Goal: Task Accomplishment & Management: Manage account settings

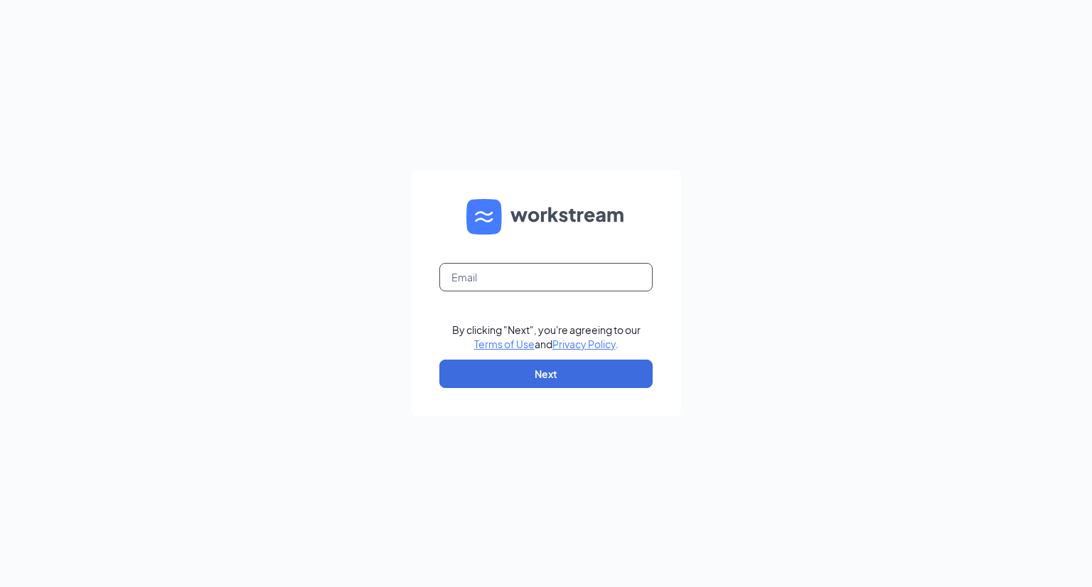
click at [537, 289] on input "text" at bounding box center [545, 277] width 213 height 28
type input "mhill@biggace.com"
click at [535, 380] on button "Next" at bounding box center [545, 374] width 213 height 28
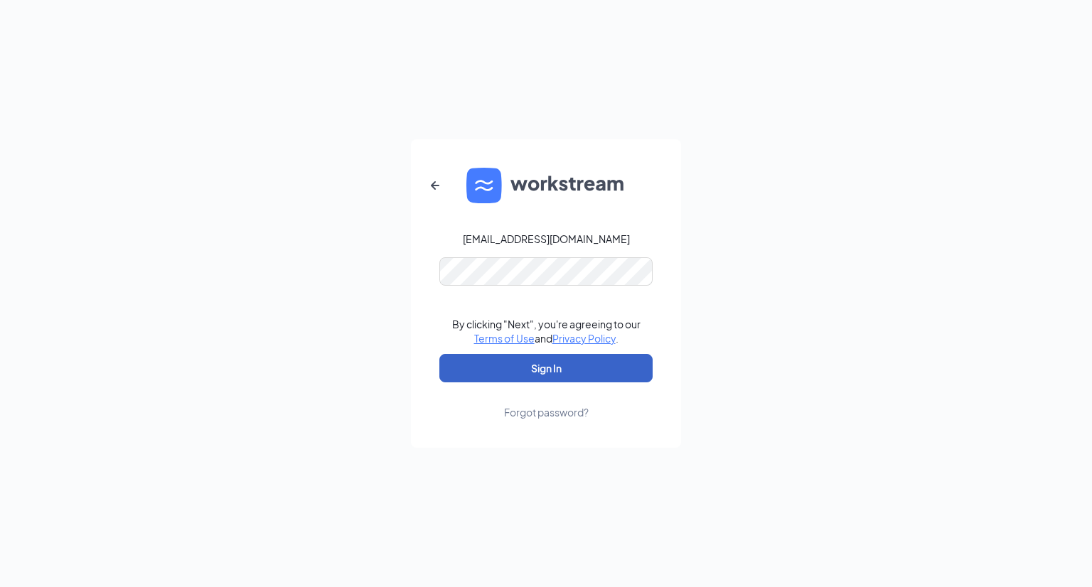
click at [527, 372] on button "Sign In" at bounding box center [545, 368] width 213 height 28
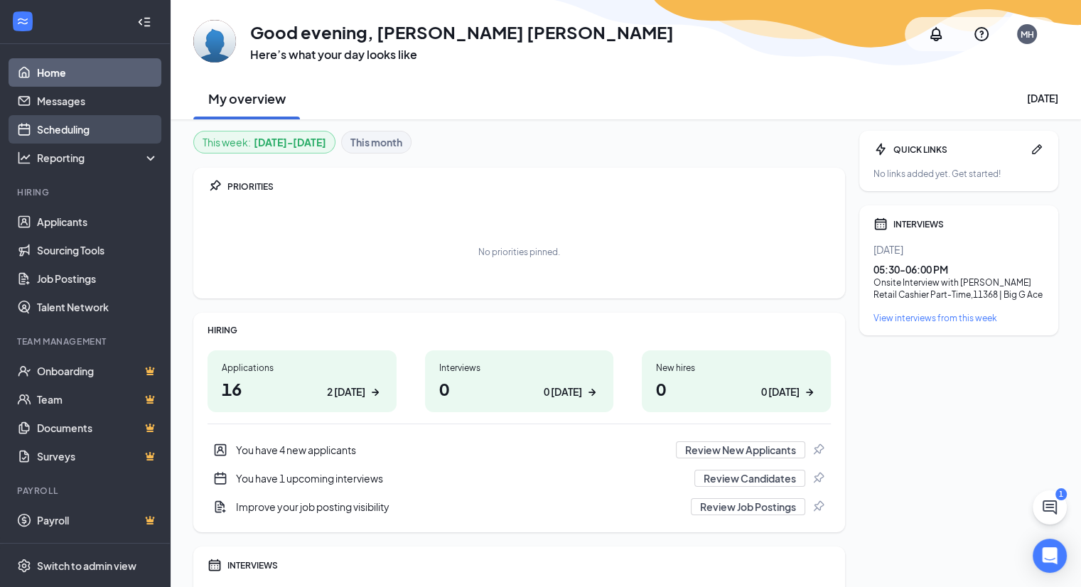
click at [77, 138] on link "Scheduling" at bounding box center [98, 129] width 122 height 28
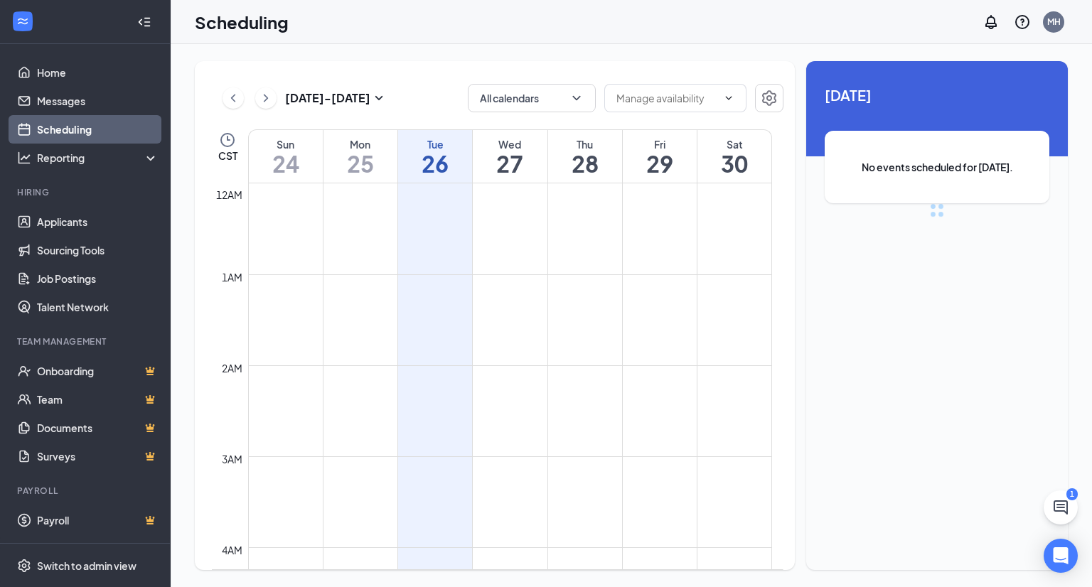
scroll to position [699, 0]
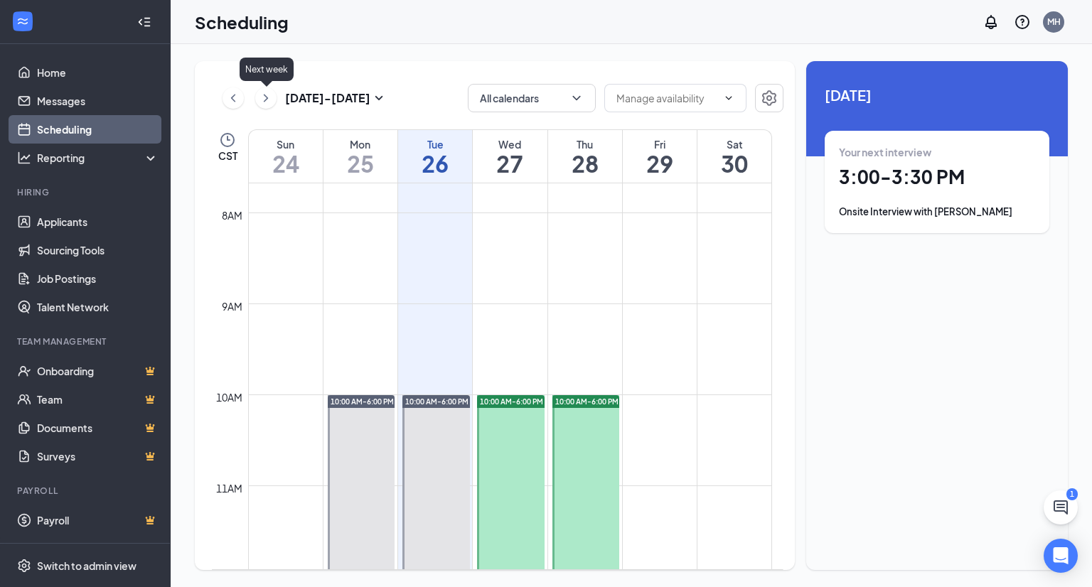
click at [262, 103] on icon "ChevronRight" at bounding box center [266, 98] width 14 height 17
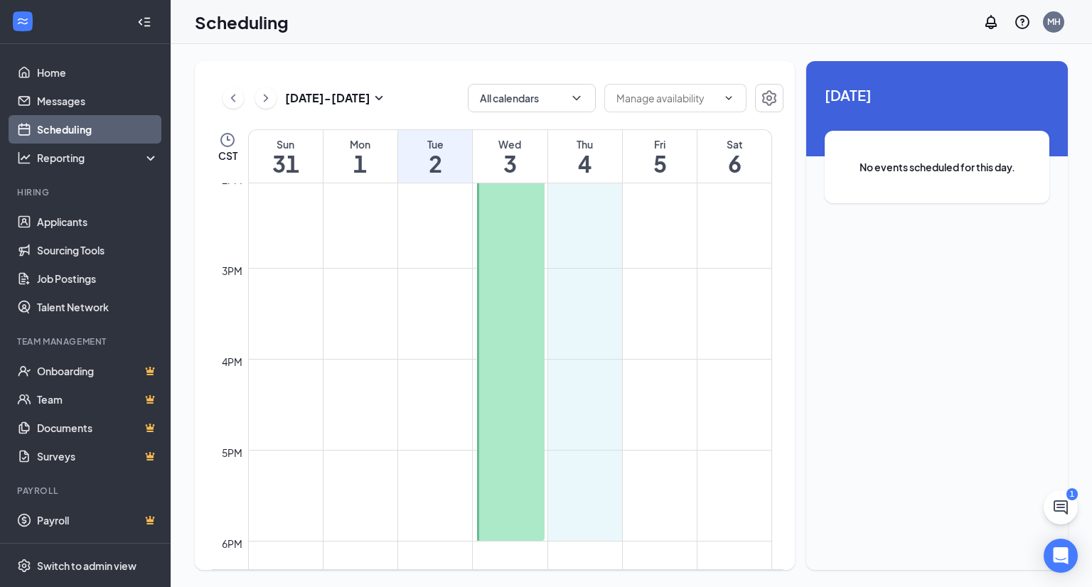
scroll to position [1282, 0]
drag, startPoint x: 595, startPoint y: 318, endPoint x: 588, endPoint y: 527, distance: 208.4
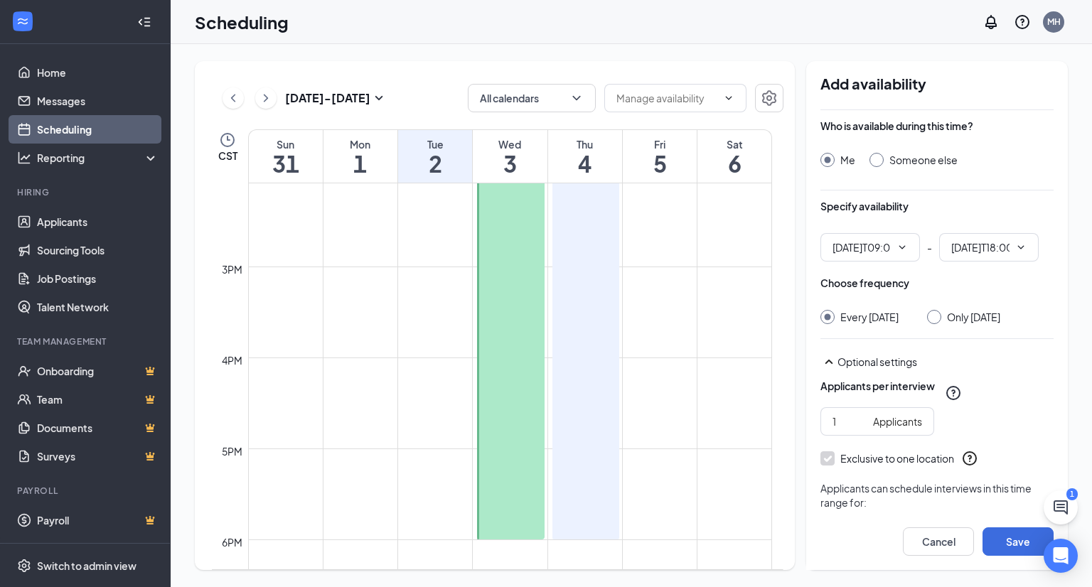
type input "09:00 AM"
type input "06:00 PM"
click at [941, 319] on div at bounding box center [934, 317] width 14 height 14
click at [935, 315] on input "Only Thursday, Sep 4" at bounding box center [932, 315] width 10 height 10
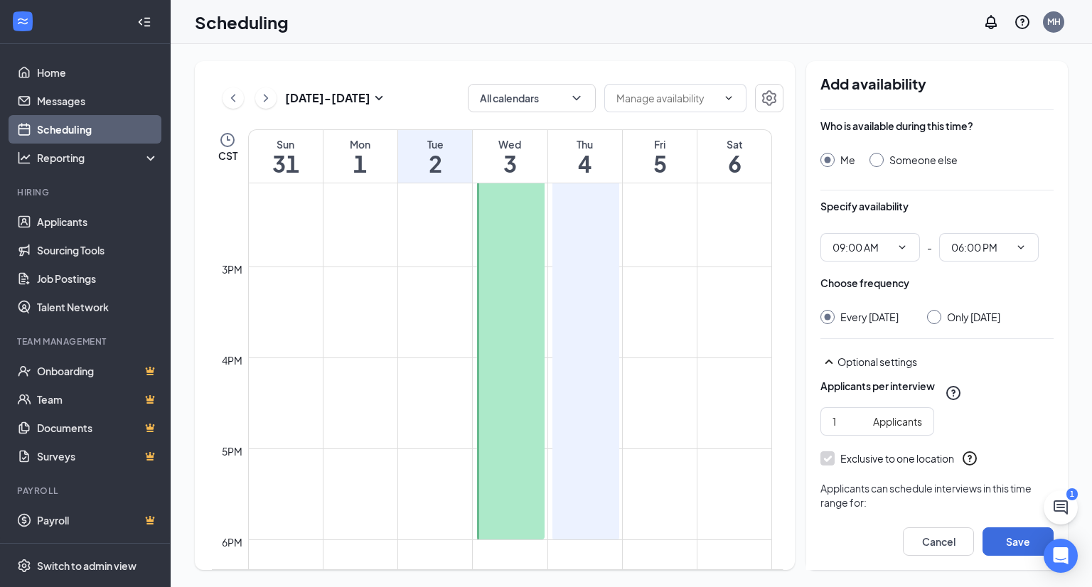
radio input "true"
radio input "false"
click at [1015, 532] on button "Save" at bounding box center [1017, 541] width 71 height 28
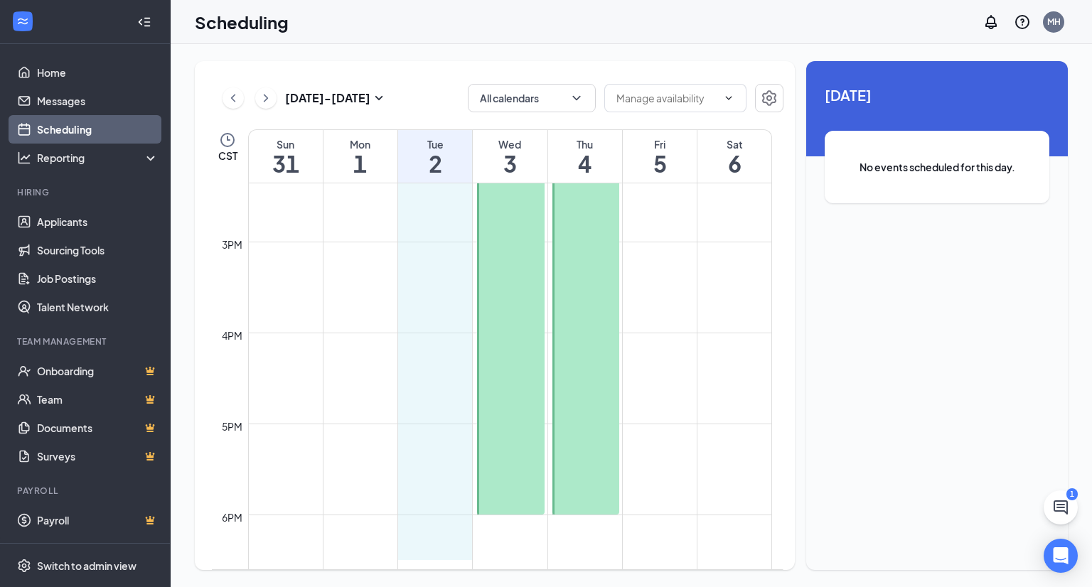
scroll to position [1308, 0]
drag, startPoint x: 441, startPoint y: 365, endPoint x: 448, endPoint y: 530, distance: 165.1
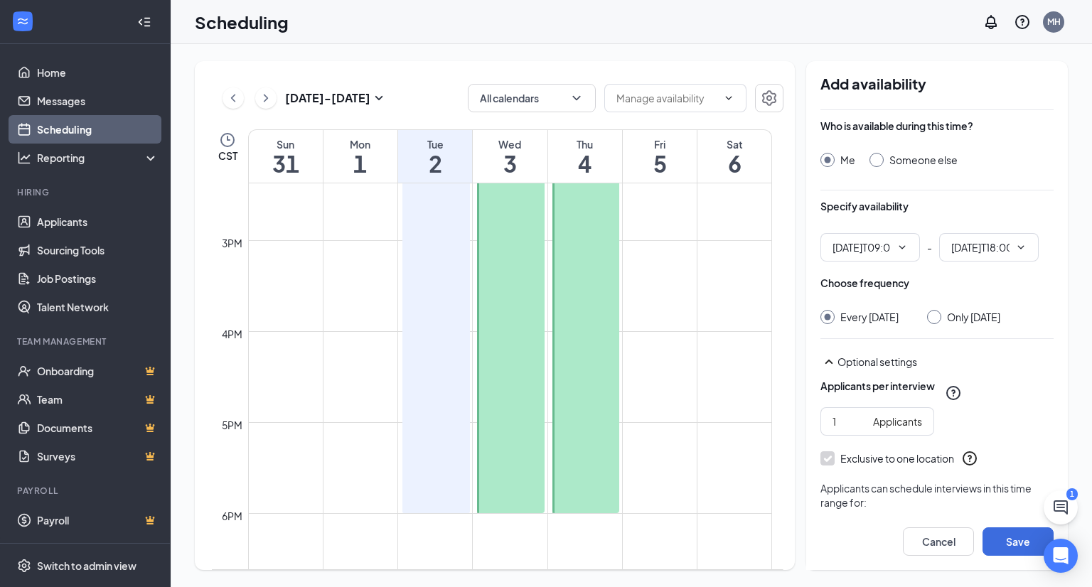
type input "09:00 AM"
type input "06:00 PM"
click at [941, 315] on div at bounding box center [934, 317] width 14 height 14
click at [937, 319] on input "Only Tuesday, Sep 2" at bounding box center [932, 315] width 10 height 10
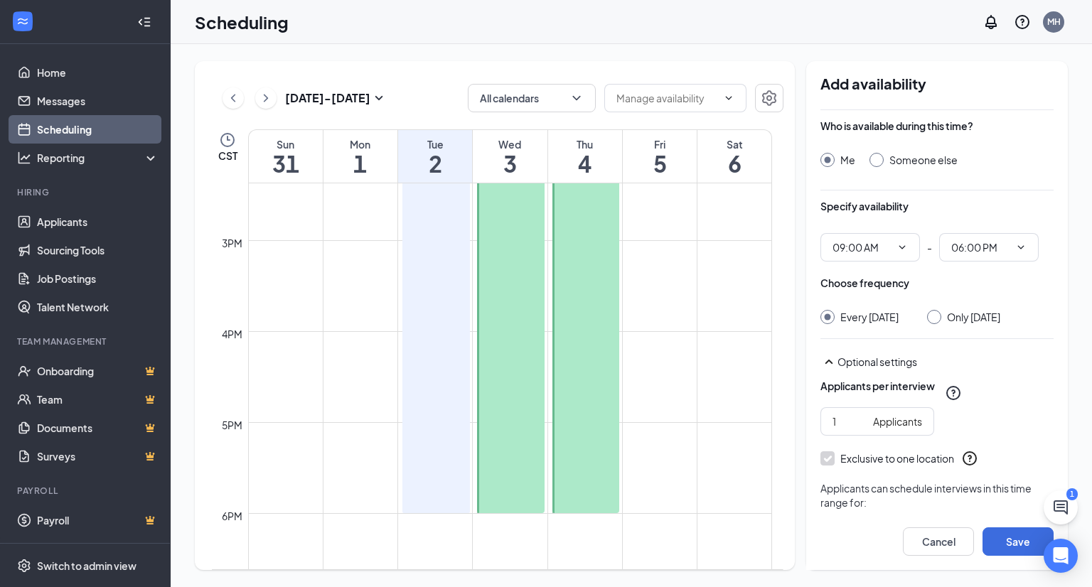
radio input "true"
radio input "false"
click at [1000, 538] on button "Save" at bounding box center [1017, 541] width 71 height 28
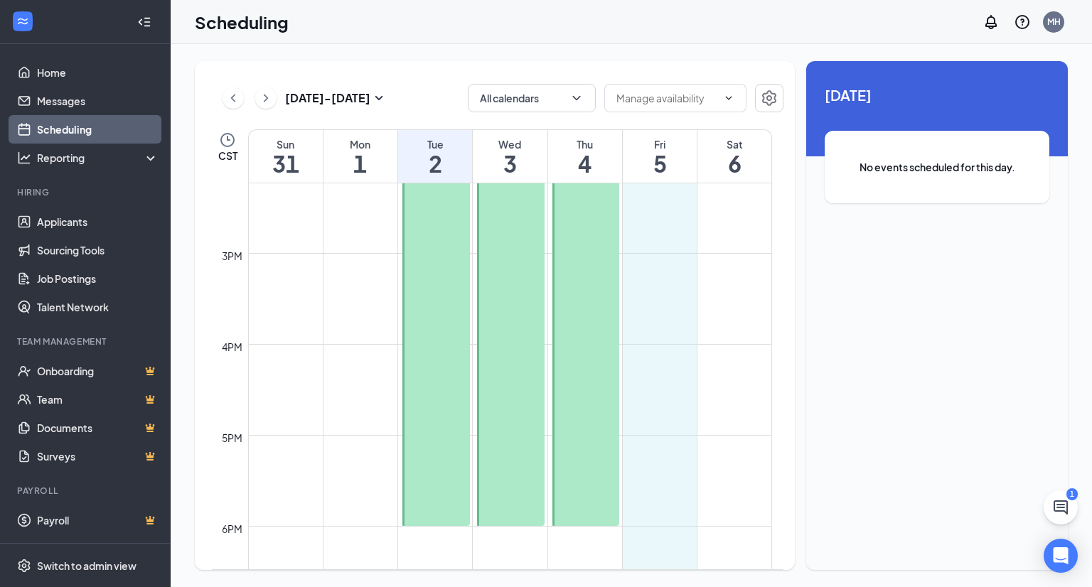
scroll to position [1316, 0]
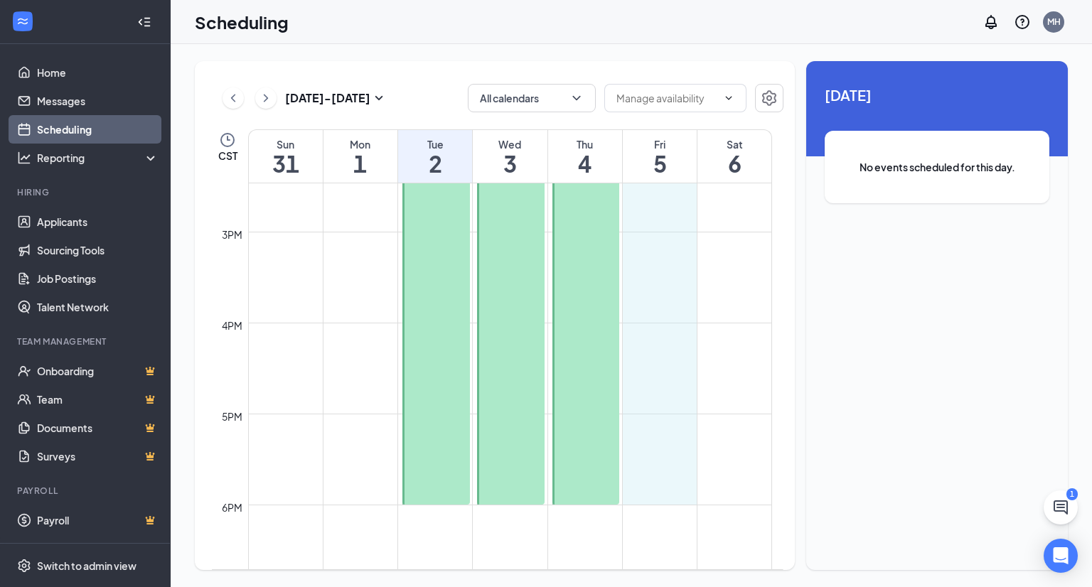
drag, startPoint x: 654, startPoint y: 405, endPoint x: 661, endPoint y: 503, distance: 98.3
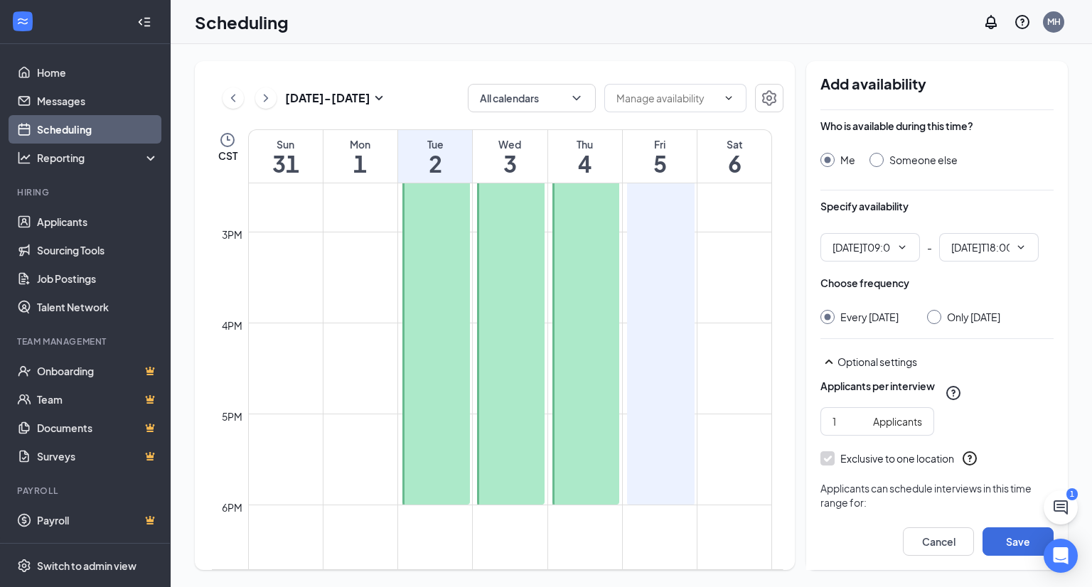
type input "09:00 AM"
type input "06:00 PM"
click at [933, 321] on div at bounding box center [934, 317] width 14 height 14
click at [932, 314] on input "Only Friday, Sep 5" at bounding box center [932, 315] width 10 height 10
radio input "true"
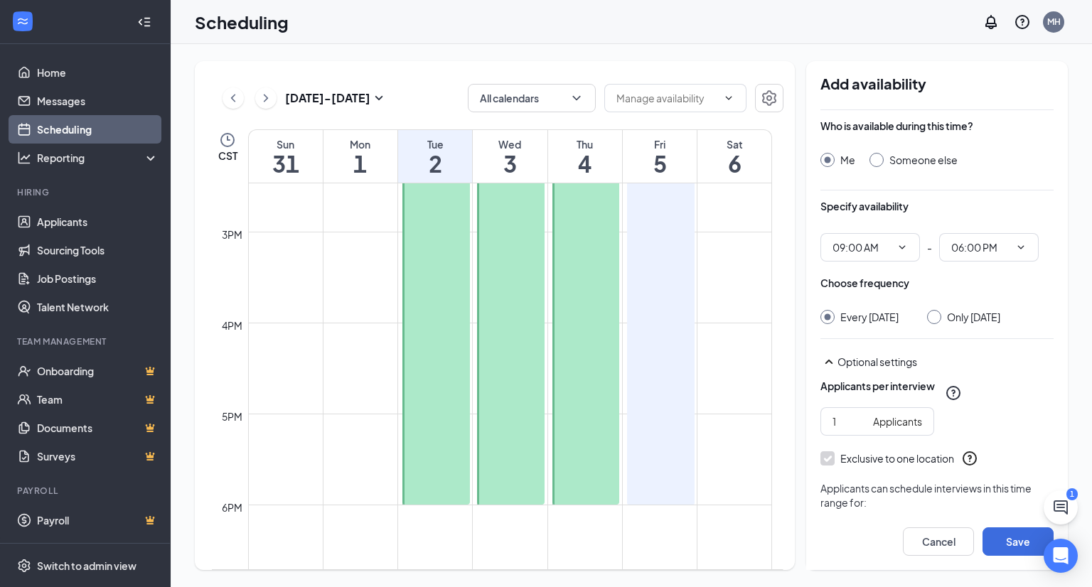
radio input "false"
click at [1009, 542] on button "Save" at bounding box center [1017, 541] width 71 height 28
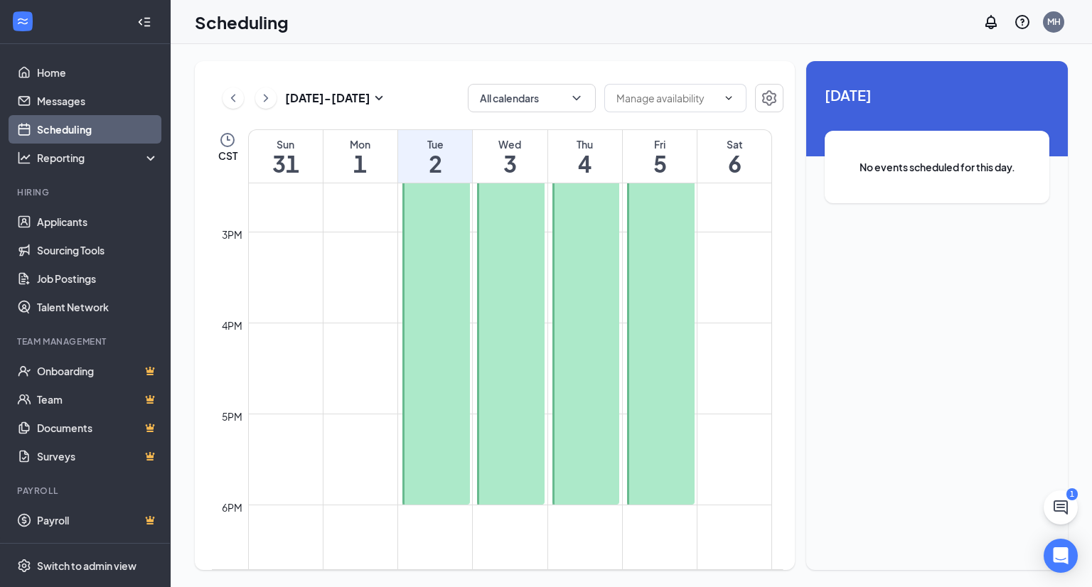
click at [588, 296] on div at bounding box center [586, 96] width 68 height 818
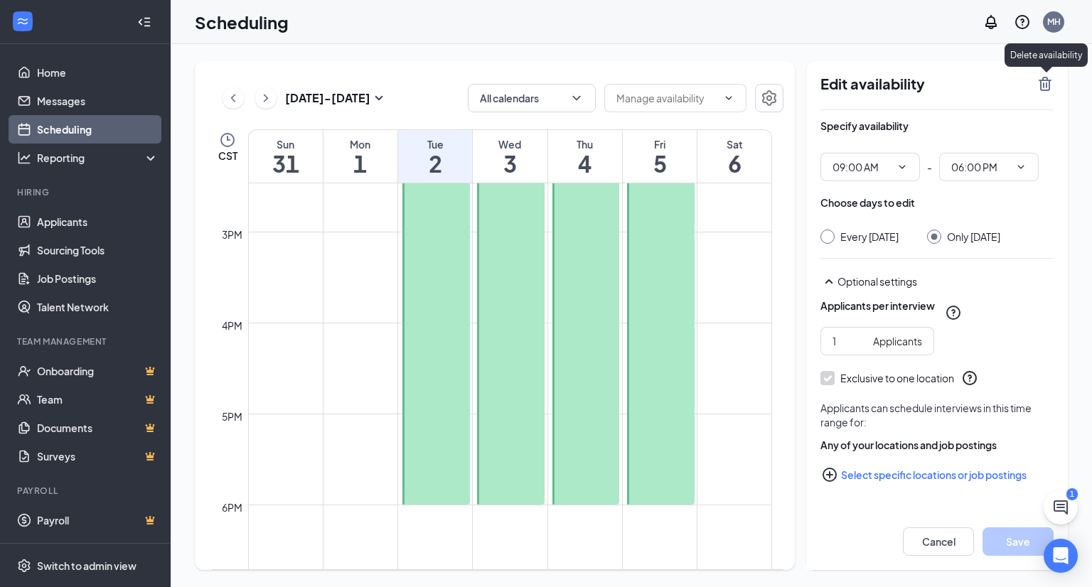
click at [1045, 80] on icon "TrashOutline" at bounding box center [1044, 84] width 13 height 14
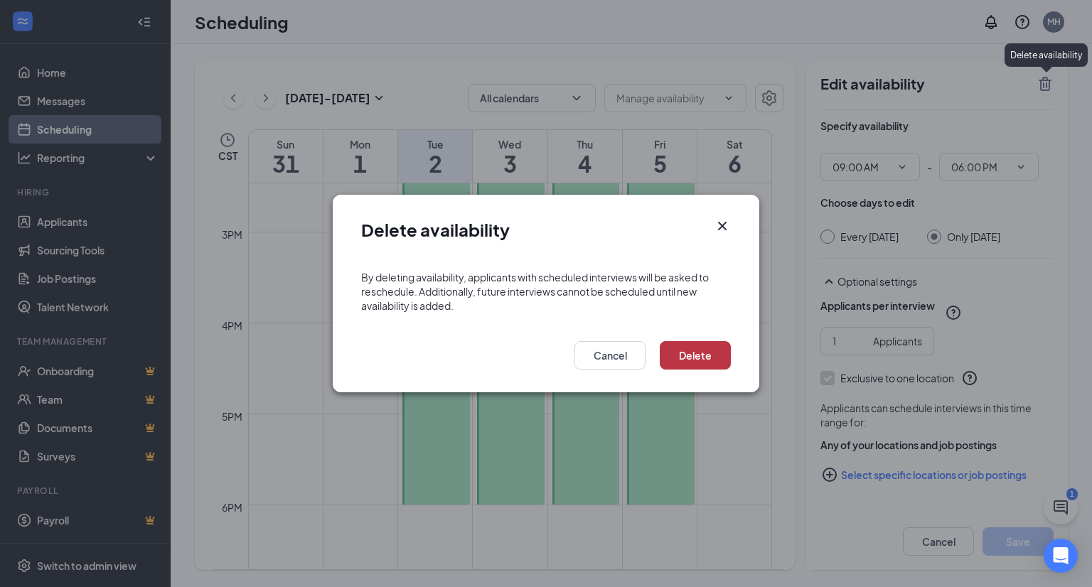
click at [711, 361] on button "Delete" at bounding box center [695, 355] width 71 height 28
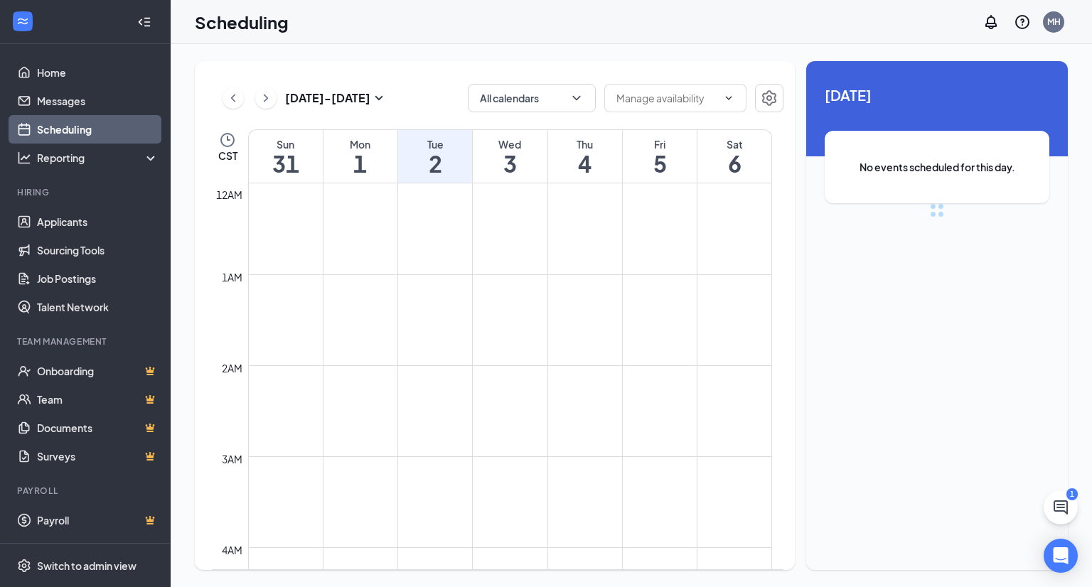
scroll to position [699, 0]
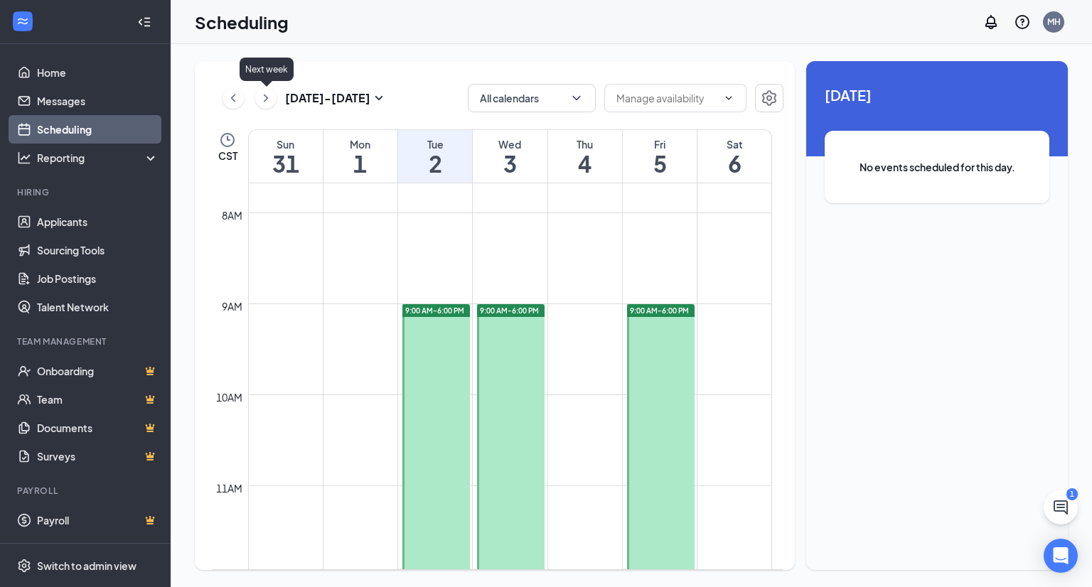
click at [262, 104] on icon "ChevronRight" at bounding box center [266, 98] width 14 height 17
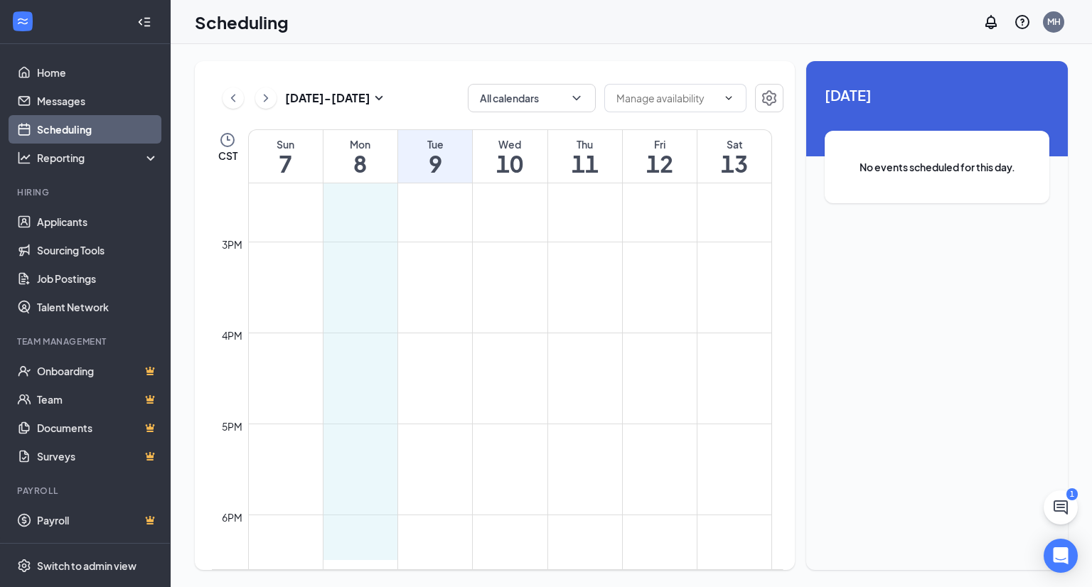
scroll to position [1306, 0]
drag, startPoint x: 365, startPoint y: 313, endPoint x: 365, endPoint y: 504, distance: 190.5
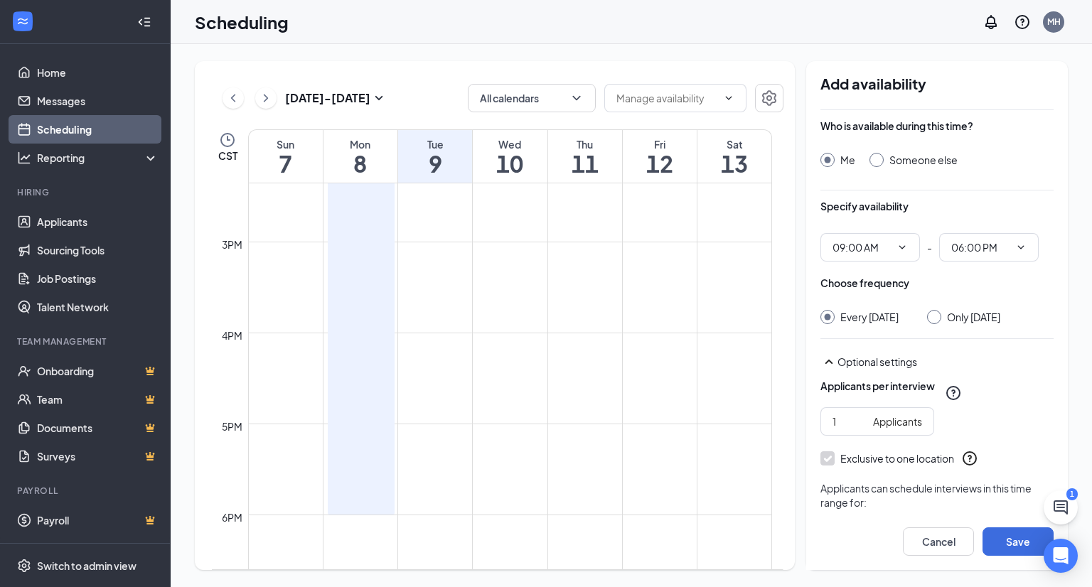
click at [937, 316] on input "Only [DATE]" at bounding box center [932, 315] width 10 height 10
radio input "true"
radio input "false"
click at [1009, 532] on button "Save" at bounding box center [1017, 541] width 71 height 28
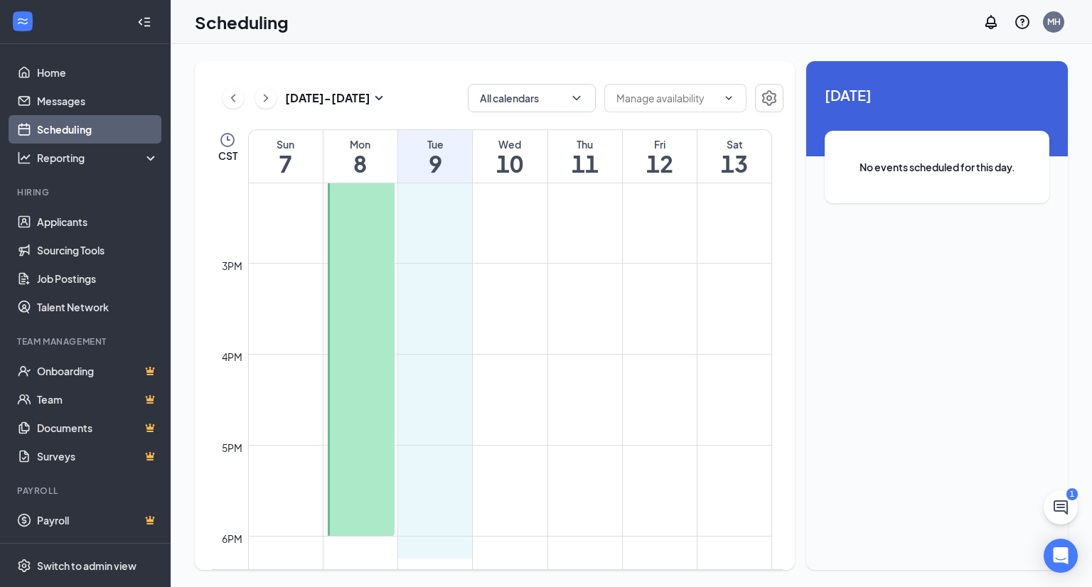
scroll to position [1286, 0]
drag, startPoint x: 434, startPoint y: 271, endPoint x: 452, endPoint y: 522, distance: 252.2
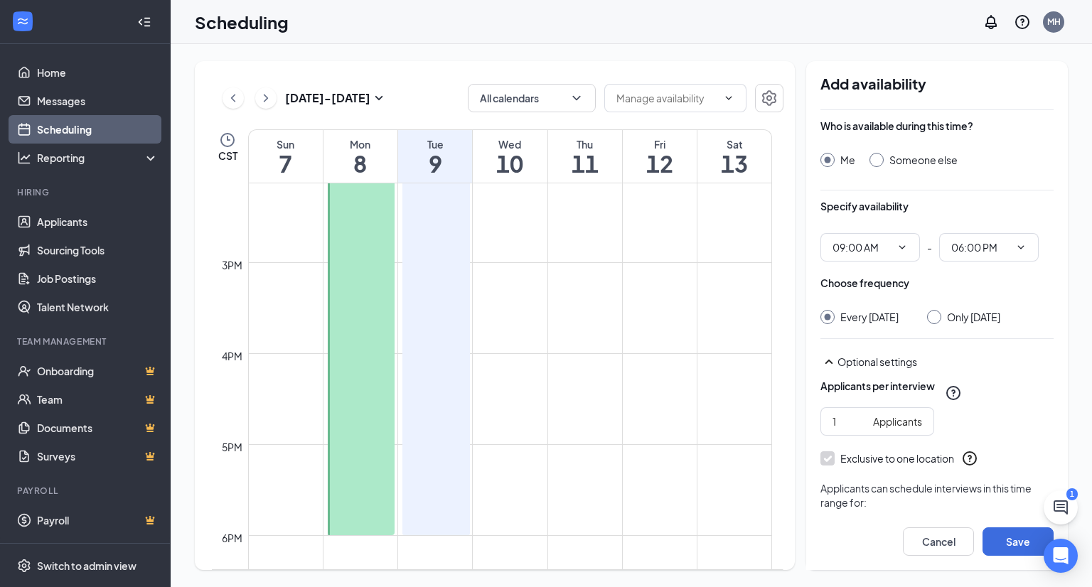
click at [937, 316] on input "Only [DATE]" at bounding box center [932, 315] width 10 height 10
radio input "true"
radio input "false"
click at [1001, 541] on button "Save" at bounding box center [1017, 541] width 71 height 28
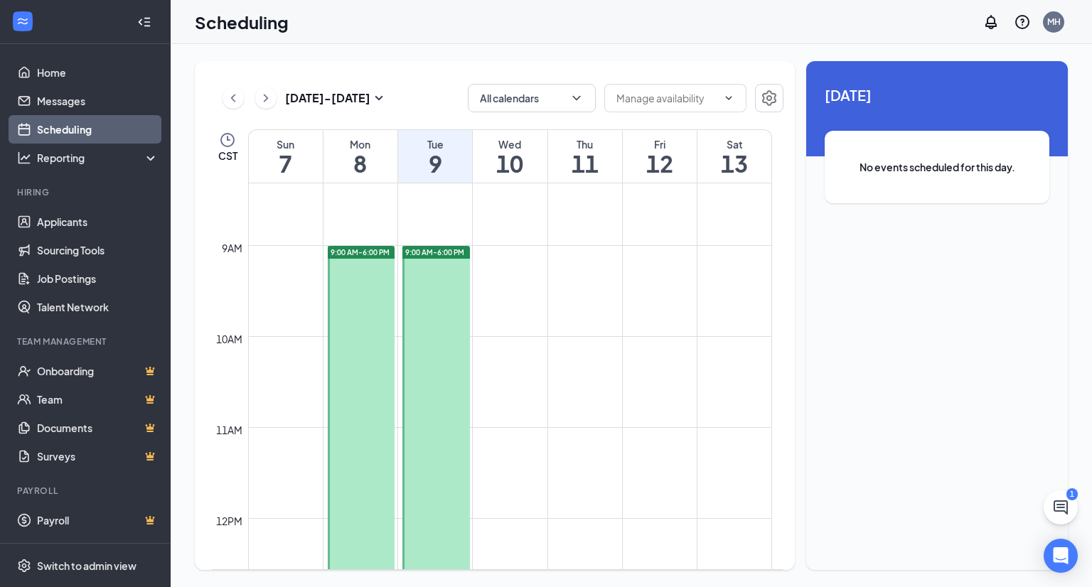
scroll to position [709, 0]
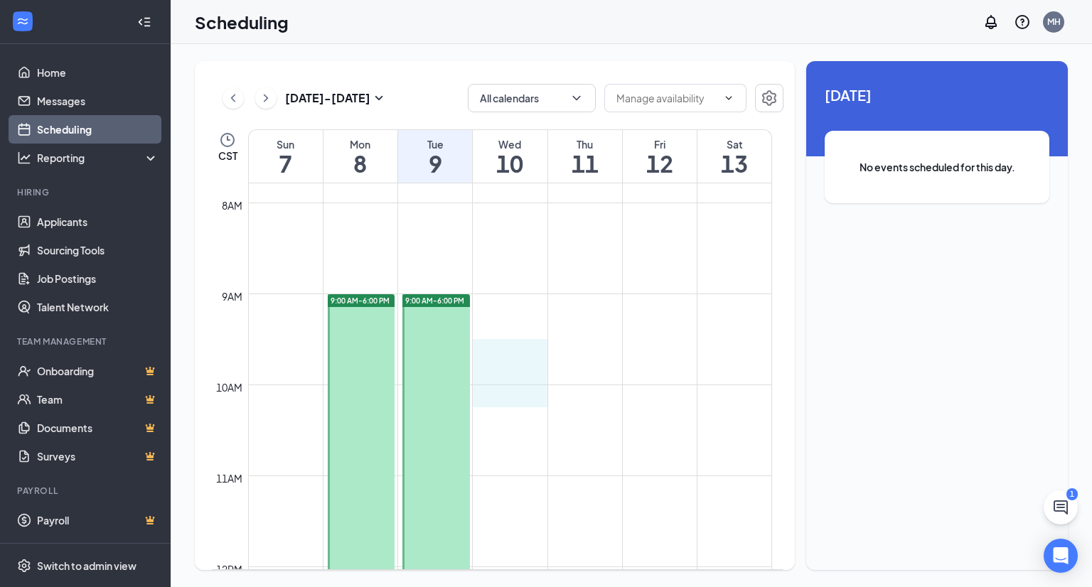
drag, startPoint x: 527, startPoint y: 338, endPoint x: 527, endPoint y: 385, distance: 46.2
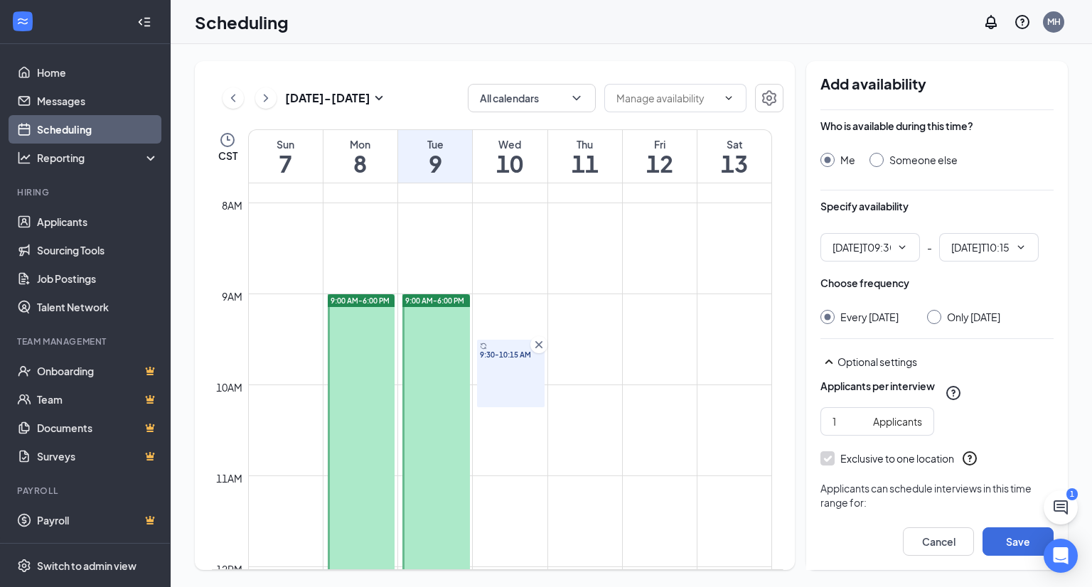
type input "09:30 AM"
type input "10:15 AM"
click at [535, 348] on icon "Cross" at bounding box center [539, 345] width 14 height 14
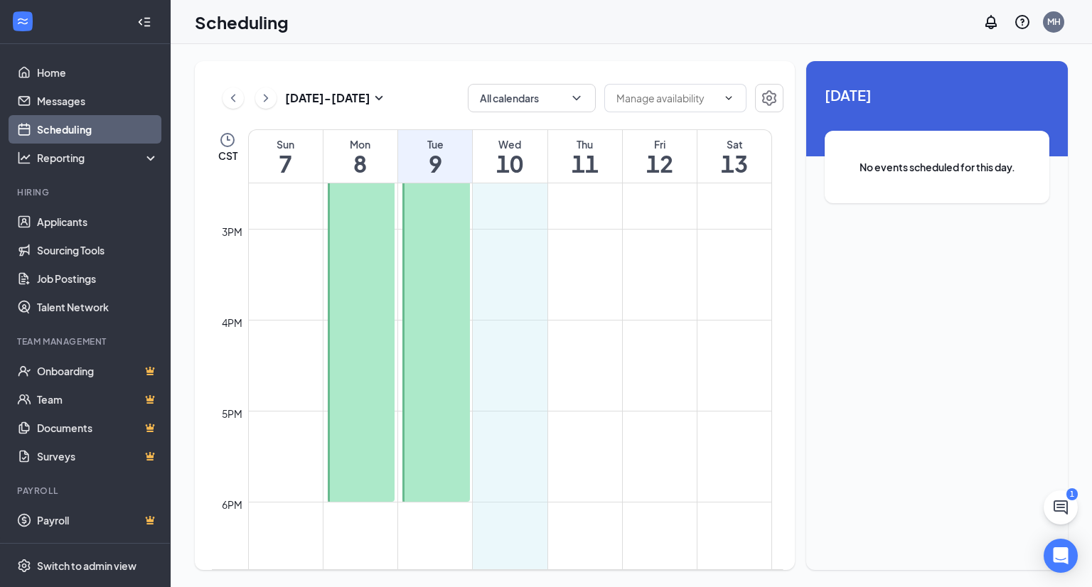
scroll to position [1328, 0]
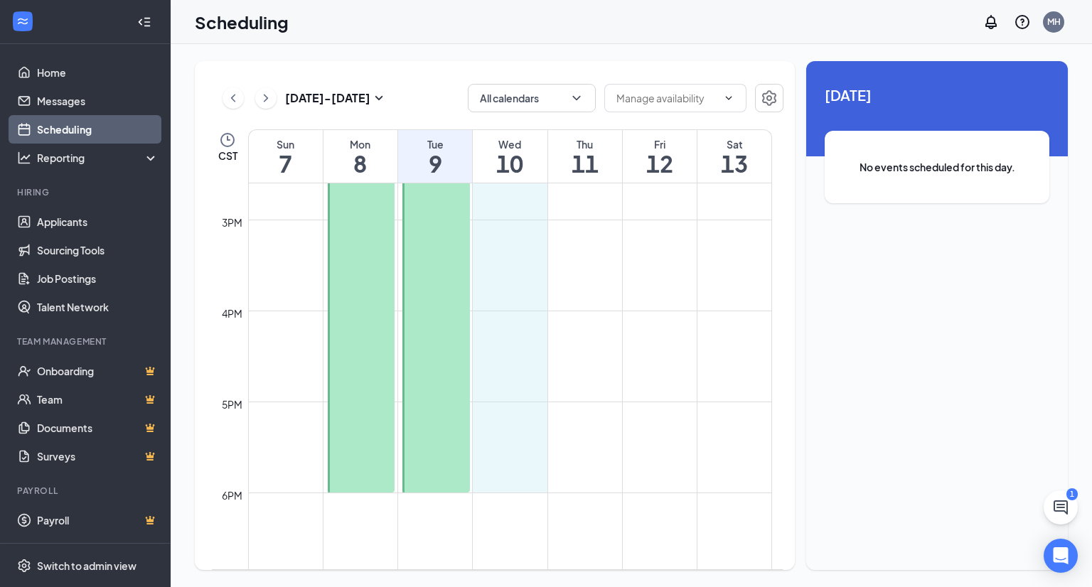
drag, startPoint x: 520, startPoint y: 309, endPoint x: 533, endPoint y: 477, distance: 168.2
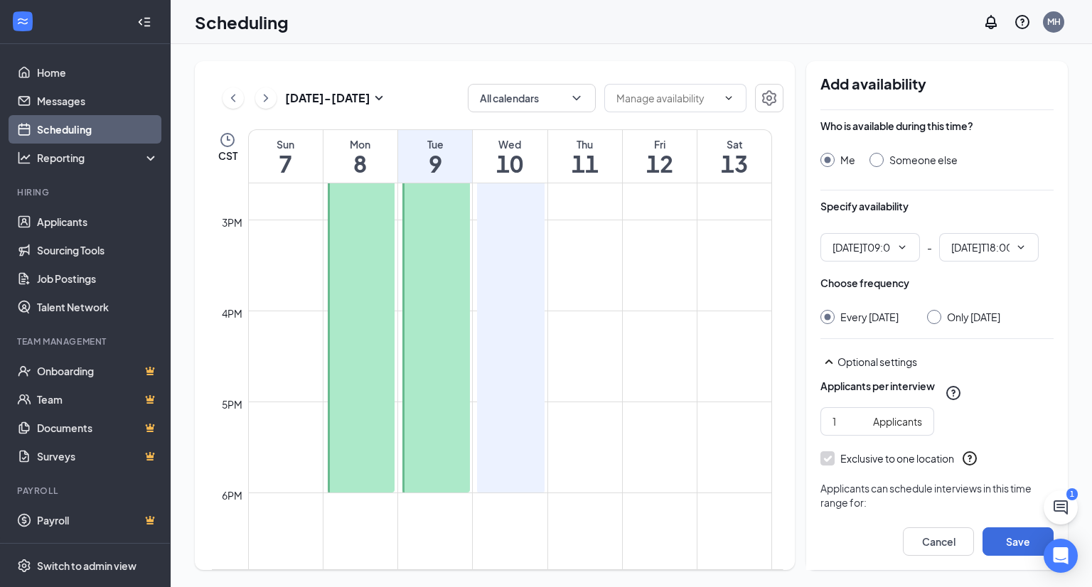
type input "09:00 AM"
type input "06:00 PM"
click at [941, 315] on div at bounding box center [934, 317] width 14 height 14
click at [937, 316] on input "Only [DATE]" at bounding box center [932, 315] width 10 height 10
radio input "true"
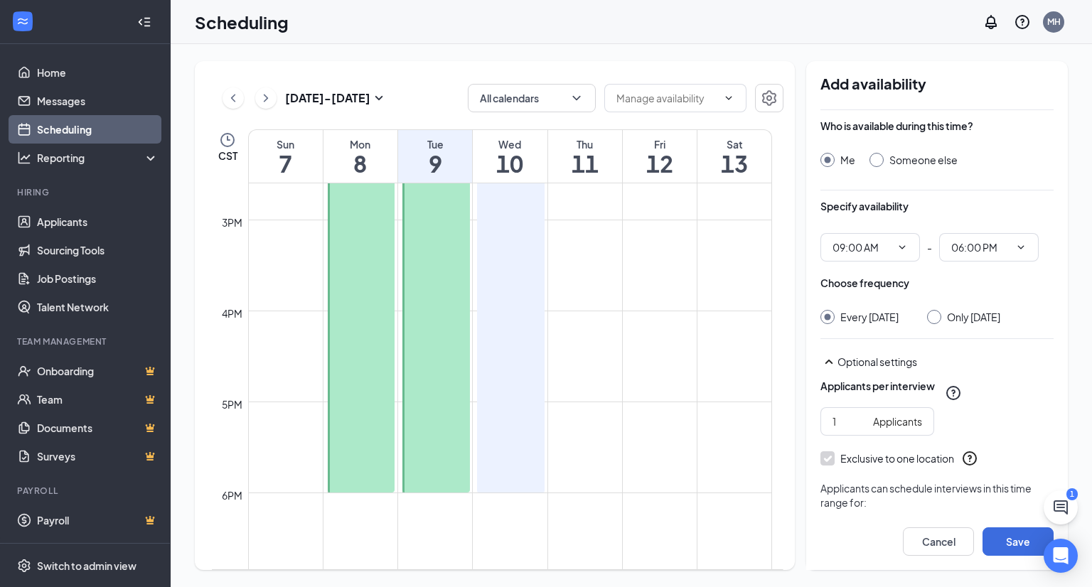
radio input "false"
click at [998, 542] on button "Save" at bounding box center [1017, 541] width 71 height 28
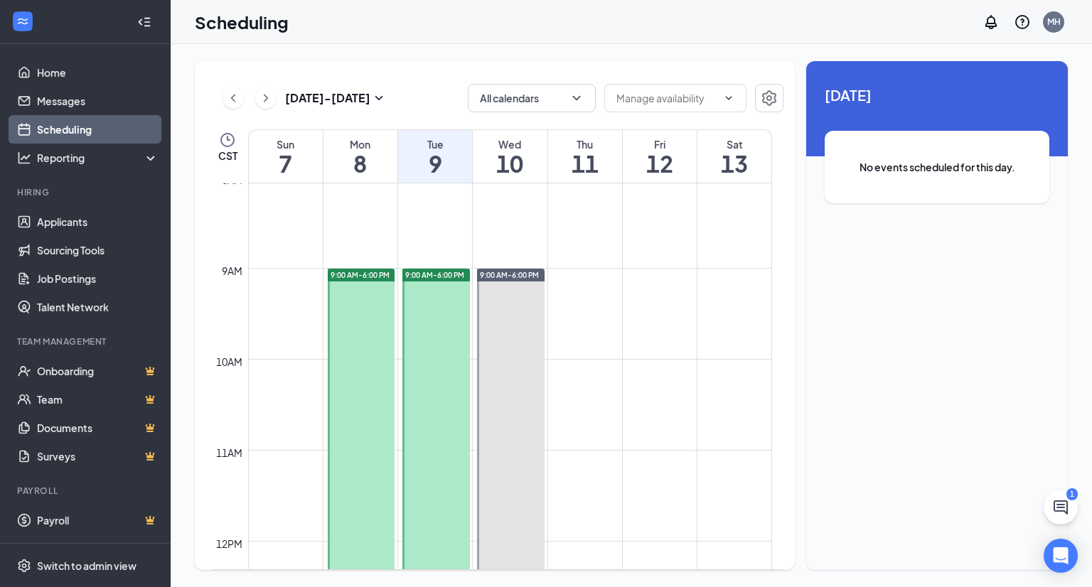
scroll to position [728, 0]
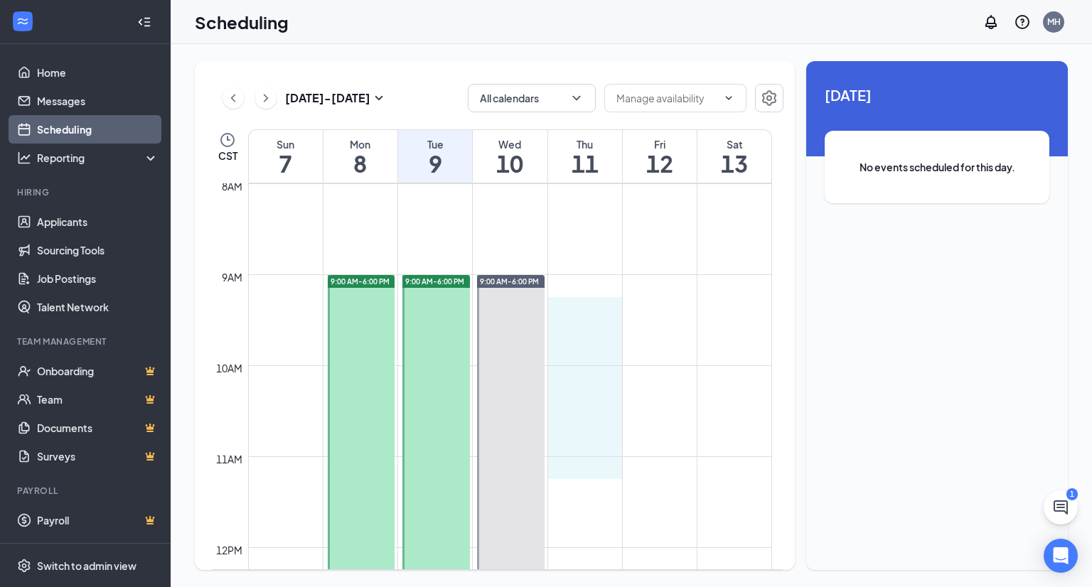
drag, startPoint x: 589, startPoint y: 301, endPoint x: 592, endPoint y: 458, distance: 157.1
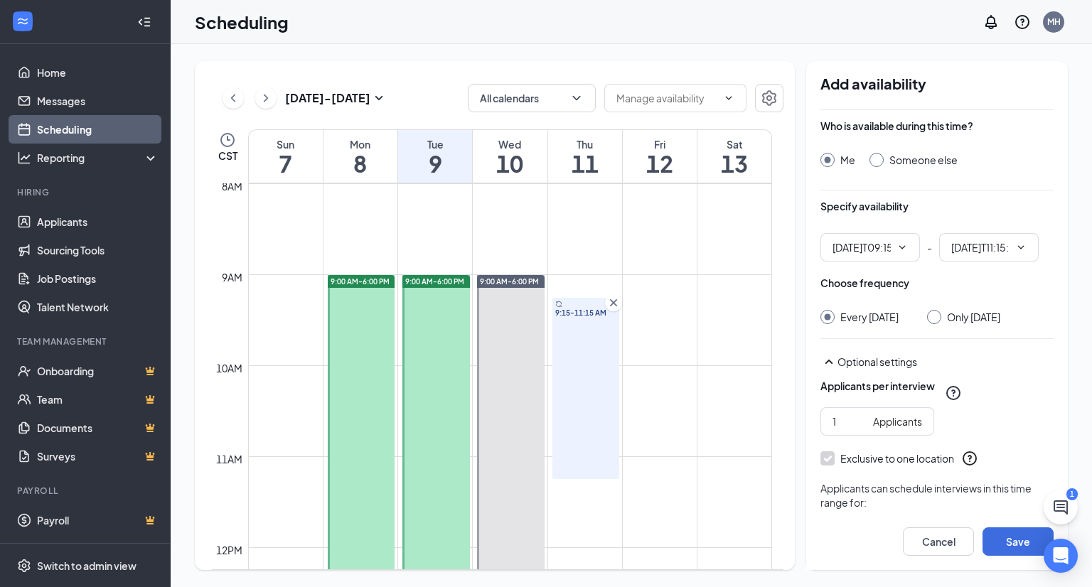
type input "09:15 AM"
type input "11:15 AM"
click at [614, 306] on icon "Cross" at bounding box center [613, 303] width 14 height 14
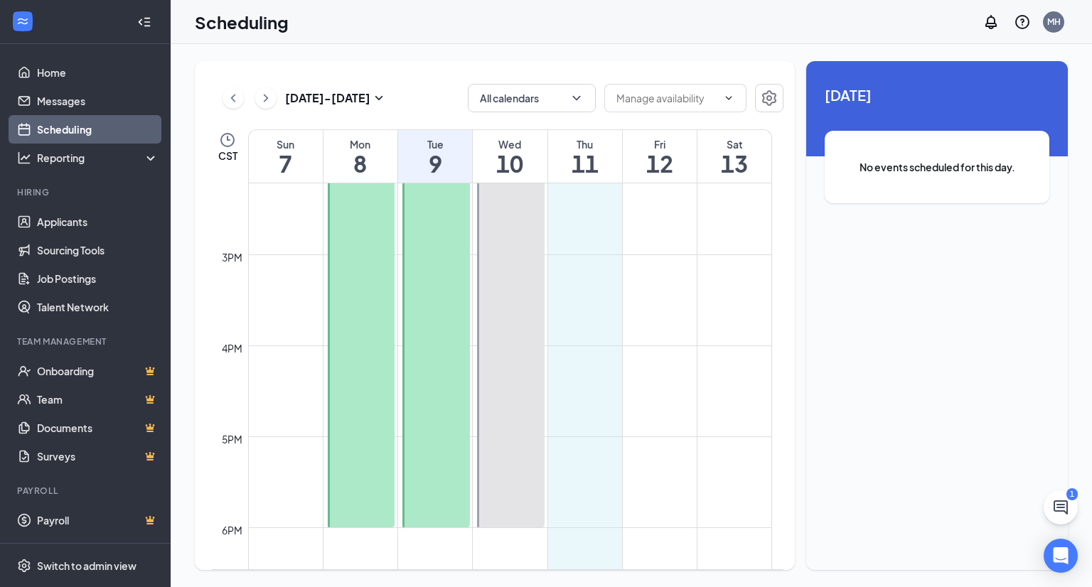
scroll to position [1301, 0]
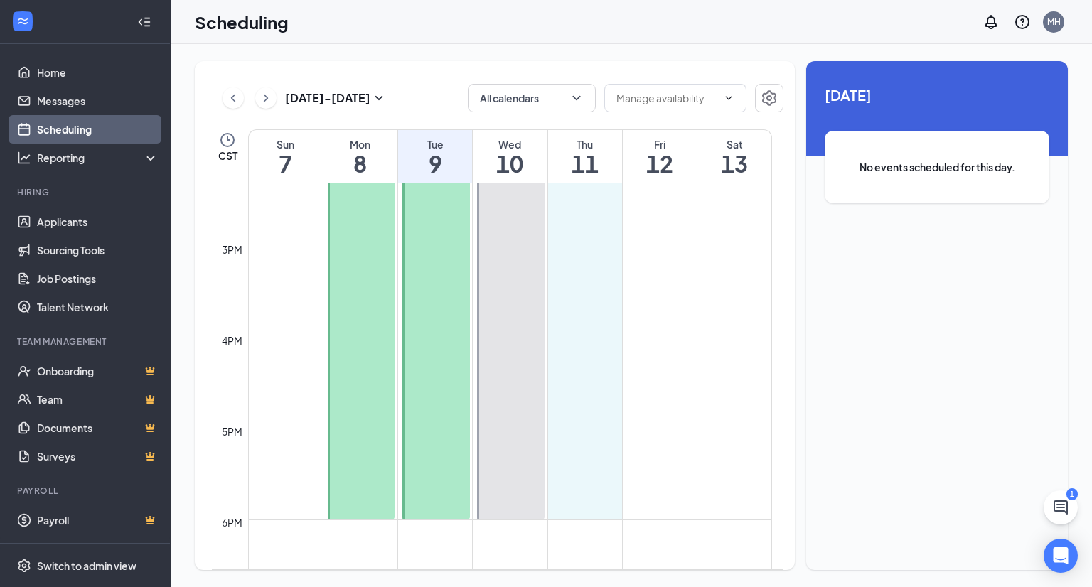
drag, startPoint x: 606, startPoint y: 289, endPoint x: 621, endPoint y: 542, distance: 253.5
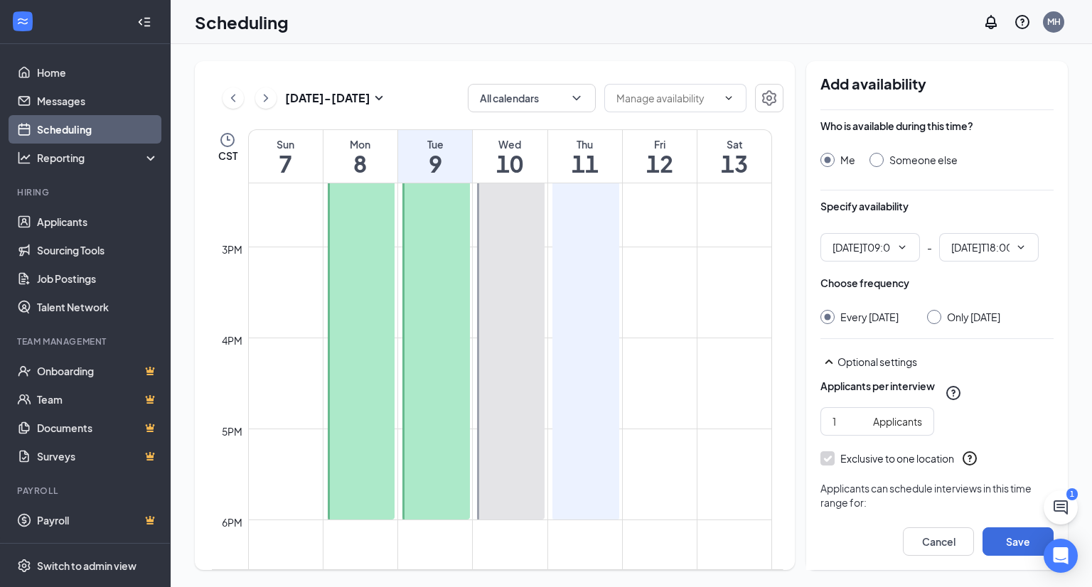
type input "09:00 AM"
type input "06:00 PM"
click at [937, 319] on input "Only [DATE]" at bounding box center [932, 315] width 10 height 10
radio input "true"
radio input "false"
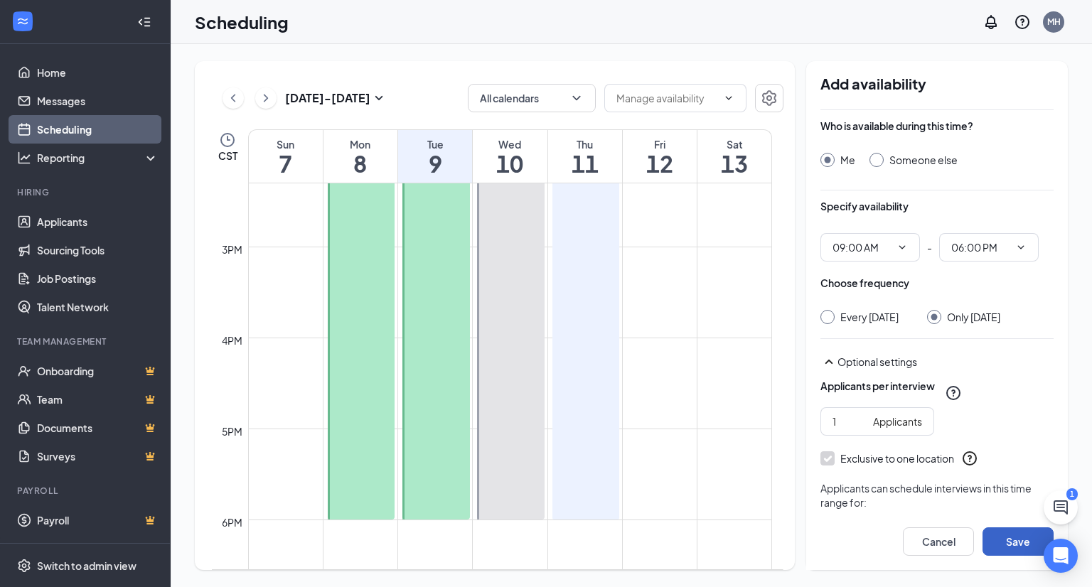
click at [997, 539] on button "Save" at bounding box center [1017, 541] width 71 height 28
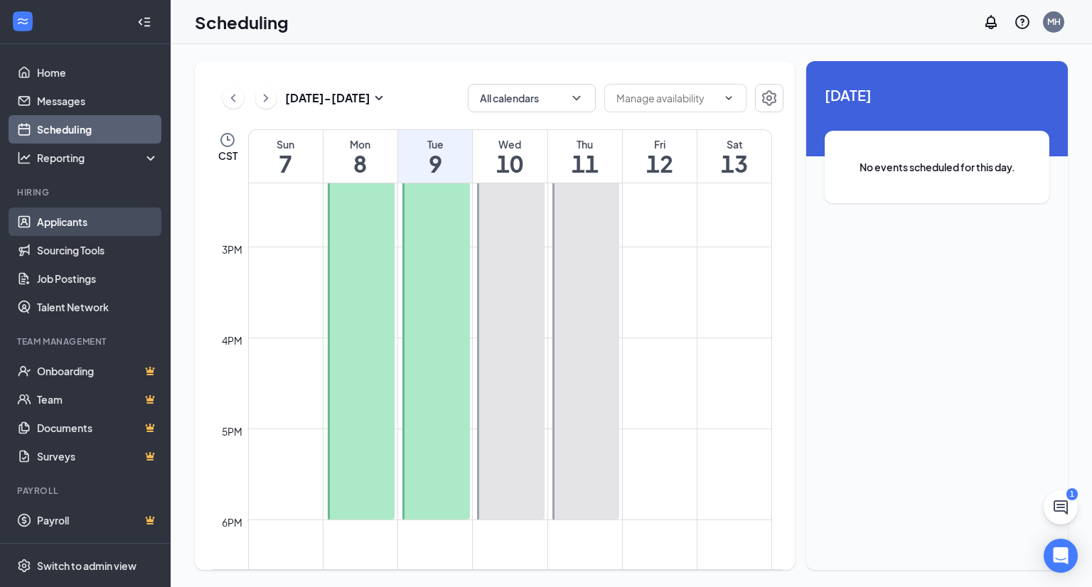
click at [72, 222] on link "Applicants" at bounding box center [98, 222] width 122 height 28
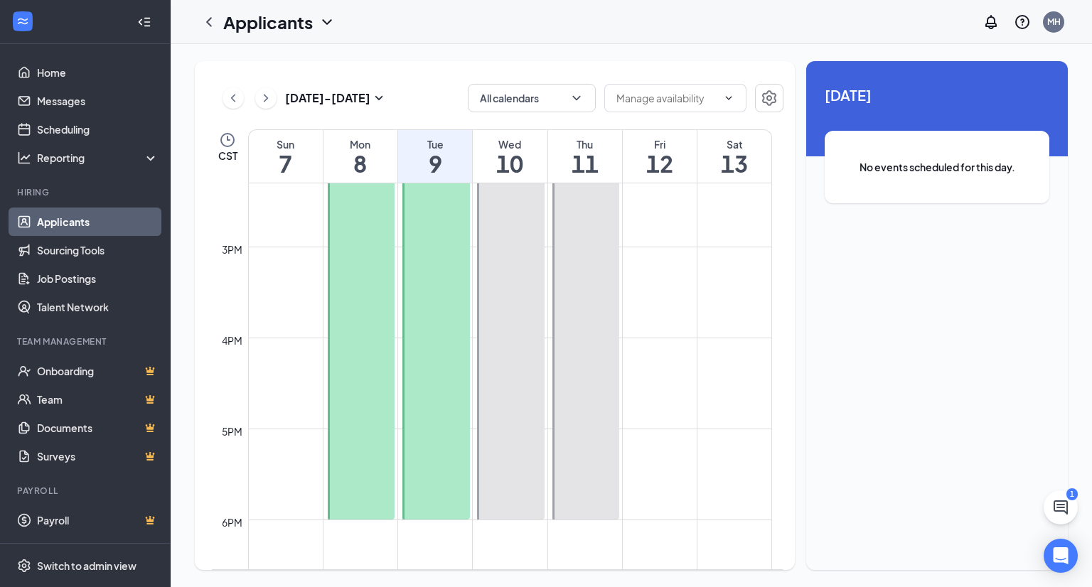
click at [72, 222] on link "Applicants" at bounding box center [98, 222] width 122 height 28
click at [60, 225] on link "Applicants" at bounding box center [98, 222] width 122 height 28
click at [51, 232] on link "Applicants" at bounding box center [98, 222] width 122 height 28
click at [56, 219] on link "Applicants" at bounding box center [98, 222] width 122 height 28
click at [60, 228] on link "Applicants" at bounding box center [98, 222] width 122 height 28
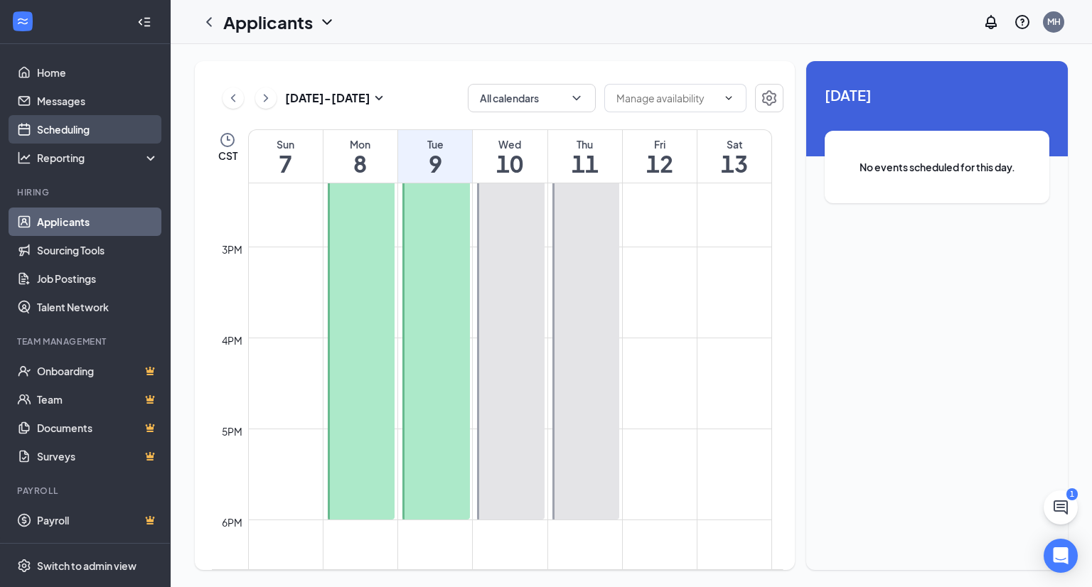
click at [82, 123] on link "Scheduling" at bounding box center [98, 129] width 122 height 28
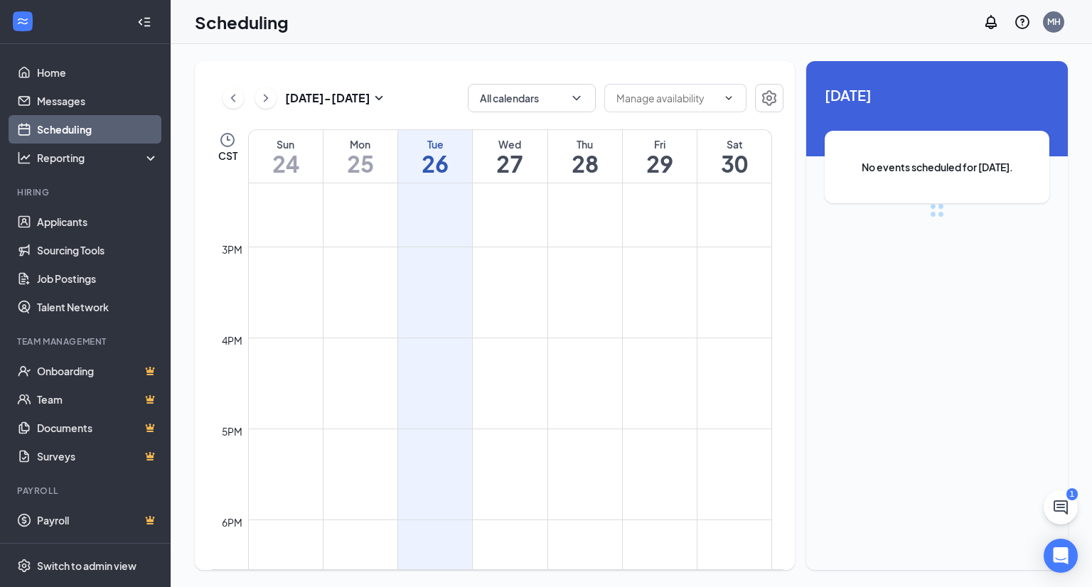
scroll to position [699, 0]
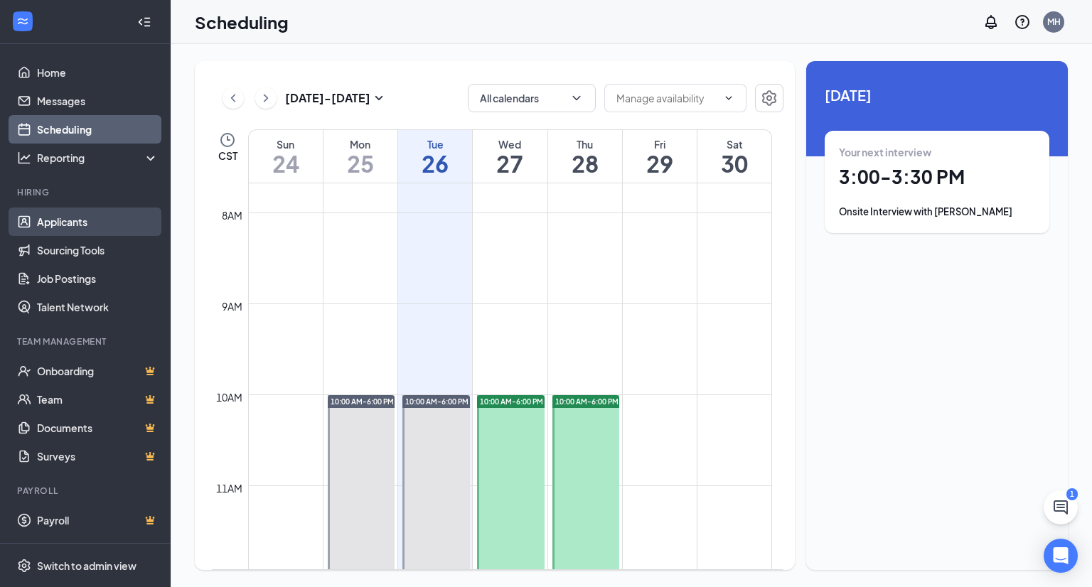
click at [68, 217] on link "Applicants" at bounding box center [98, 222] width 122 height 28
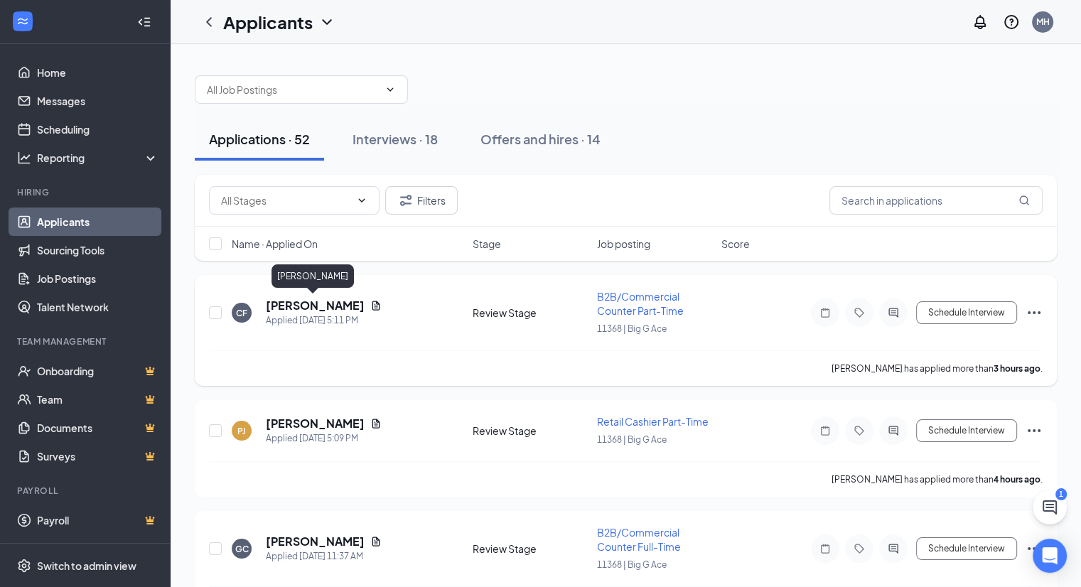
click at [298, 308] on h5 "[PERSON_NAME]" at bounding box center [315, 306] width 99 height 16
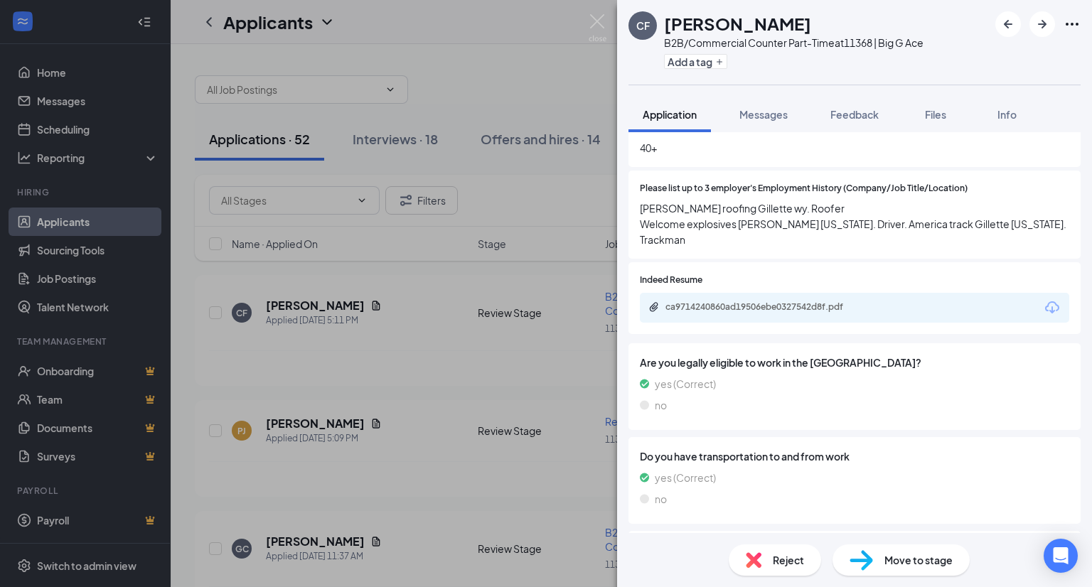
scroll to position [421, 0]
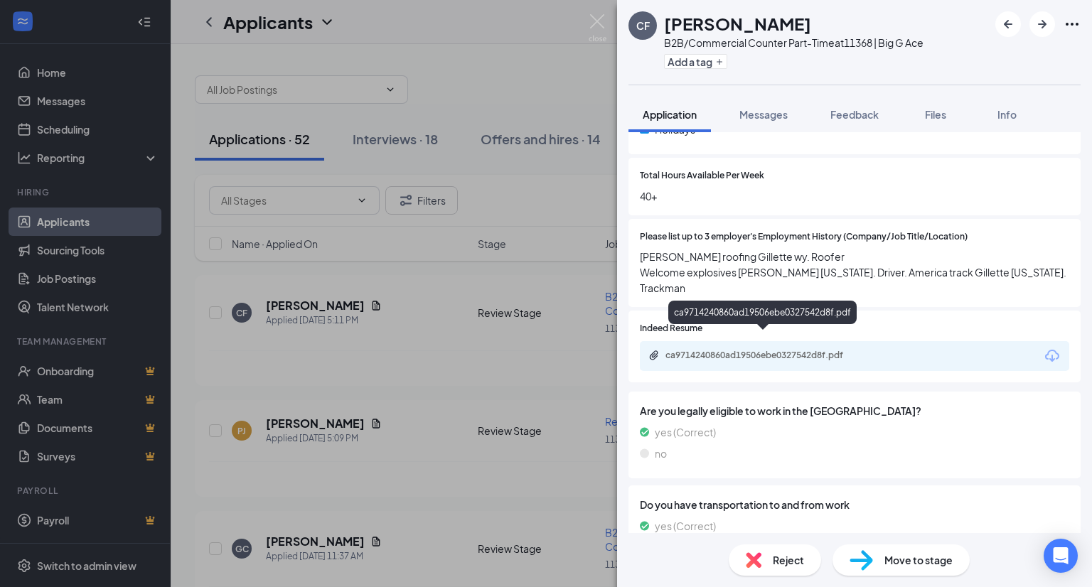
click at [796, 350] on div "ca9714240860ad19506ebe0327542d8f.pdf" at bounding box center [764, 355] width 199 height 11
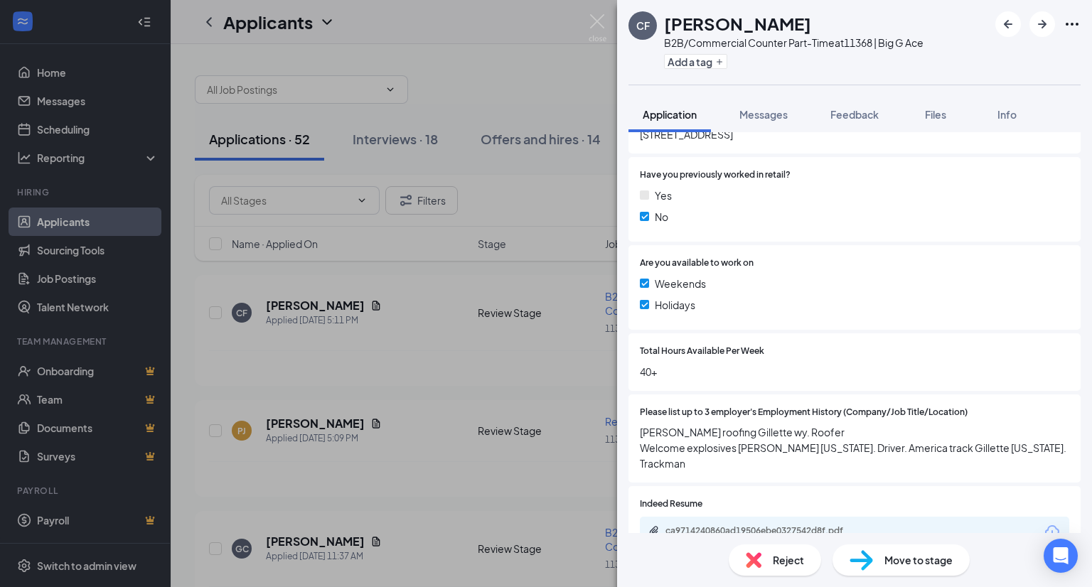
scroll to position [316, 0]
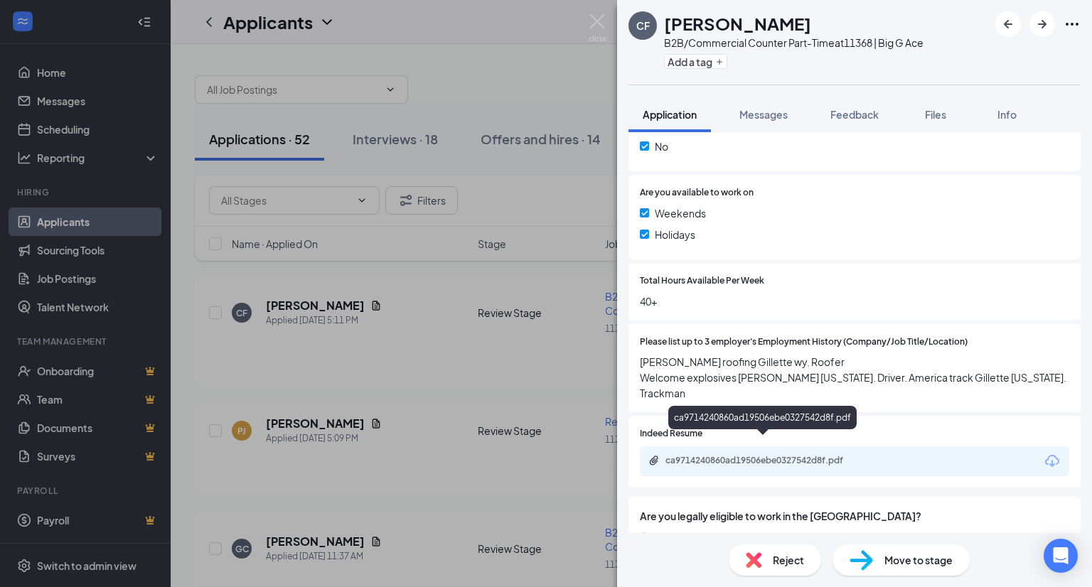
click at [822, 455] on div "ca9714240860ad19506ebe0327542d8f.pdf" at bounding box center [763, 462] width 230 height 14
click at [795, 564] on span "Reject" at bounding box center [788, 560] width 31 height 16
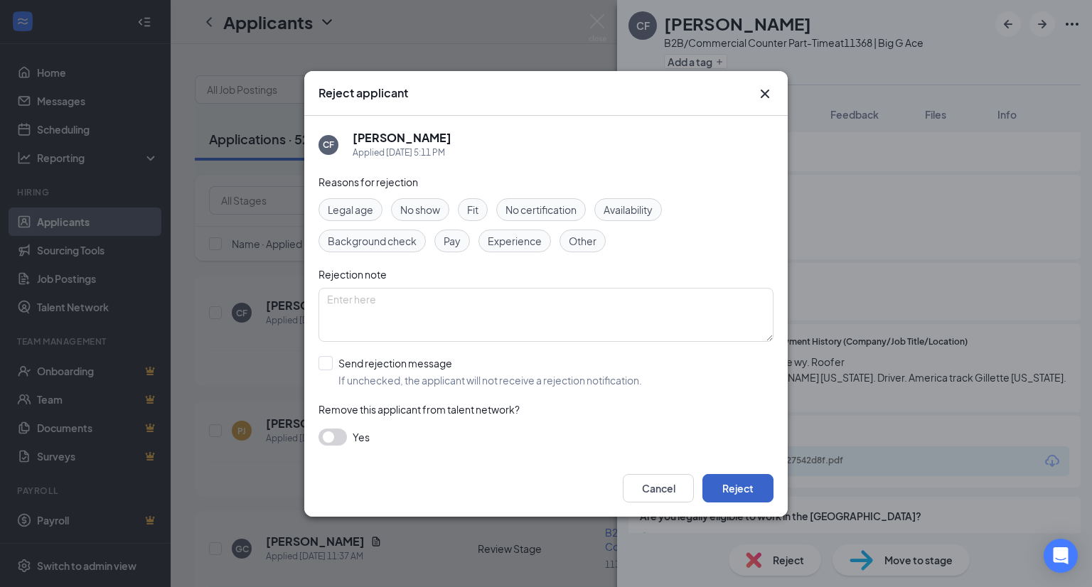
click at [731, 485] on button "Reject" at bounding box center [737, 488] width 71 height 28
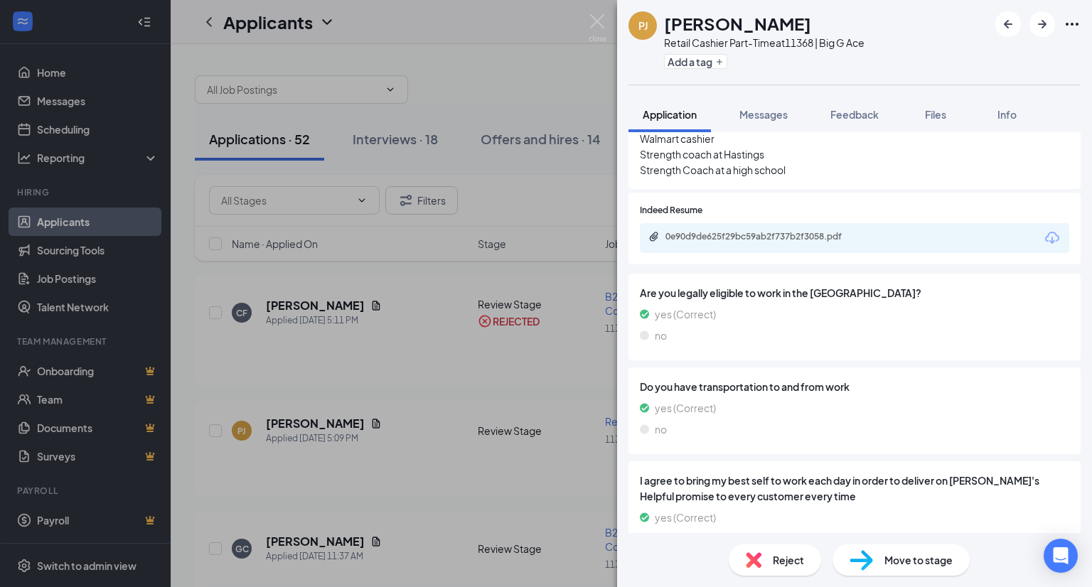
scroll to position [502, 0]
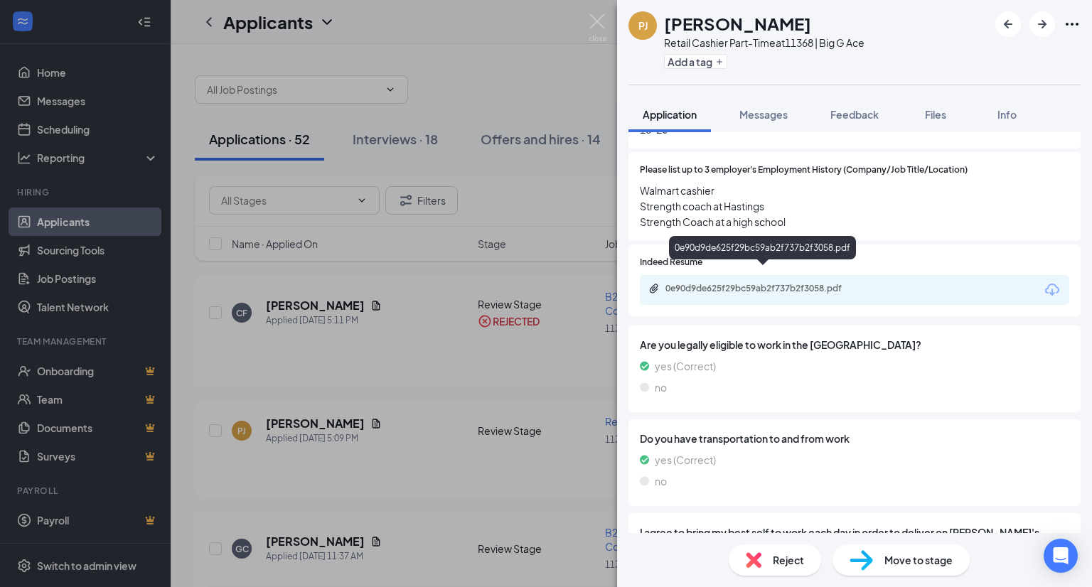
click at [704, 283] on div "0e90d9de625f29bc59ab2f737b2f3058.pdf" at bounding box center [764, 288] width 199 height 11
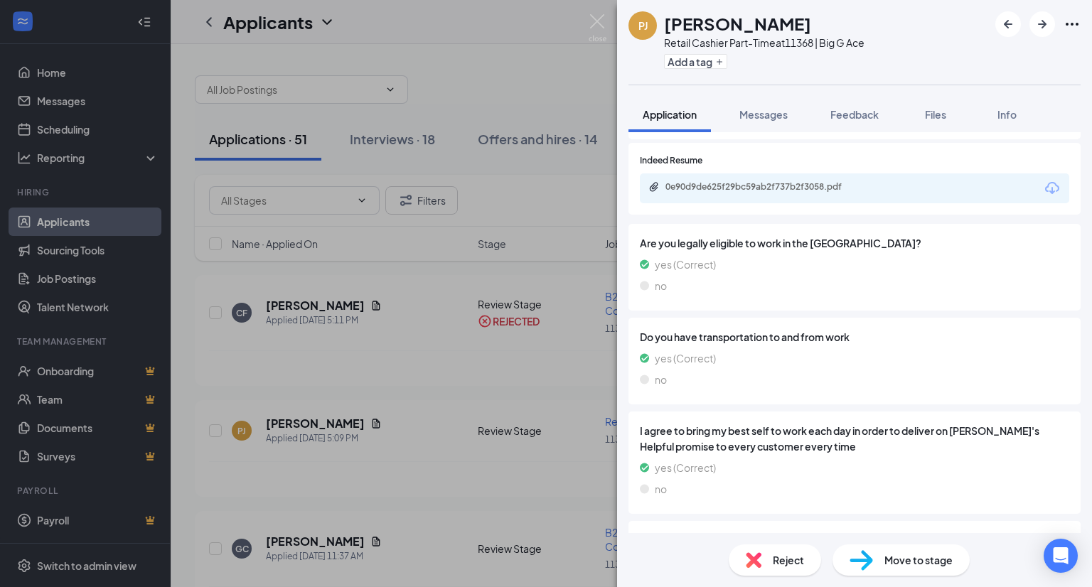
scroll to position [667, 0]
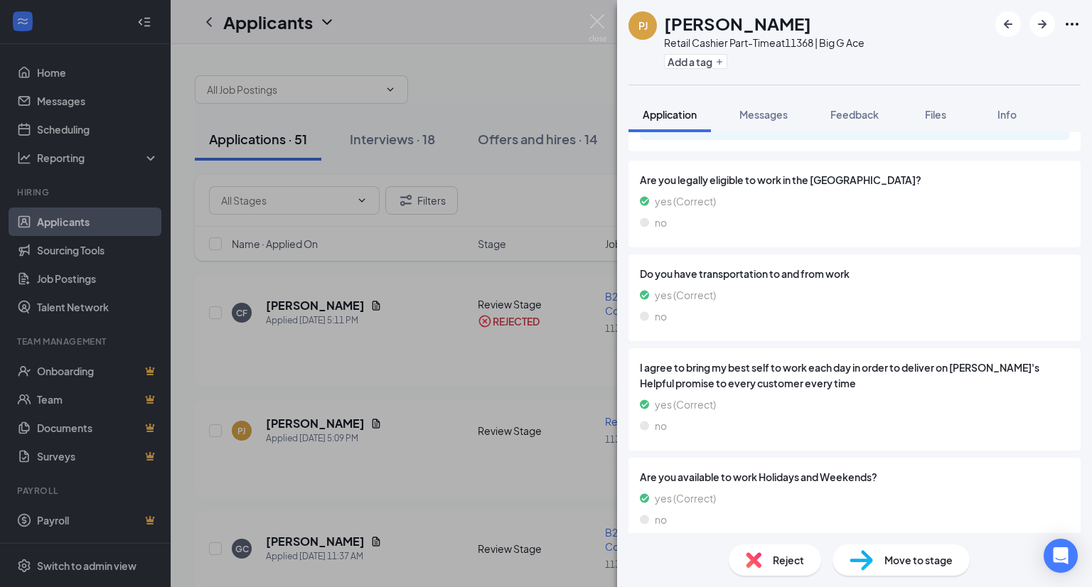
click at [903, 558] on span "Move to stage" at bounding box center [918, 560] width 68 height 16
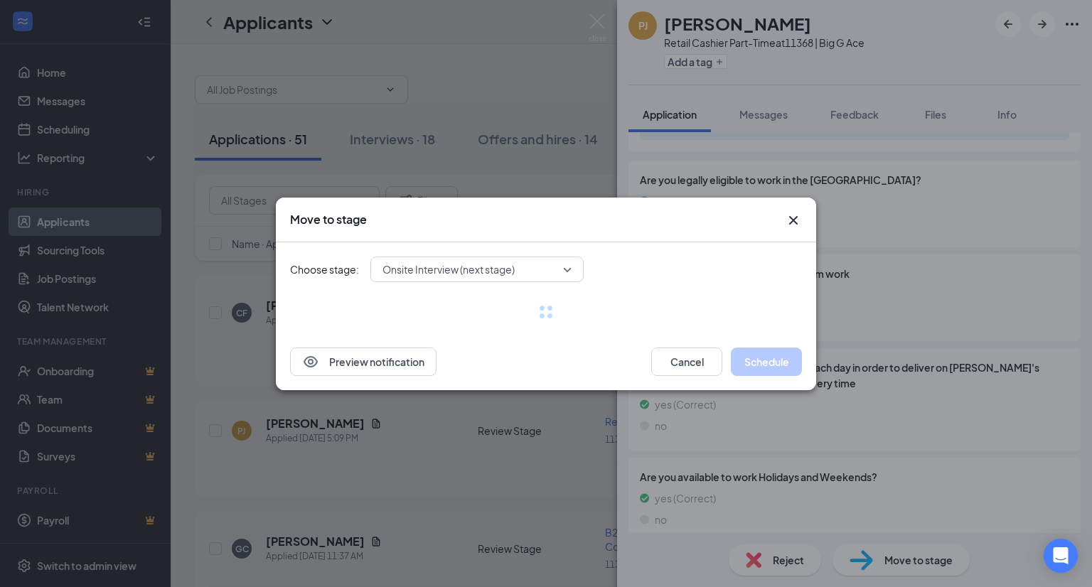
scroll to position [661, 0]
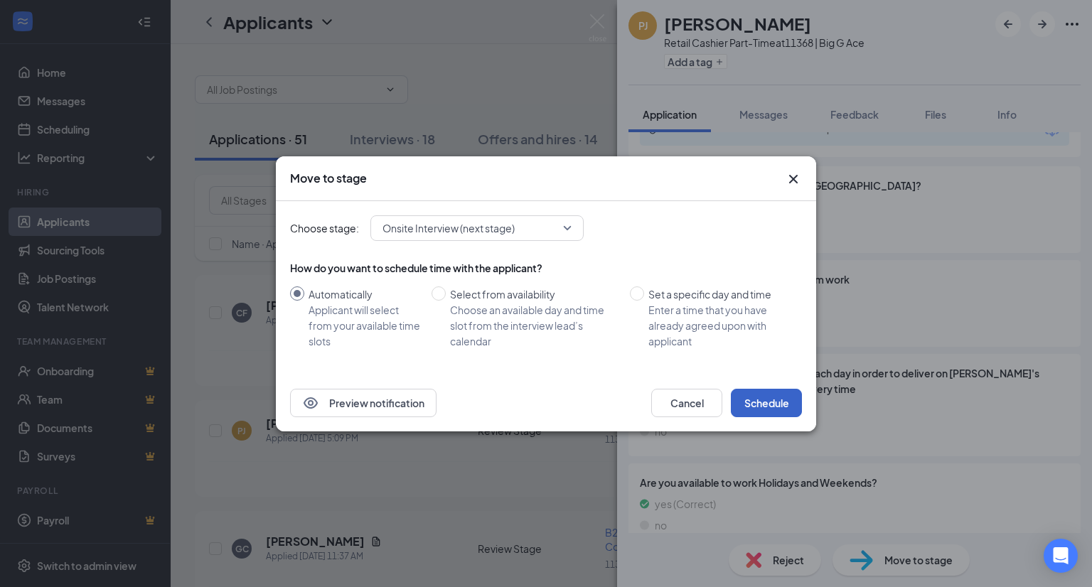
click at [751, 399] on button "Schedule" at bounding box center [766, 403] width 71 height 28
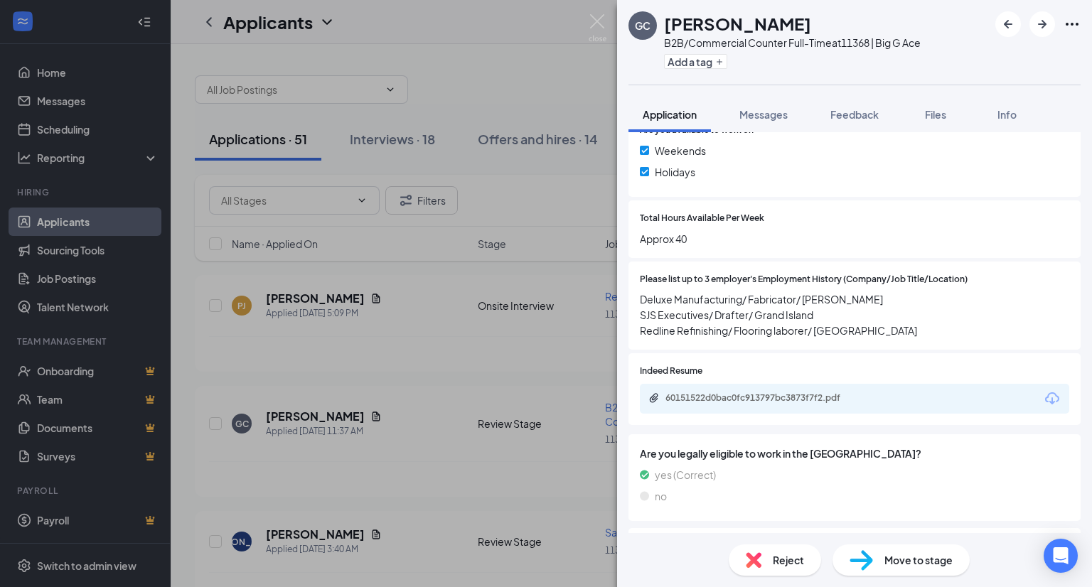
scroll to position [395, 0]
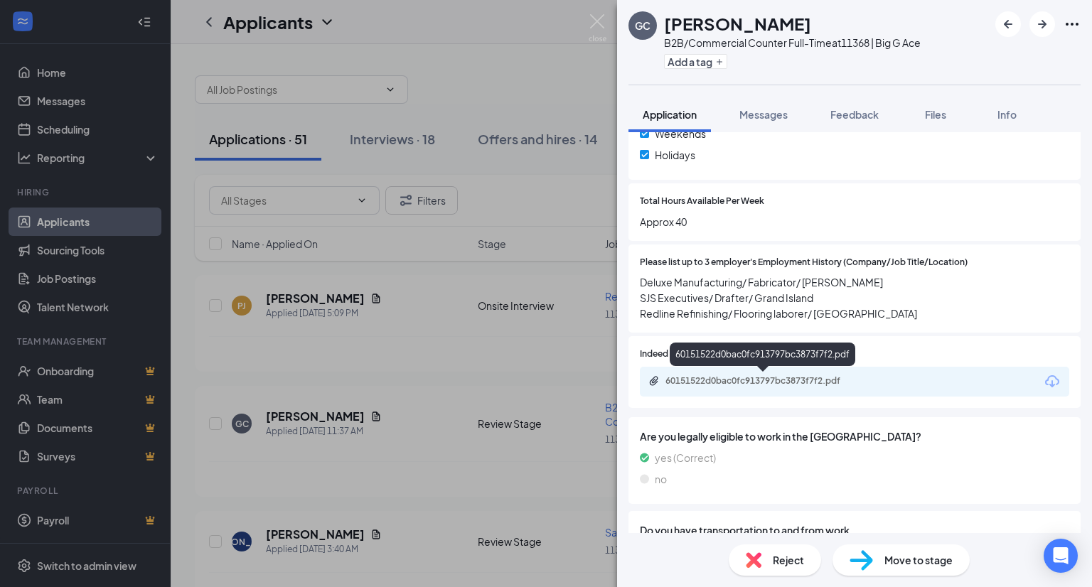
click at [762, 380] on div "60151522d0bac0fc913797bc3873f7f2.pdf" at bounding box center [764, 380] width 199 height 11
click at [898, 563] on span "Move to stage" at bounding box center [918, 560] width 68 height 16
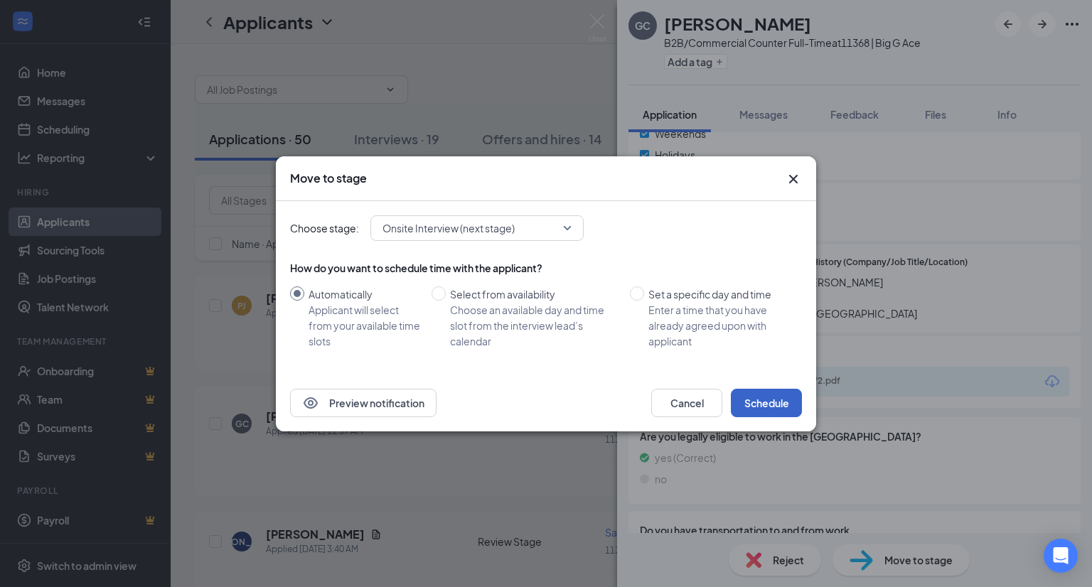
click at [761, 404] on button "Schedule" at bounding box center [766, 403] width 71 height 28
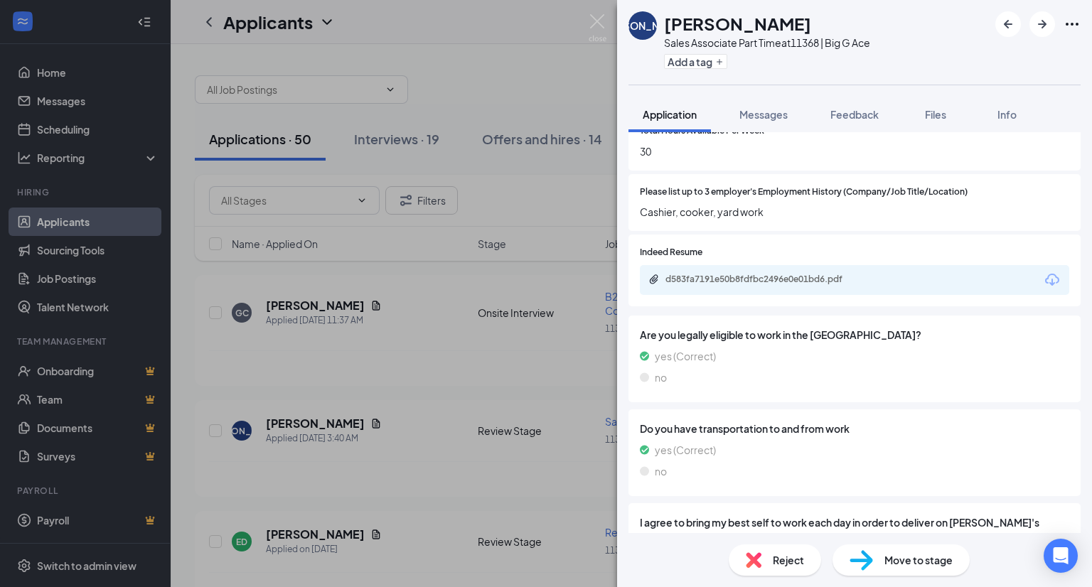
scroll to position [461, 0]
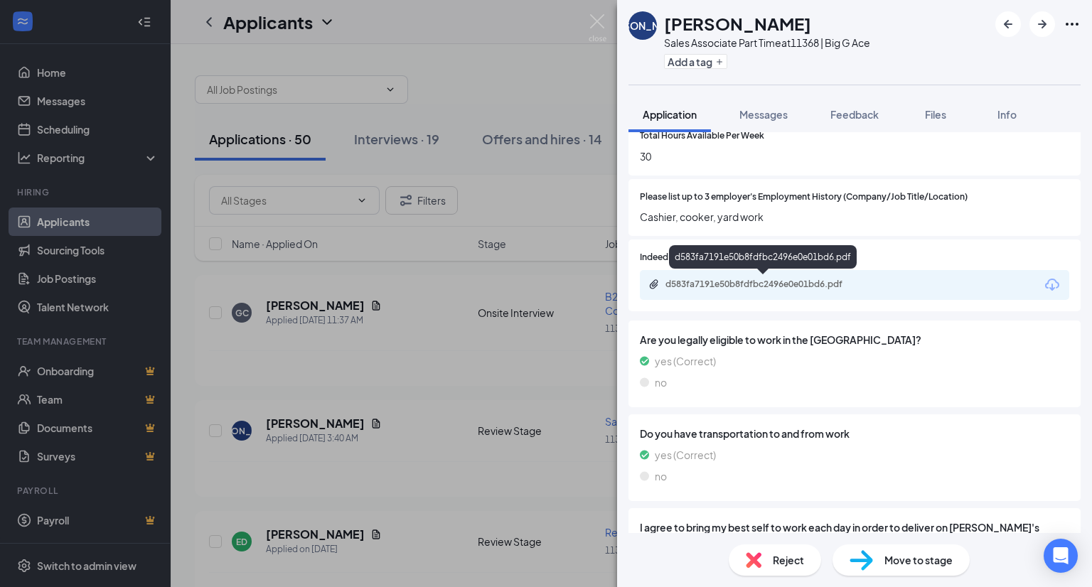
click at [813, 279] on div "d583fa7191e50b8fdfbc2496e0e01bd6.pdf" at bounding box center [764, 284] width 199 height 11
click at [765, 566] on div "Reject" at bounding box center [775, 559] width 92 height 31
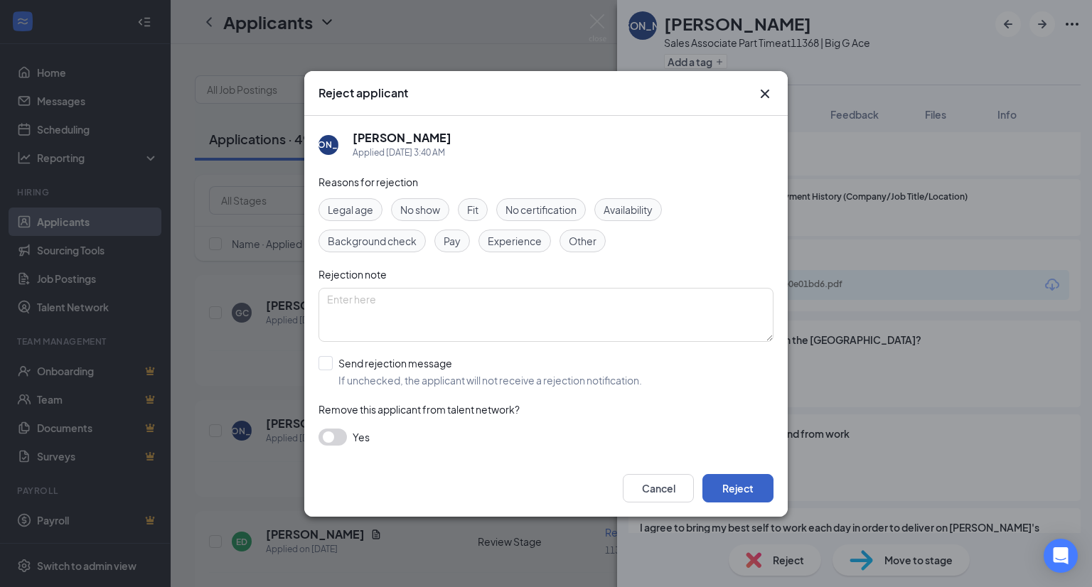
click at [739, 491] on button "Reject" at bounding box center [737, 488] width 71 height 28
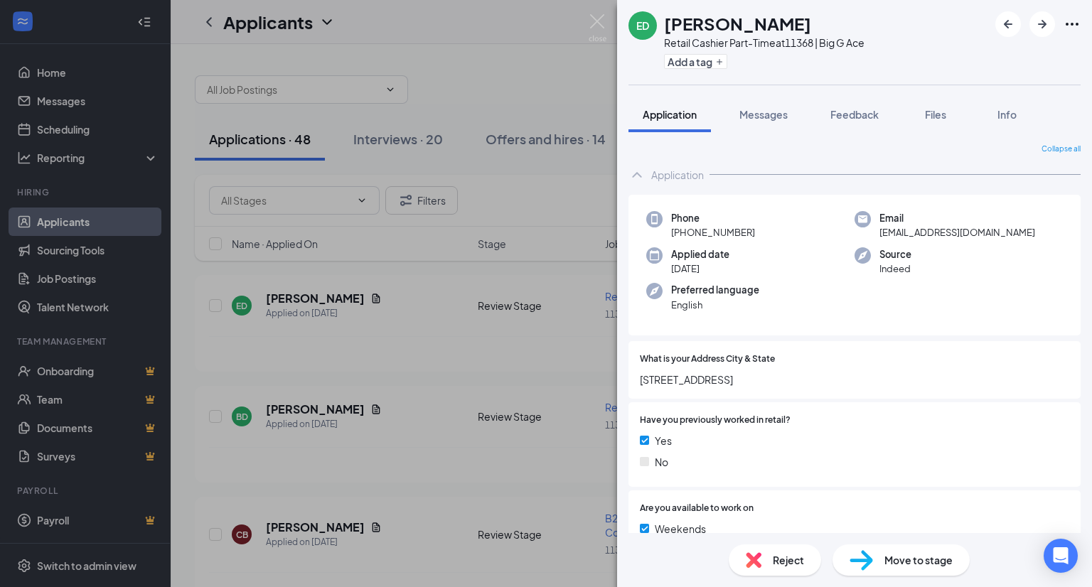
click at [731, 245] on div "Phone [PHONE_NUMBER] Email [EMAIL_ADDRESS][DOMAIN_NAME] Applied date [DATE] Sou…" at bounding box center [854, 265] width 452 height 141
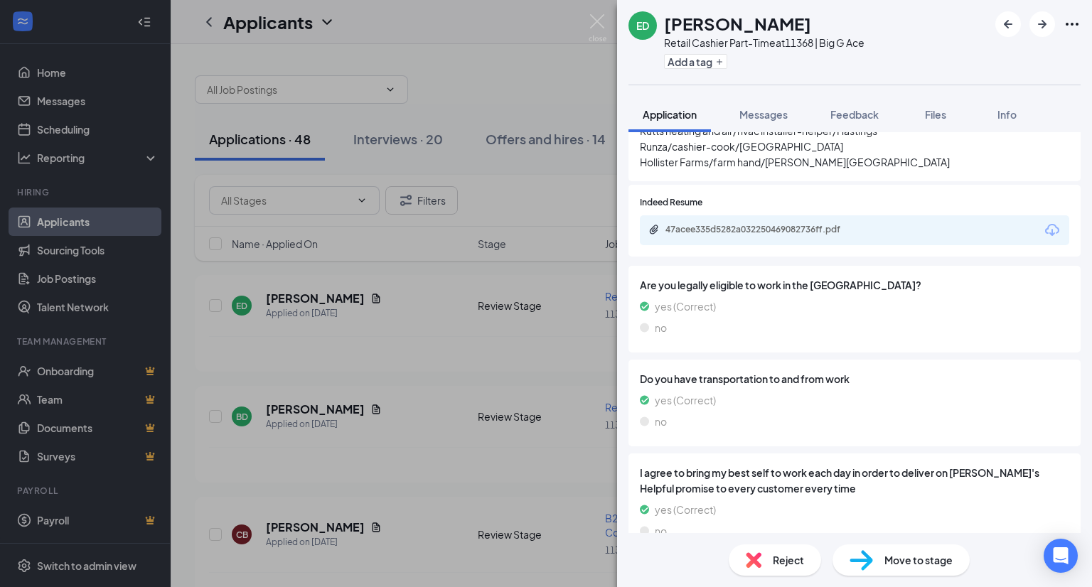
scroll to position [529, 0]
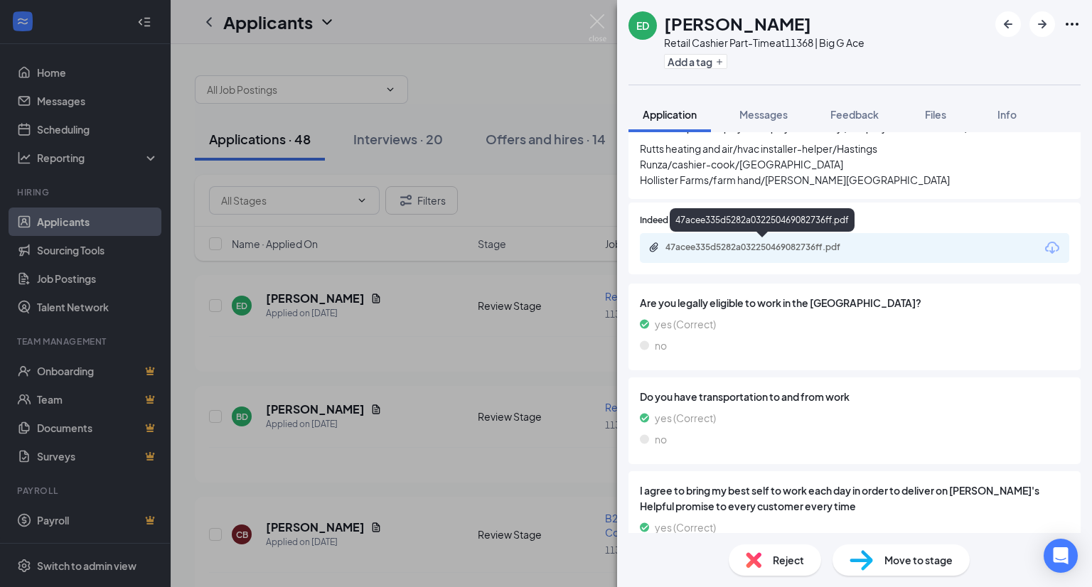
click at [801, 243] on div "47acee335d5282a032250469082736ff.pdf" at bounding box center [764, 247] width 199 height 11
click at [927, 566] on span "Move to stage" at bounding box center [918, 560] width 68 height 16
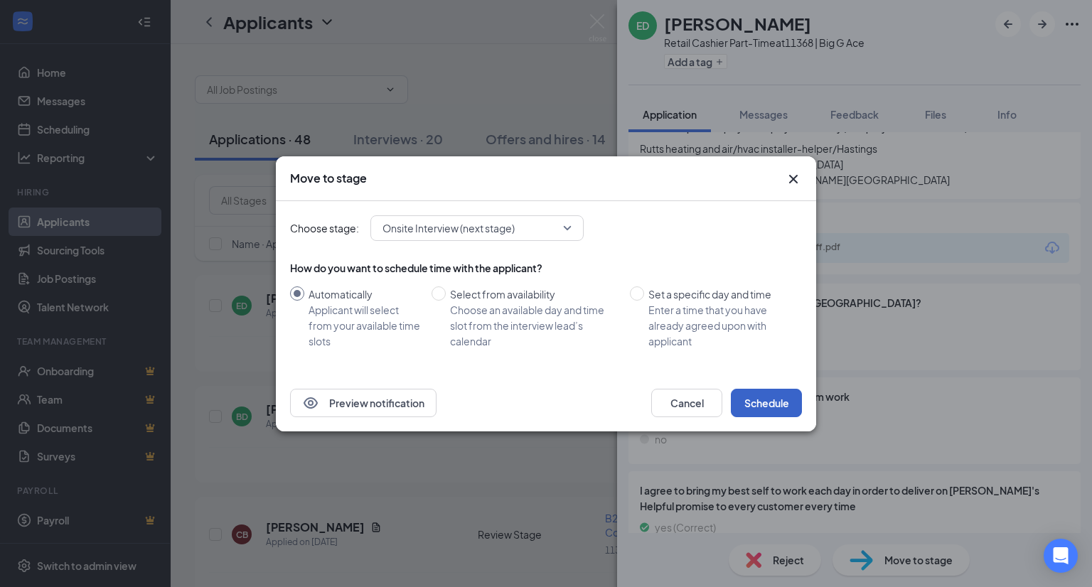
click at [748, 402] on button "Schedule" at bounding box center [766, 403] width 71 height 28
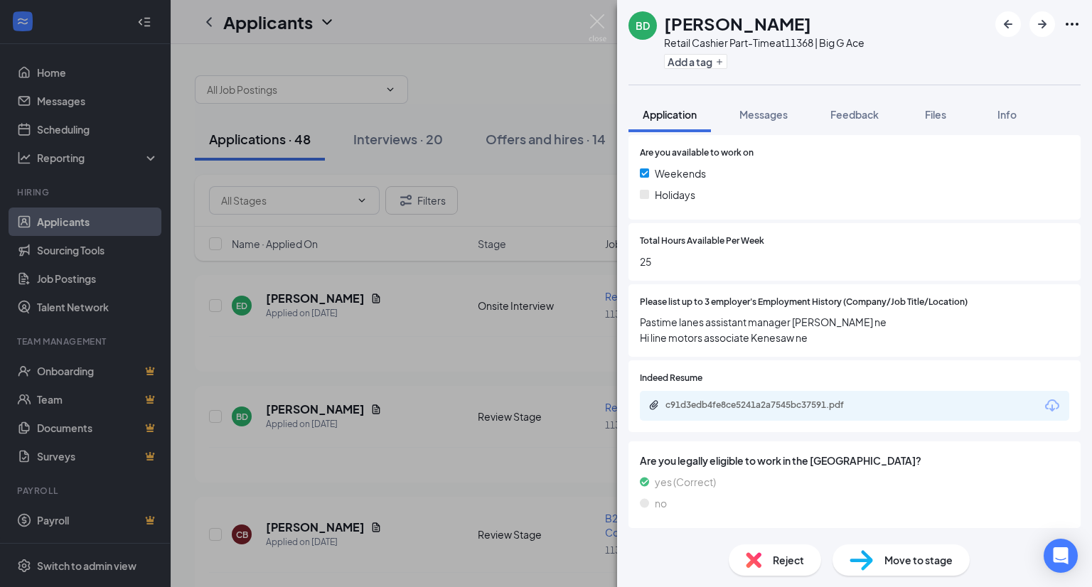
scroll to position [353, 0]
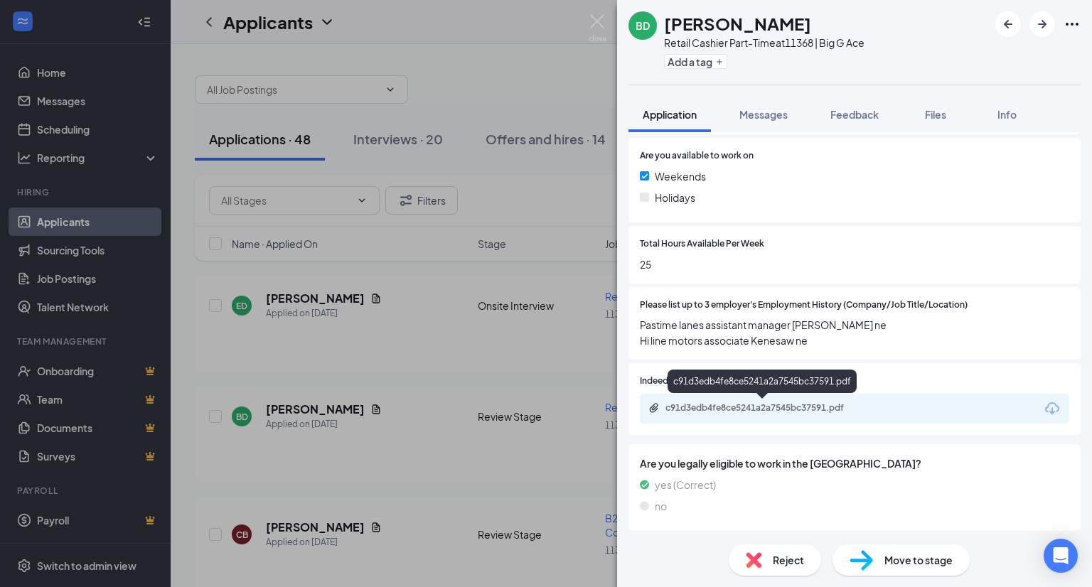
click at [832, 405] on div "c91d3edb4fe8ce5241a2a7545bc37591.pdf" at bounding box center [764, 407] width 199 height 11
click at [879, 561] on div "Move to stage" at bounding box center [900, 559] width 137 height 31
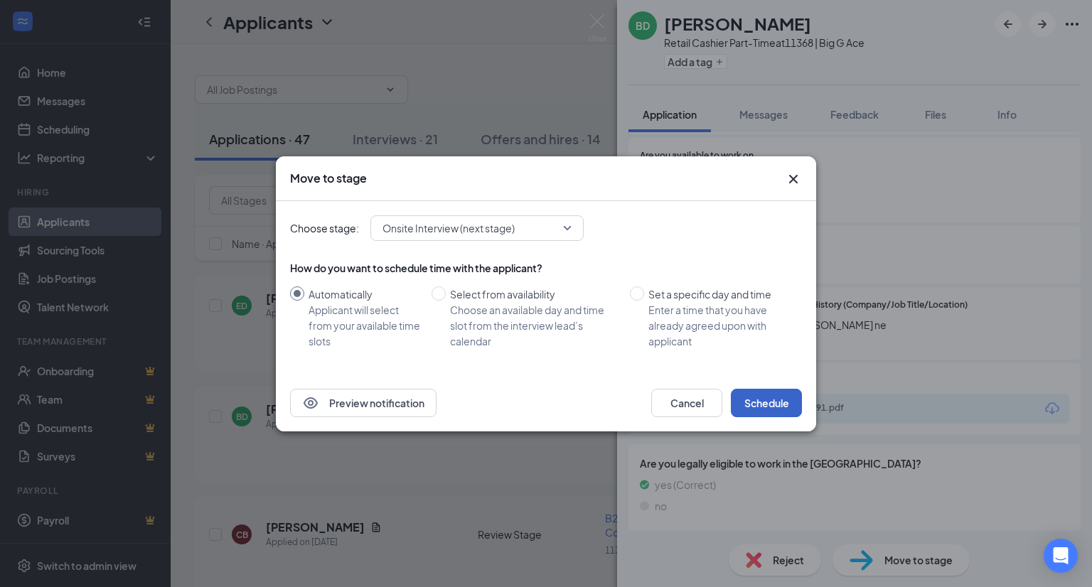
click at [750, 404] on button "Schedule" at bounding box center [766, 403] width 71 height 28
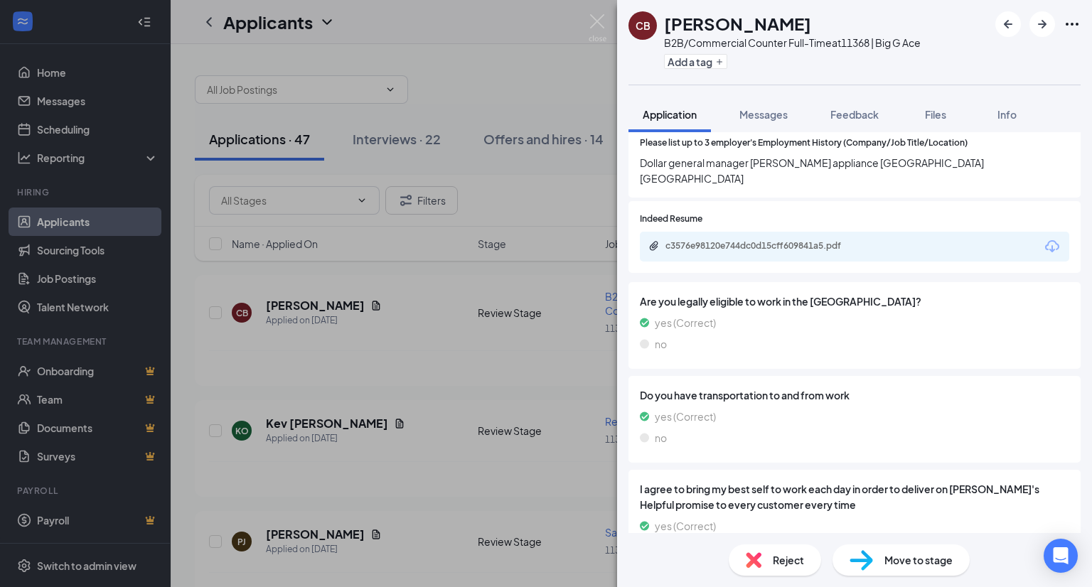
scroll to position [450, 0]
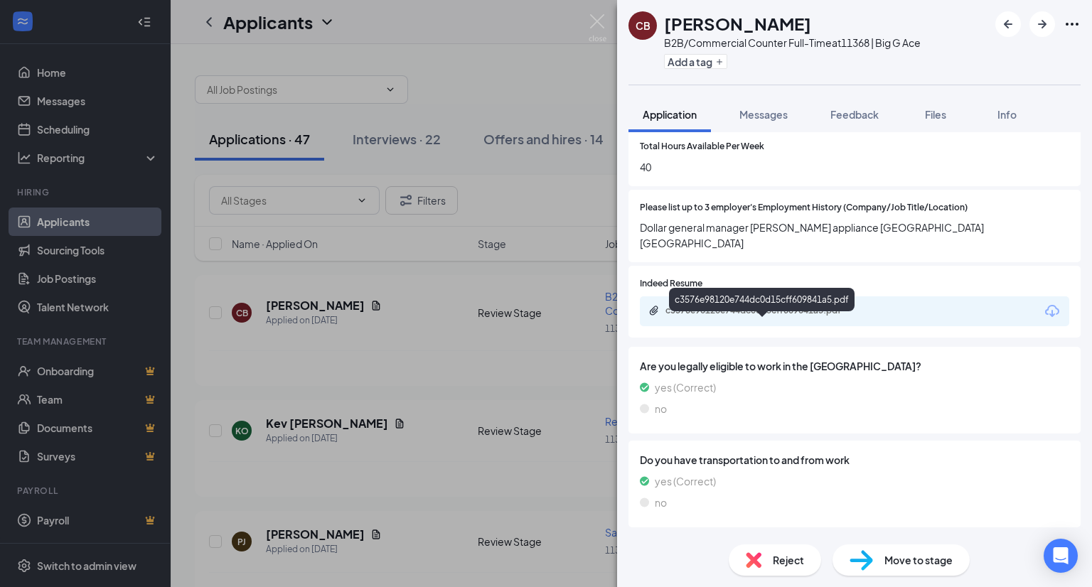
click at [809, 316] on div "c3576e98120e744dc0d15cff609841a5.pdf" at bounding box center [764, 310] width 199 height 11
click at [910, 564] on span "Move to stage" at bounding box center [918, 560] width 68 height 16
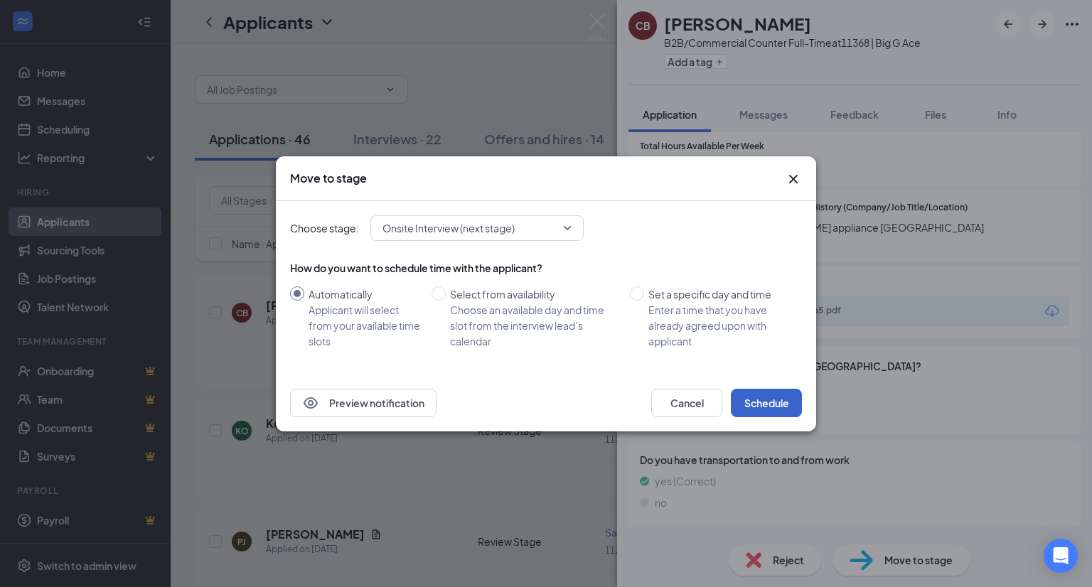
click at [771, 398] on button "Schedule" at bounding box center [766, 403] width 71 height 28
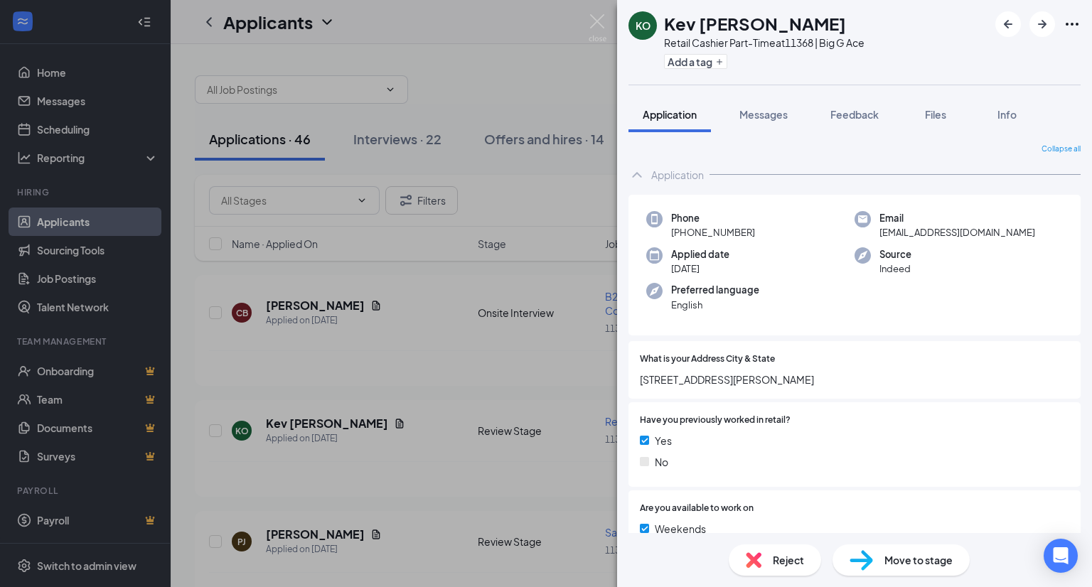
click at [860, 372] on span "[STREET_ADDRESS][PERSON_NAME]" at bounding box center [854, 380] width 429 height 16
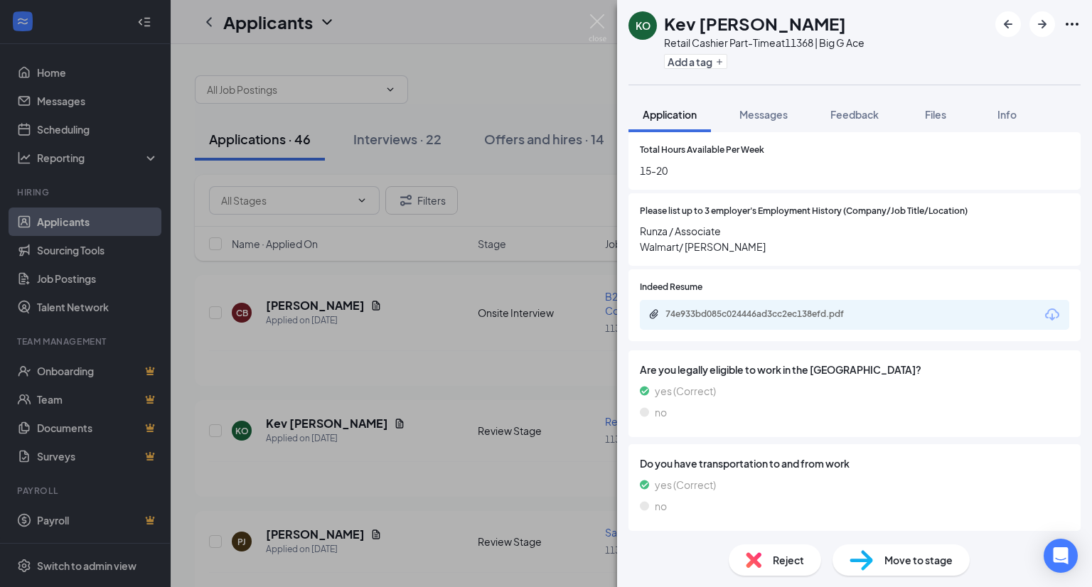
scroll to position [446, 0]
click at [875, 316] on div "74e933bd085c024446ad3cc2ec138efd.pdf" at bounding box center [763, 313] width 230 height 11
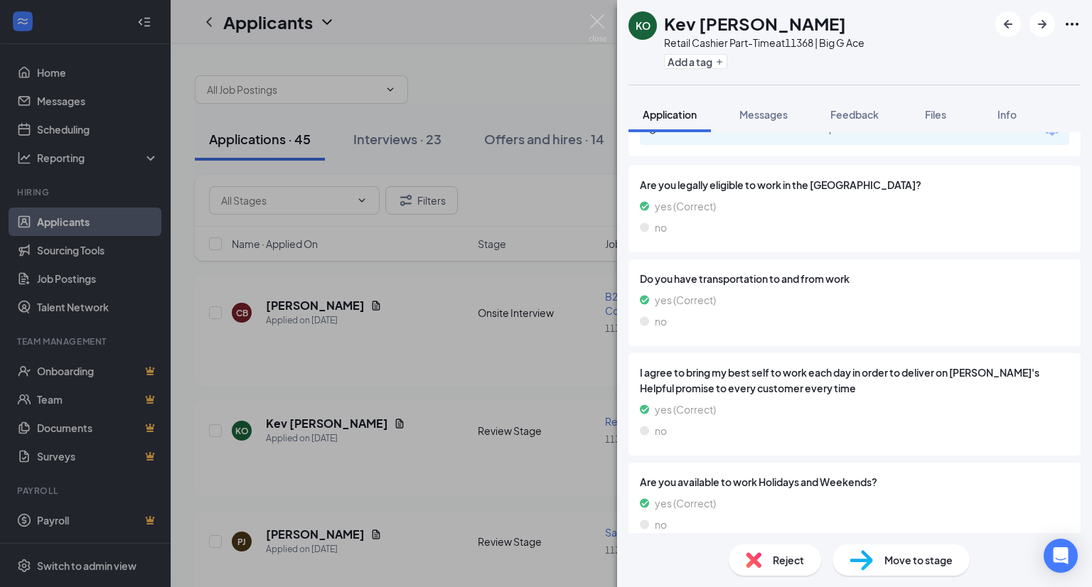
scroll to position [640, 0]
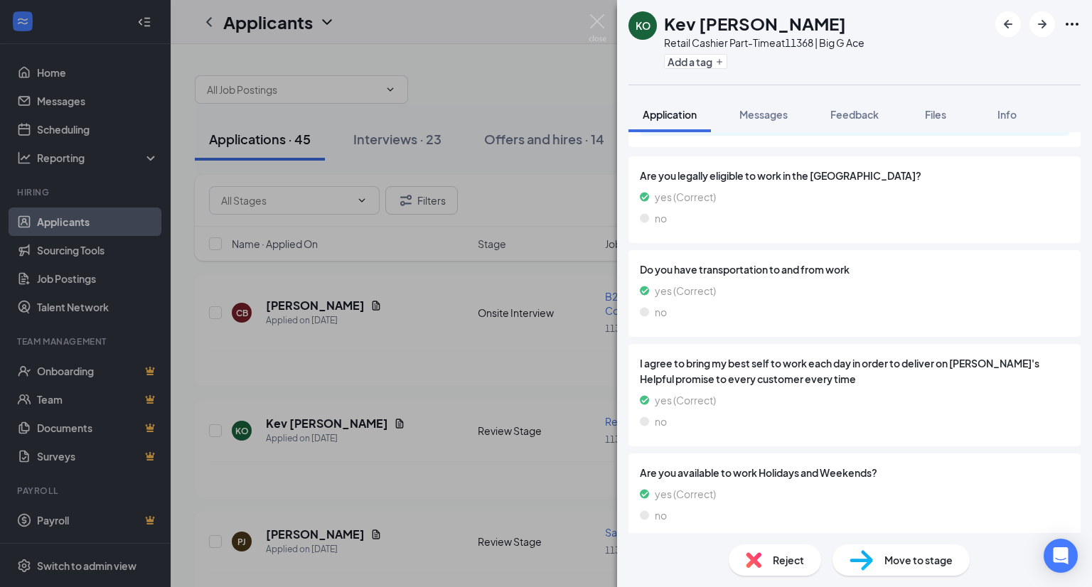
click at [782, 562] on span "Reject" at bounding box center [788, 560] width 31 height 16
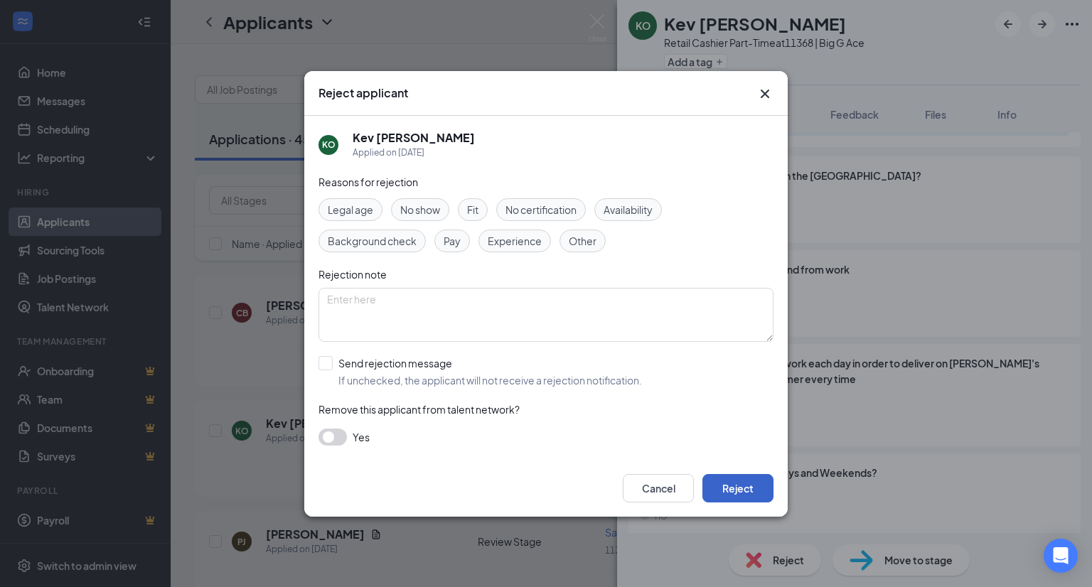
click at [731, 481] on button "Reject" at bounding box center [737, 488] width 71 height 28
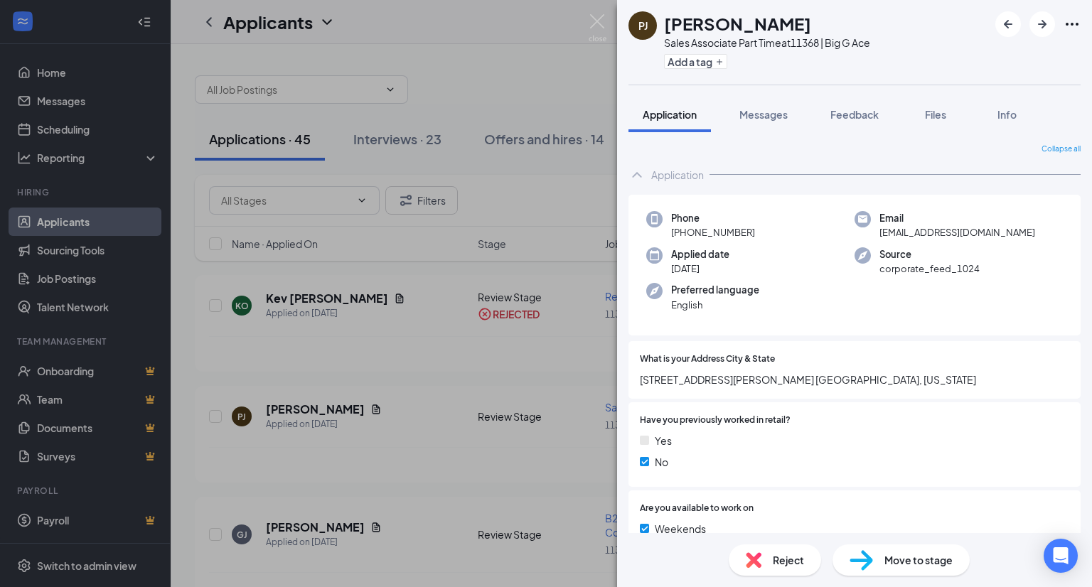
click at [882, 358] on div at bounding box center [922, 360] width 294 height 14
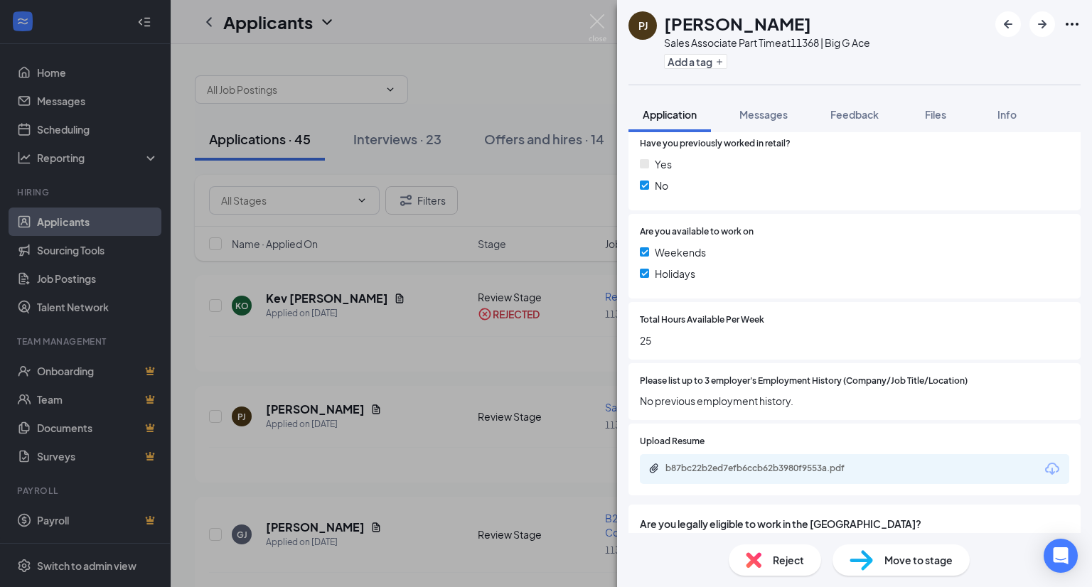
scroll to position [360, 0]
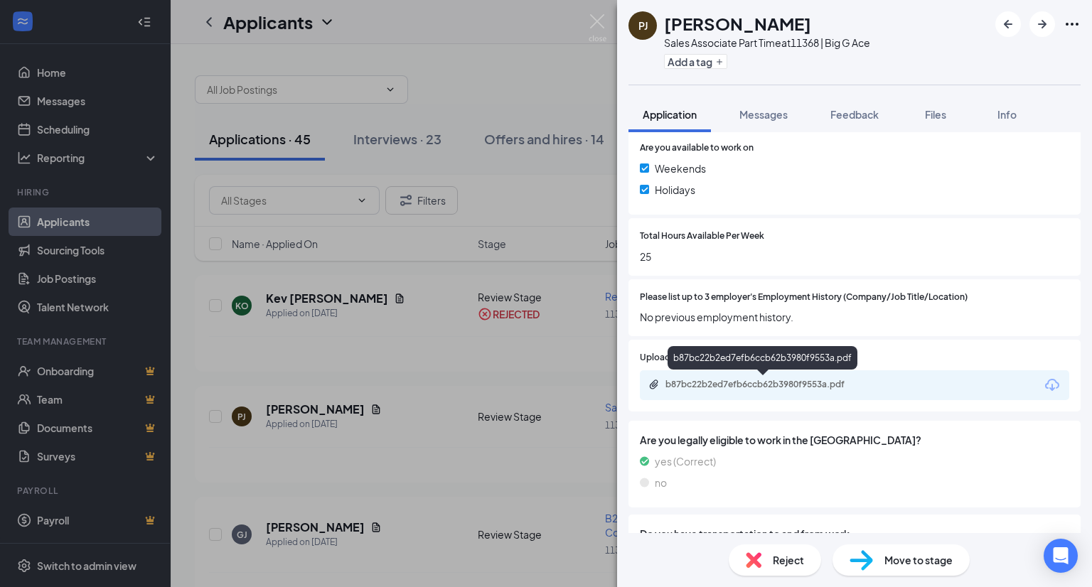
click at [836, 387] on div "b87bc22b2ed7efb6ccb62b3980f9553a.pdf" at bounding box center [764, 384] width 199 height 11
click at [897, 552] on span "Move to stage" at bounding box center [918, 560] width 68 height 16
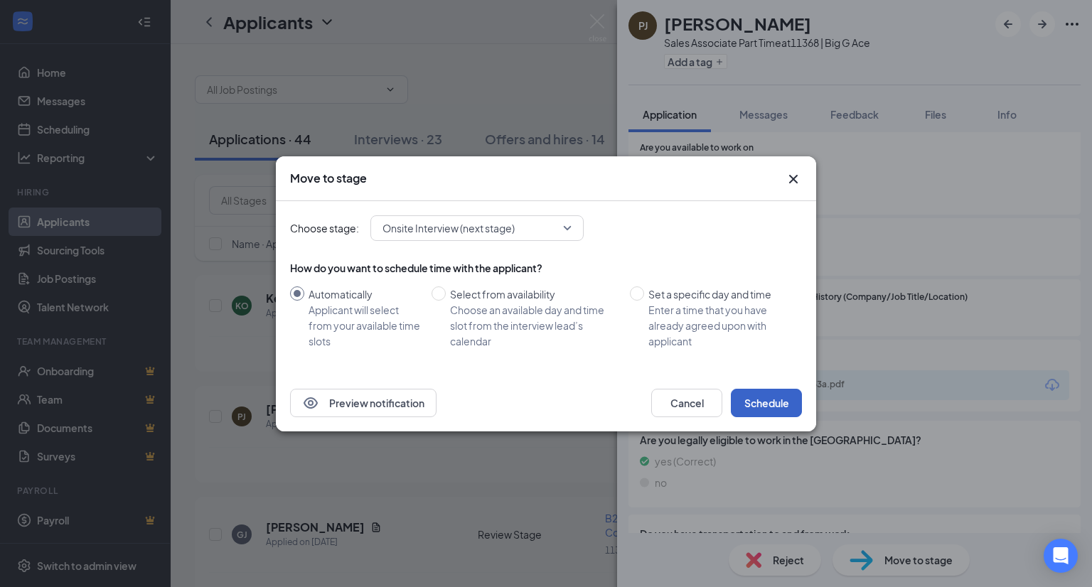
click at [757, 399] on button "Schedule" at bounding box center [766, 403] width 71 height 28
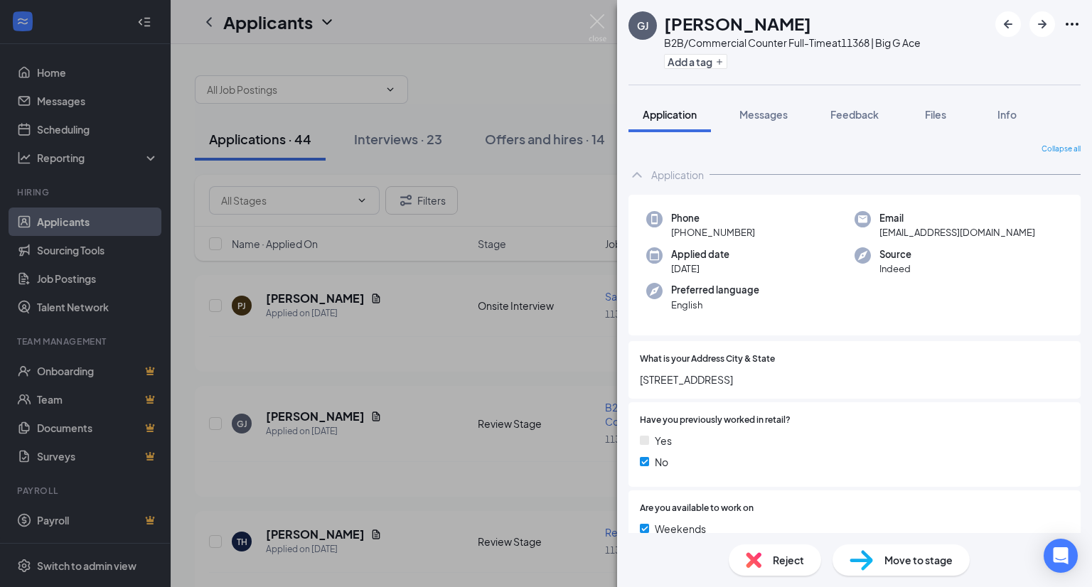
click at [867, 364] on div at bounding box center [922, 360] width 294 height 14
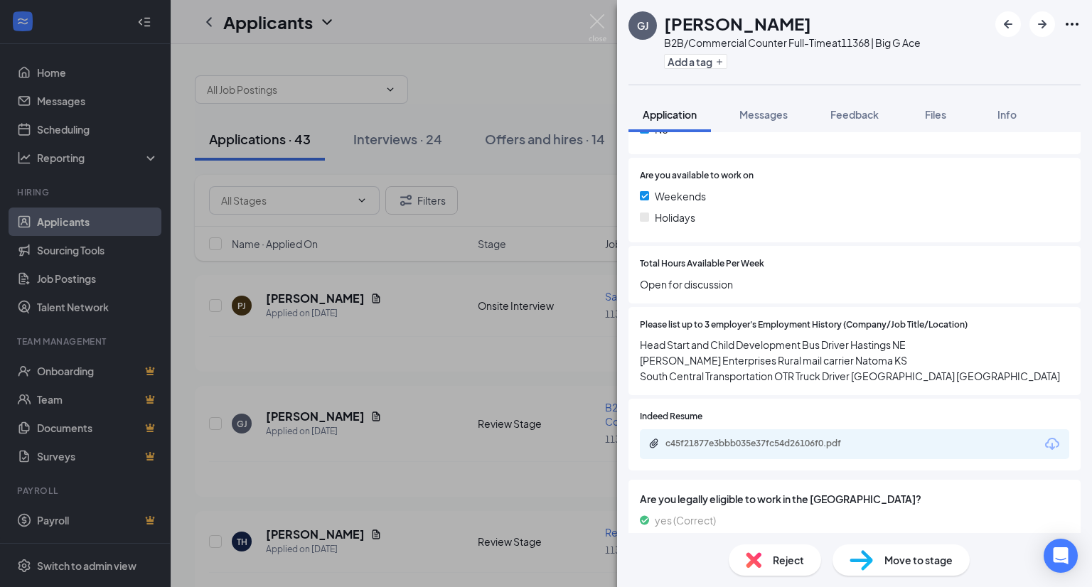
scroll to position [333, 0]
click at [817, 439] on div "c45f21877e3bbb035e37fc54d26106f0.pdf" at bounding box center [764, 443] width 199 height 11
click at [793, 559] on span "Reject" at bounding box center [788, 560] width 31 height 16
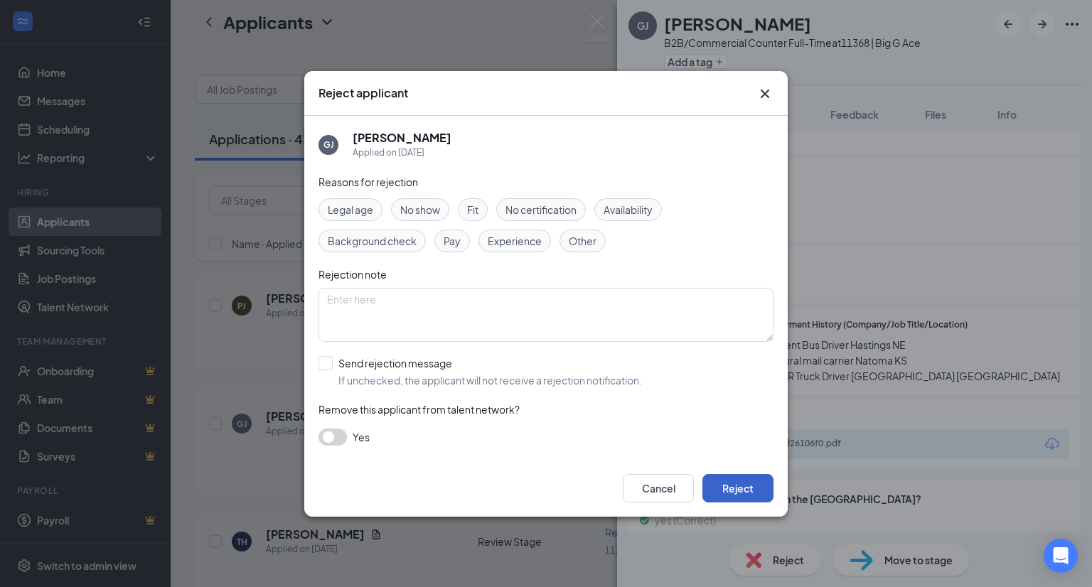
click at [724, 478] on button "Reject" at bounding box center [737, 488] width 71 height 28
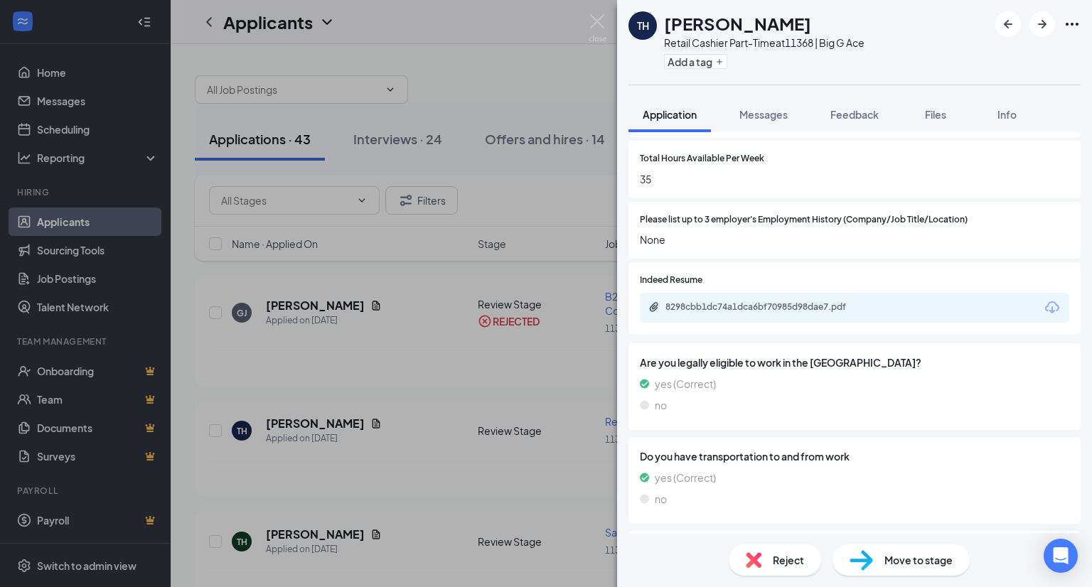
scroll to position [471, 0]
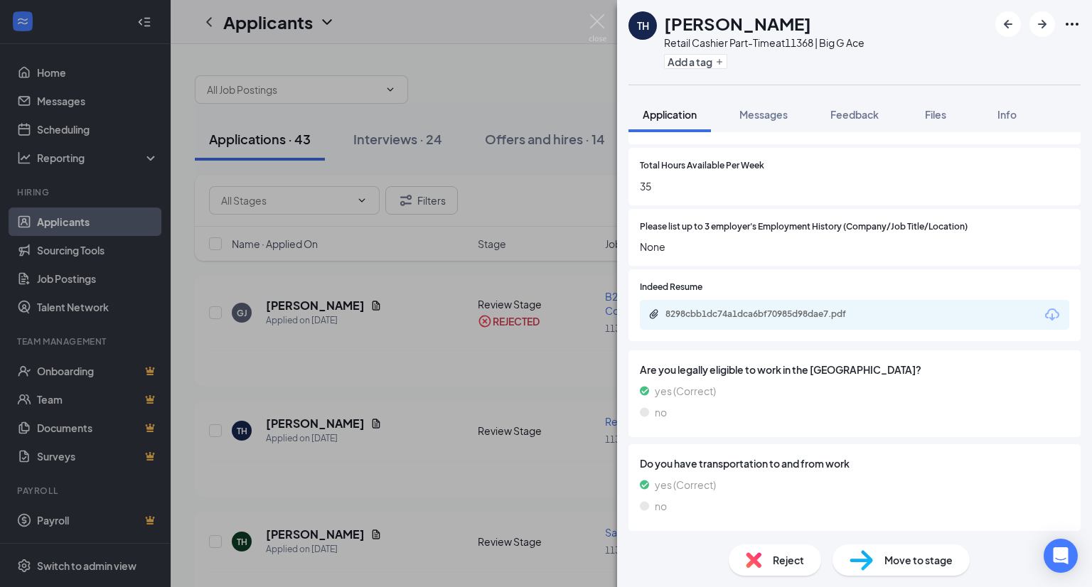
click at [805, 318] on div "8298cbb1dc74a1dca6bf70985d98dae7.pdf" at bounding box center [764, 313] width 199 height 11
click at [785, 560] on span "Reject" at bounding box center [788, 560] width 31 height 16
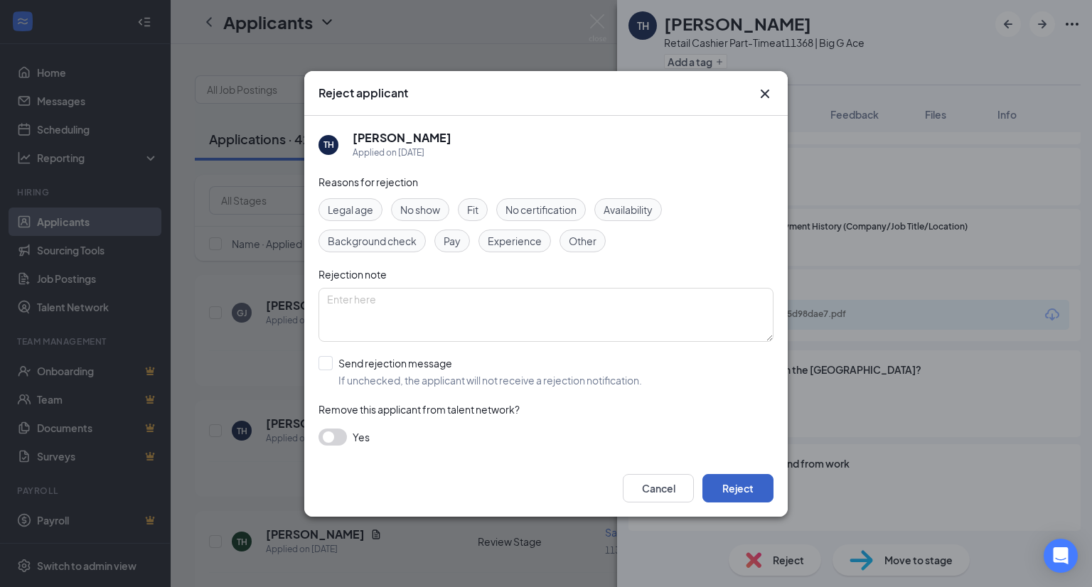
click at [756, 485] on button "Reject" at bounding box center [737, 488] width 71 height 28
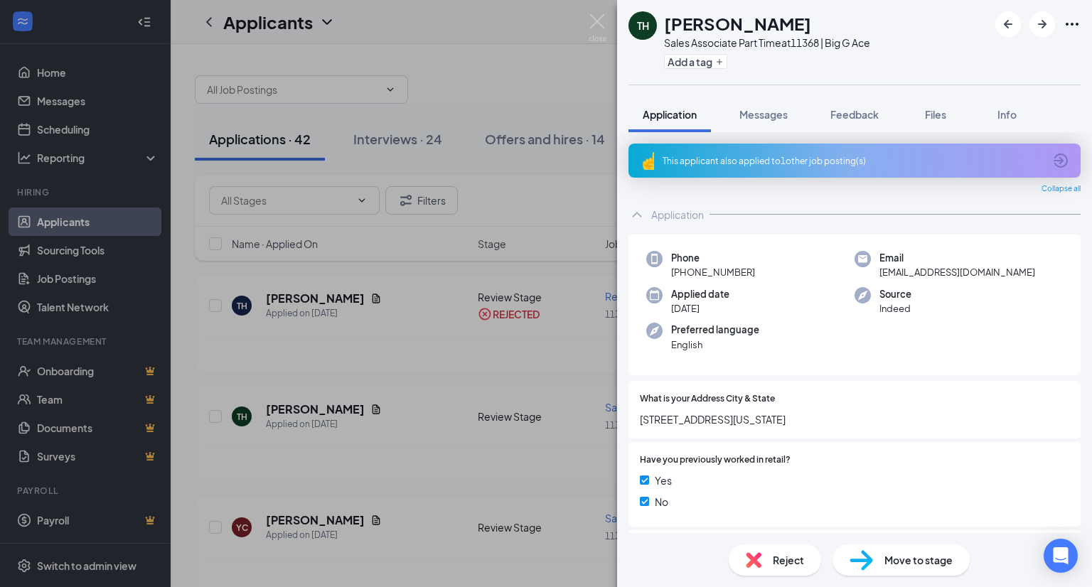
click at [785, 570] on div "Reject" at bounding box center [775, 559] width 92 height 31
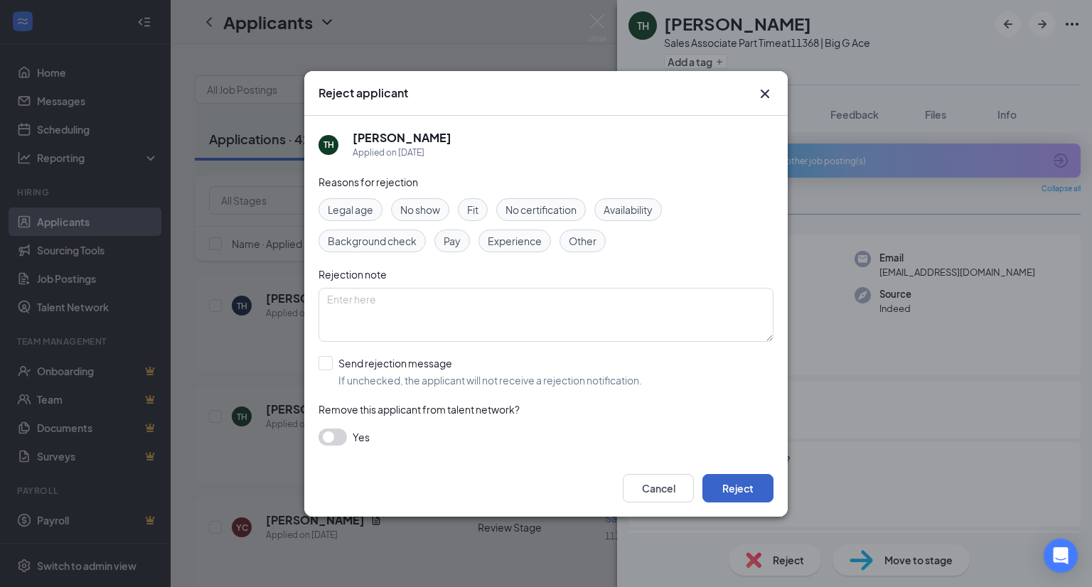
click at [763, 493] on button "Reject" at bounding box center [737, 488] width 71 height 28
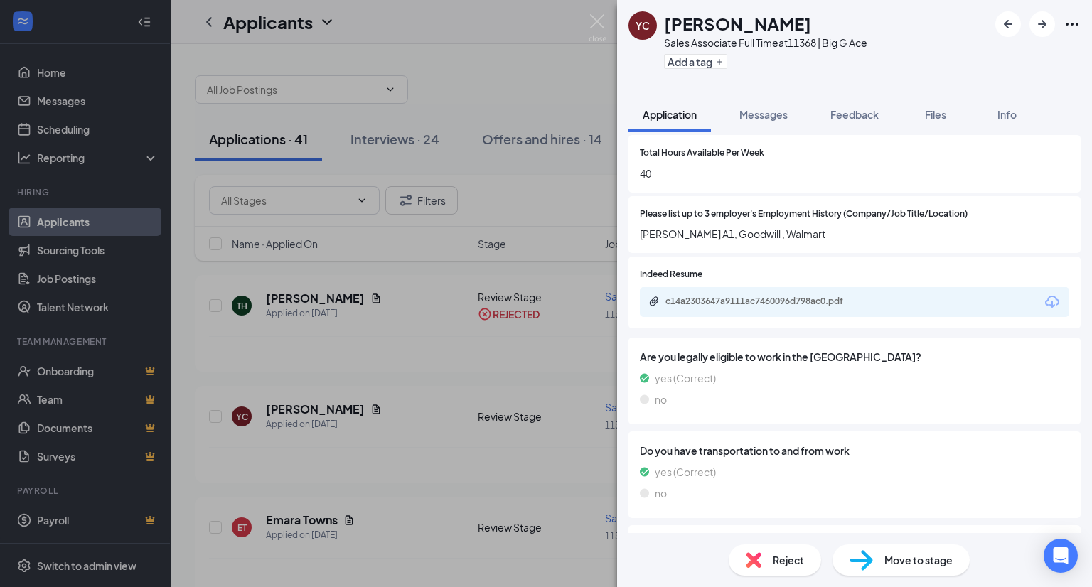
scroll to position [402, 0]
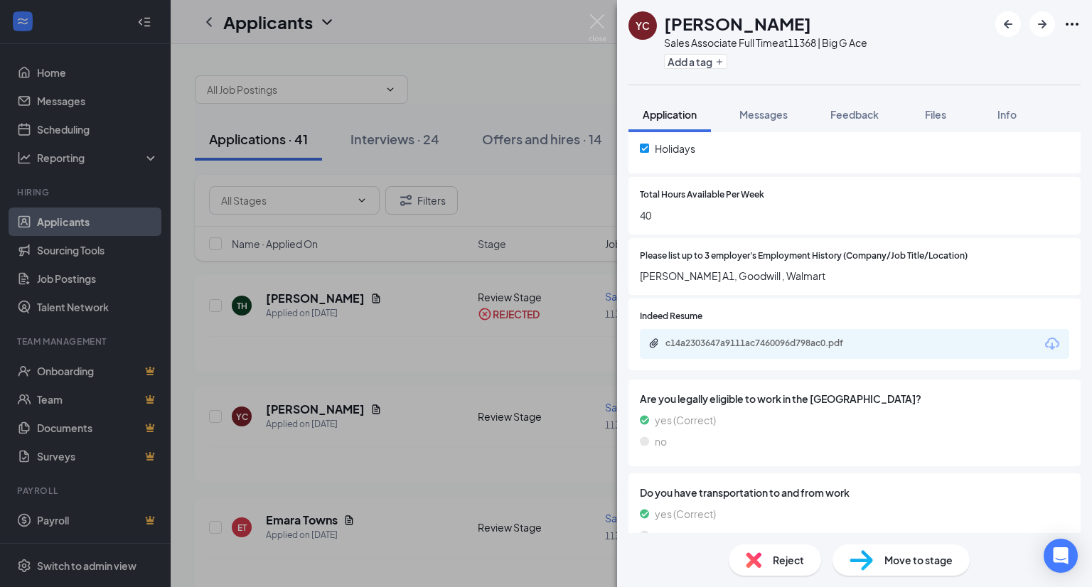
click at [849, 349] on div "c14a2303647a9111ac7460096d798ac0.pdf" at bounding box center [763, 345] width 230 height 14
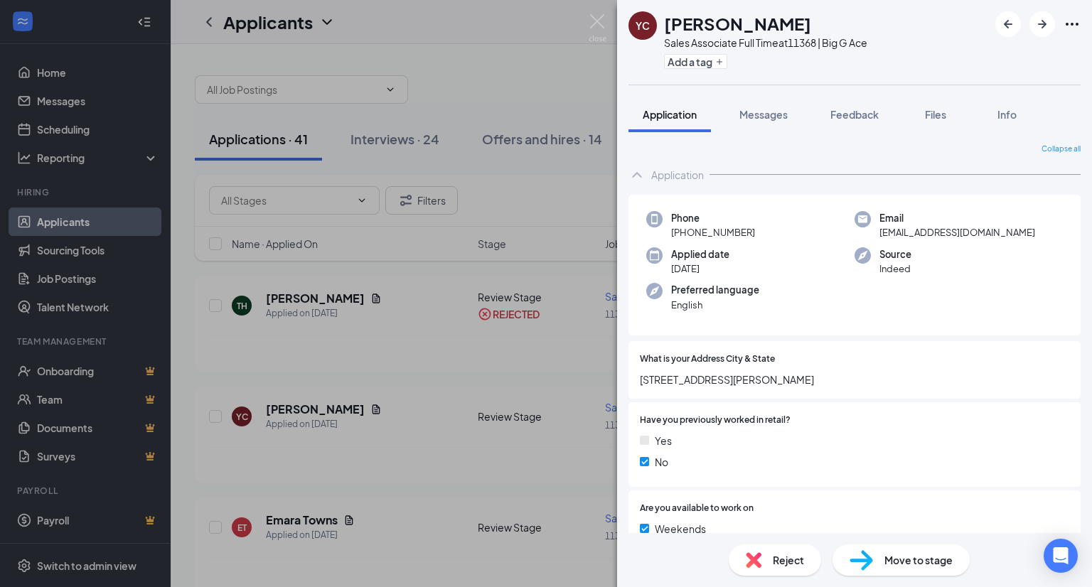
scroll to position [402, 0]
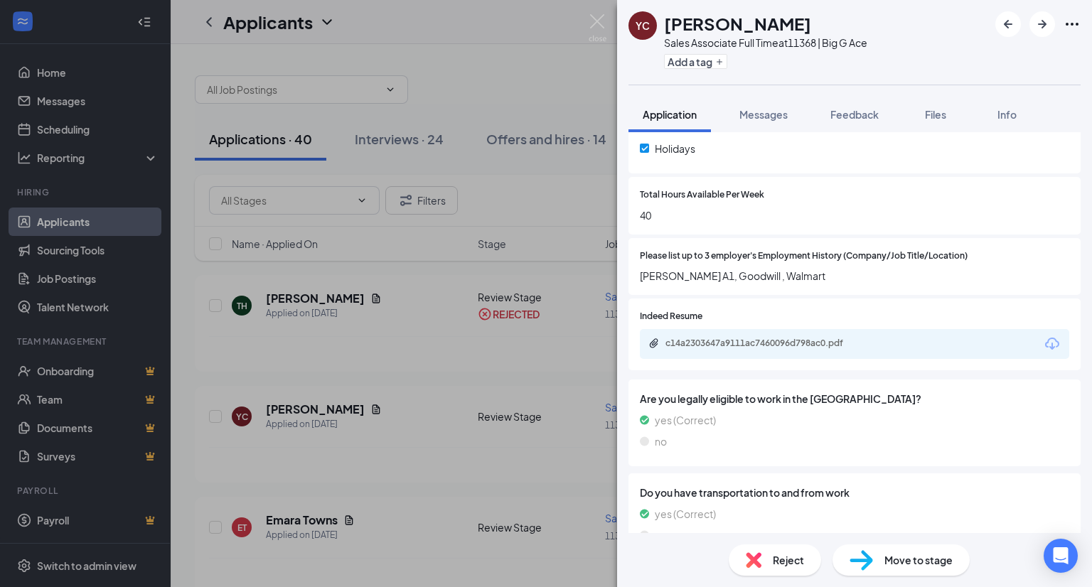
click at [798, 558] on span "Reject" at bounding box center [788, 560] width 31 height 16
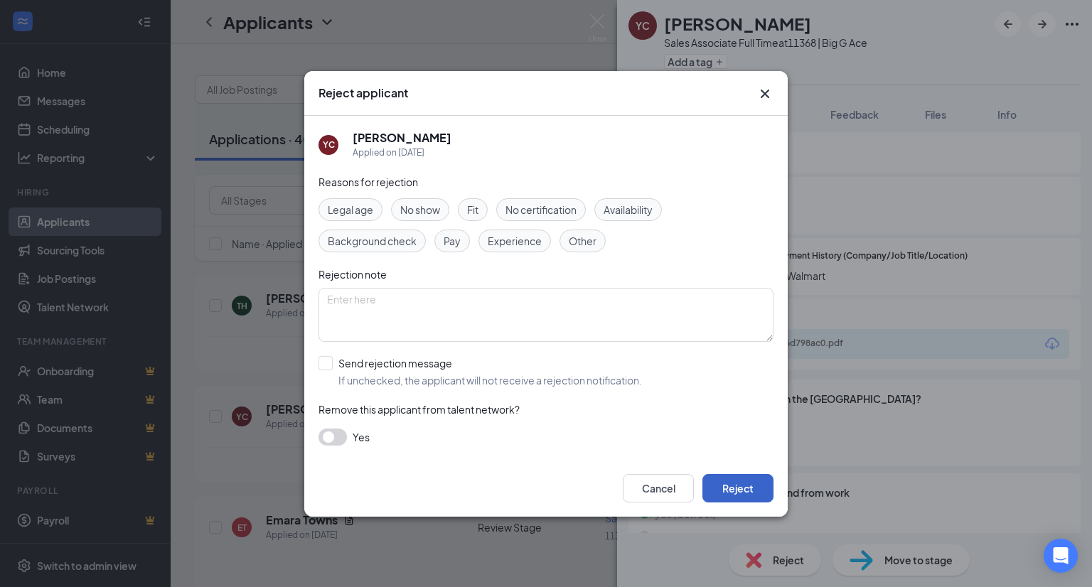
click at [754, 490] on button "Reject" at bounding box center [737, 488] width 71 height 28
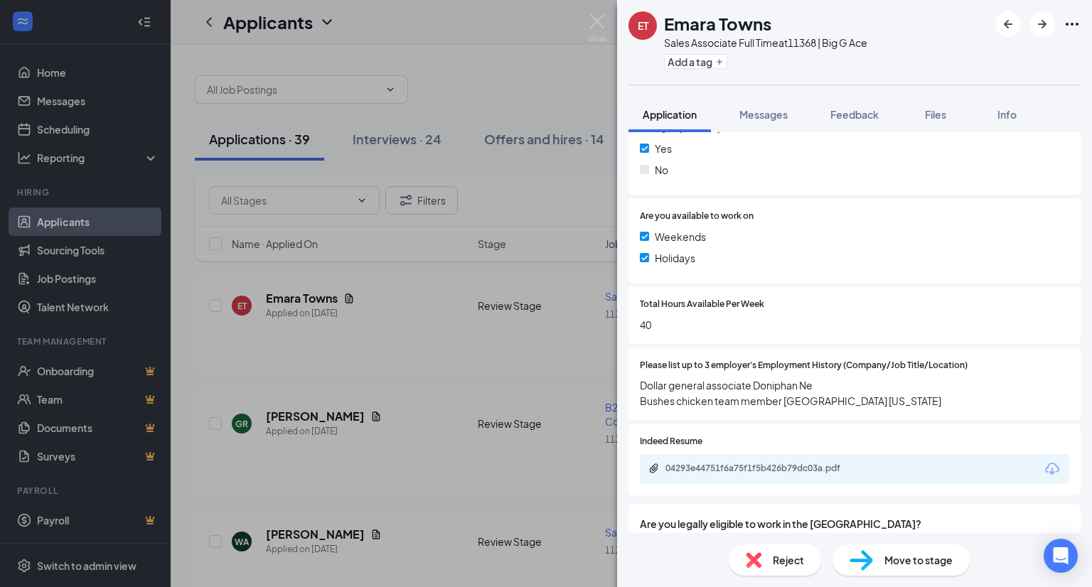
scroll to position [316, 0]
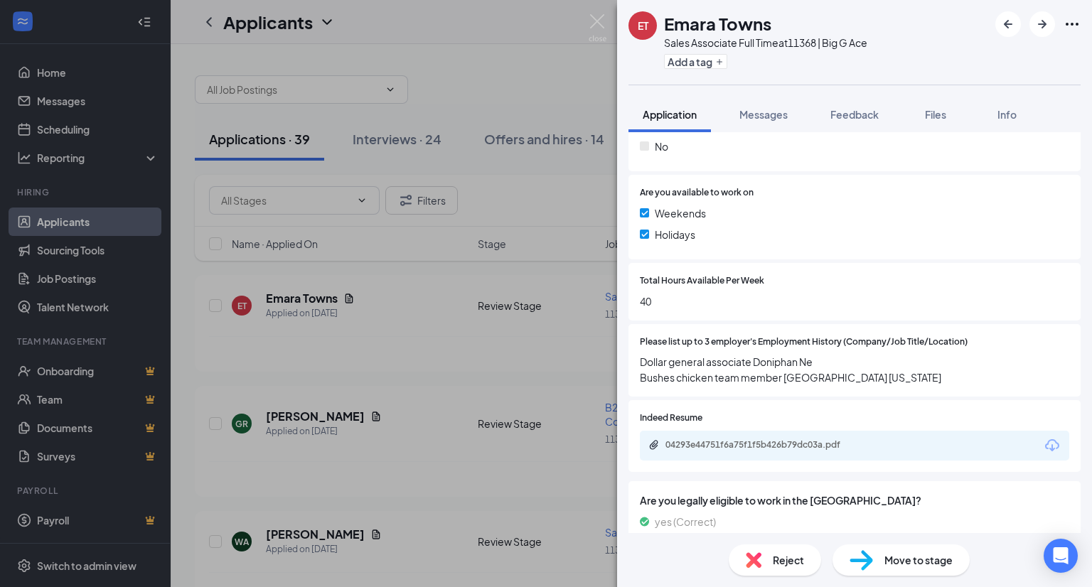
click at [917, 441] on div "04293e44751f6a75f1f5b426b79dc03a.pdf" at bounding box center [854, 446] width 429 height 30
click at [847, 451] on div "04293e44751f6a75f1f5b426b79dc03a.pdf" at bounding box center [763, 446] width 230 height 14
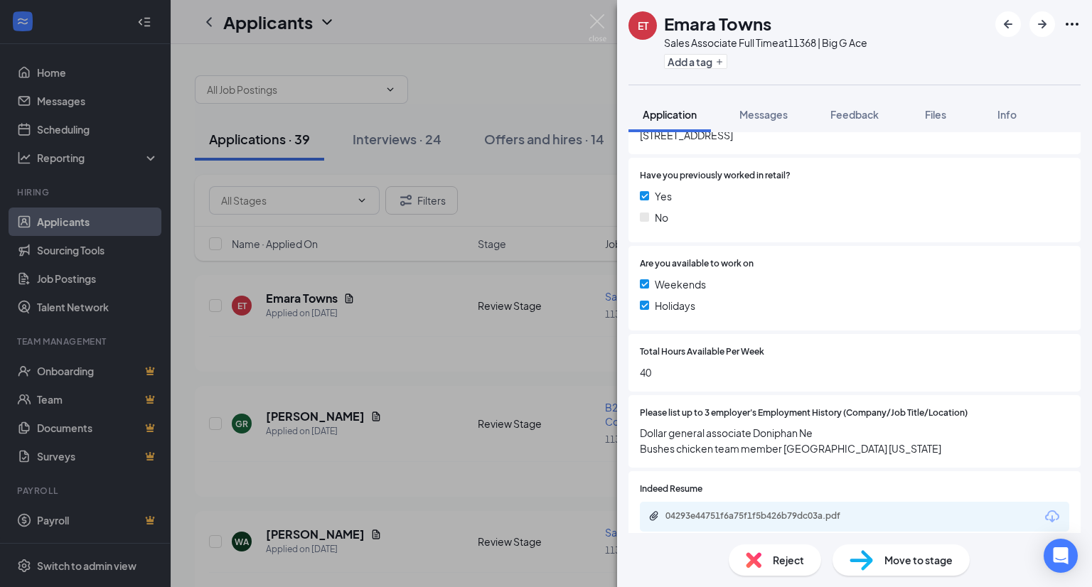
scroll to position [246, 0]
click at [796, 558] on span "Reject" at bounding box center [788, 560] width 31 height 16
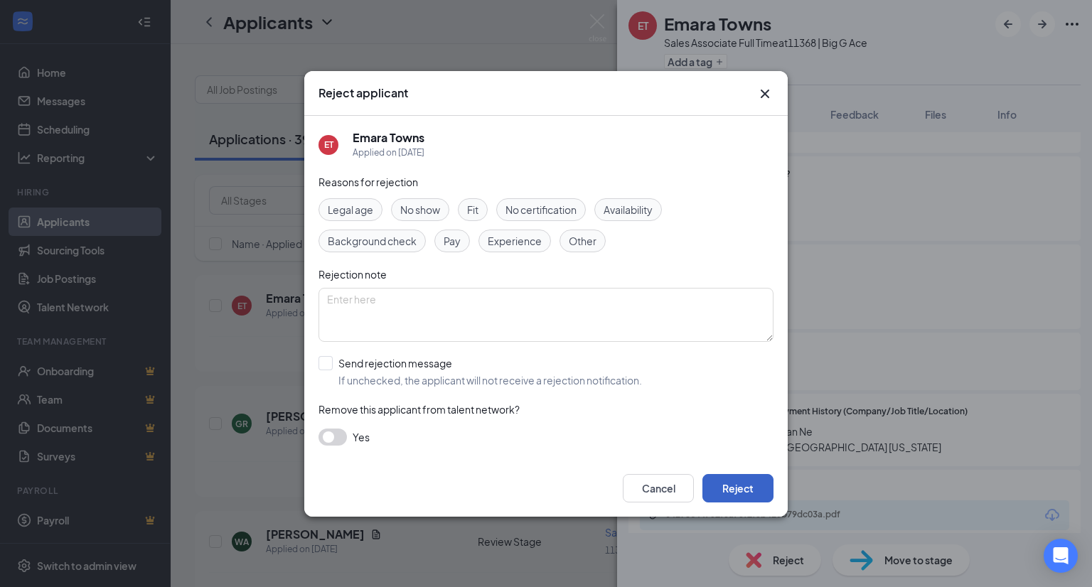
click at [745, 498] on button "Reject" at bounding box center [737, 488] width 71 height 28
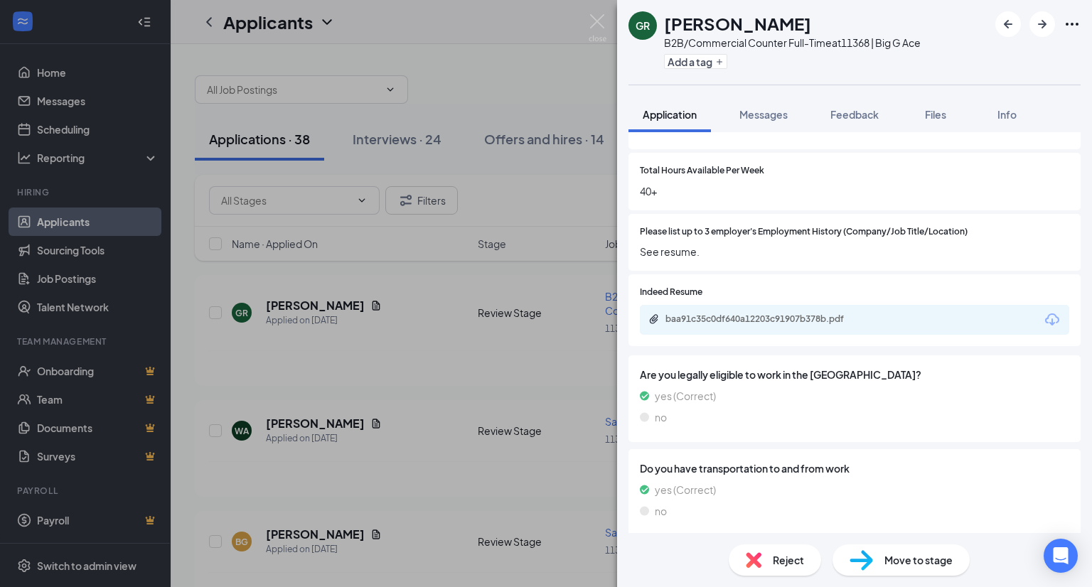
scroll to position [425, 0]
click at [861, 323] on div "baa91c35c0df640a12203c91907b378b.pdf" at bounding box center [764, 319] width 199 height 11
click at [911, 563] on span "Move to stage" at bounding box center [918, 560] width 68 height 16
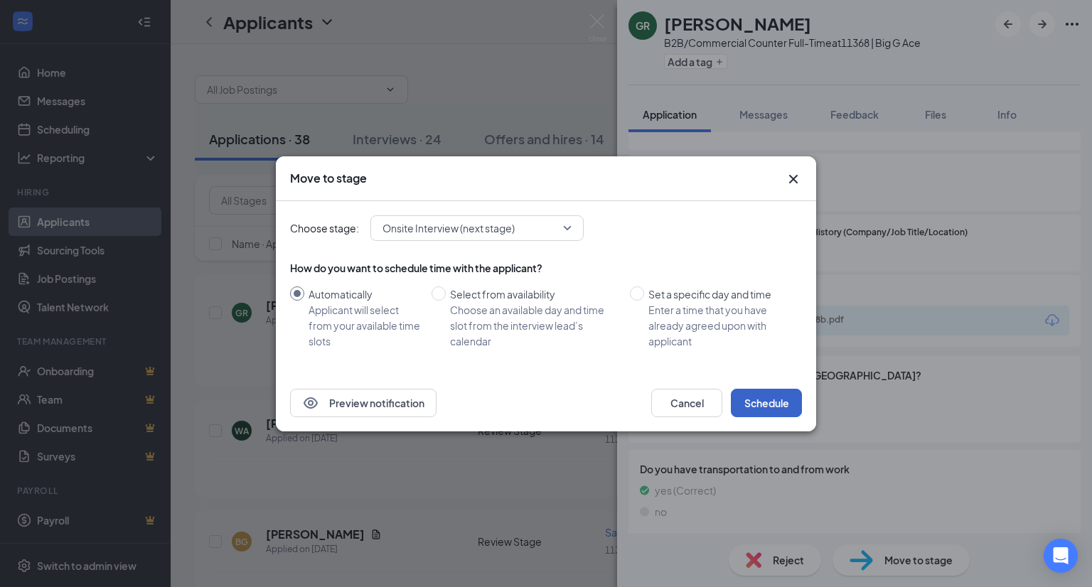
click at [773, 394] on button "Schedule" at bounding box center [766, 403] width 71 height 28
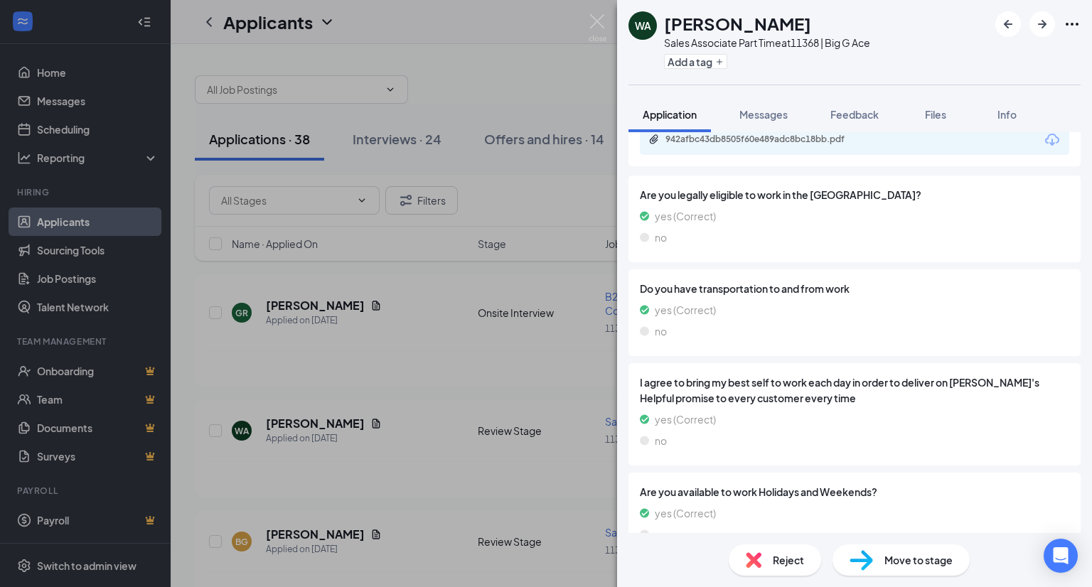
scroll to position [667, 0]
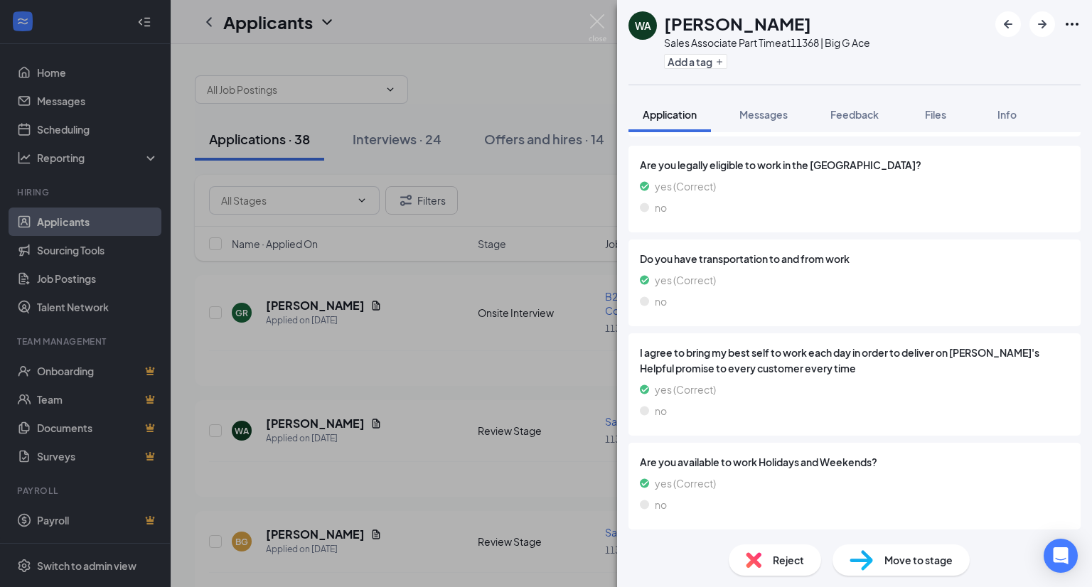
click at [788, 565] on span "Reject" at bounding box center [788, 560] width 31 height 16
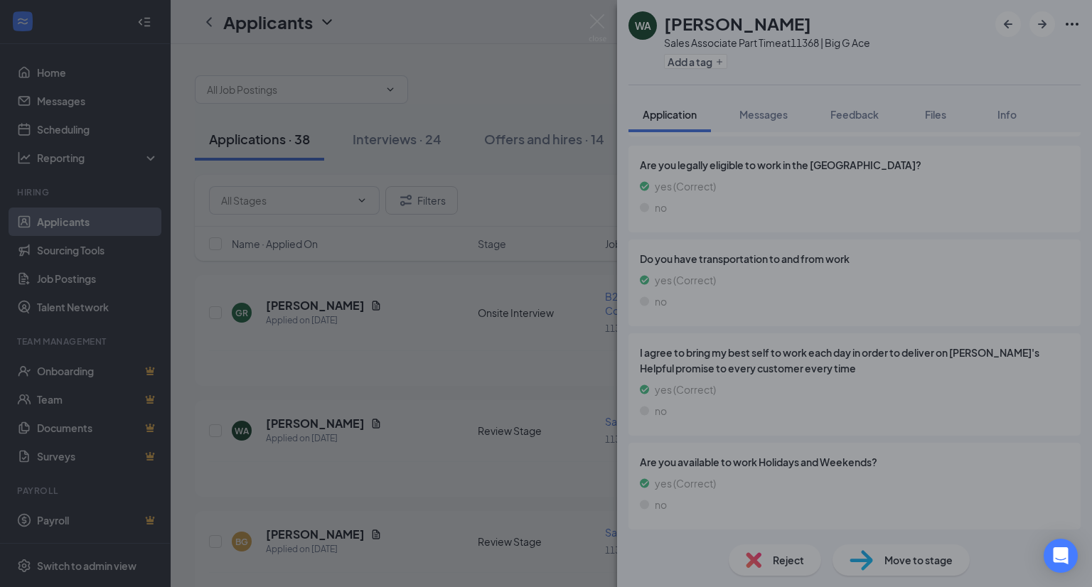
scroll to position [661, 0]
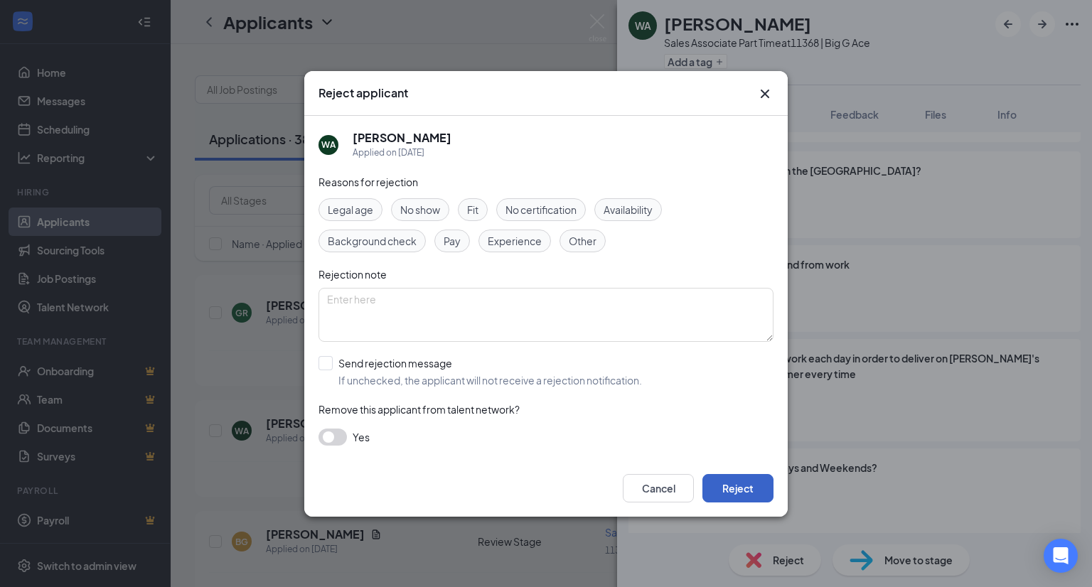
click at [745, 495] on button "Reject" at bounding box center [737, 488] width 71 height 28
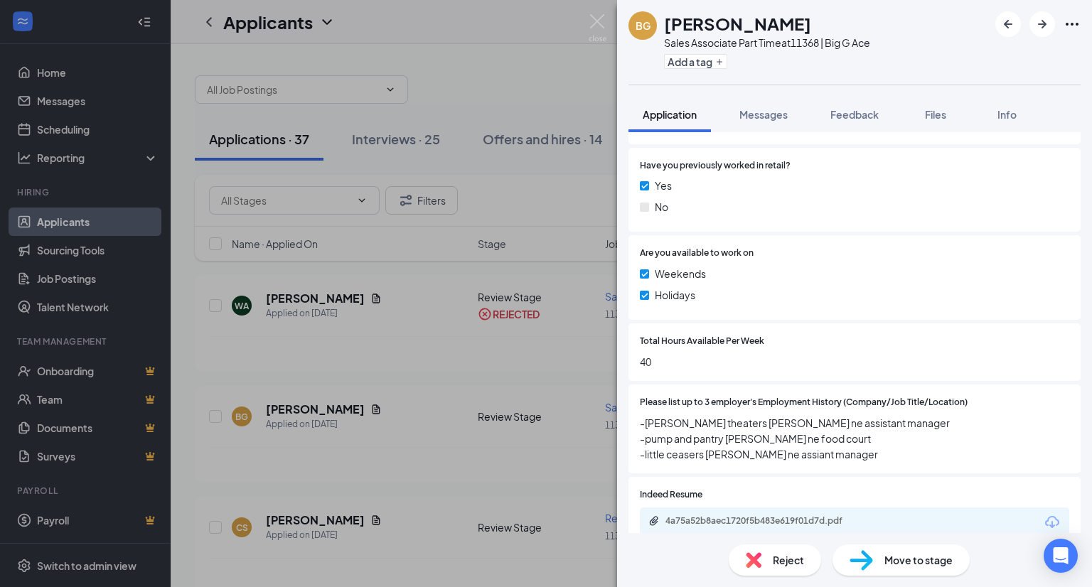
scroll to position [275, 0]
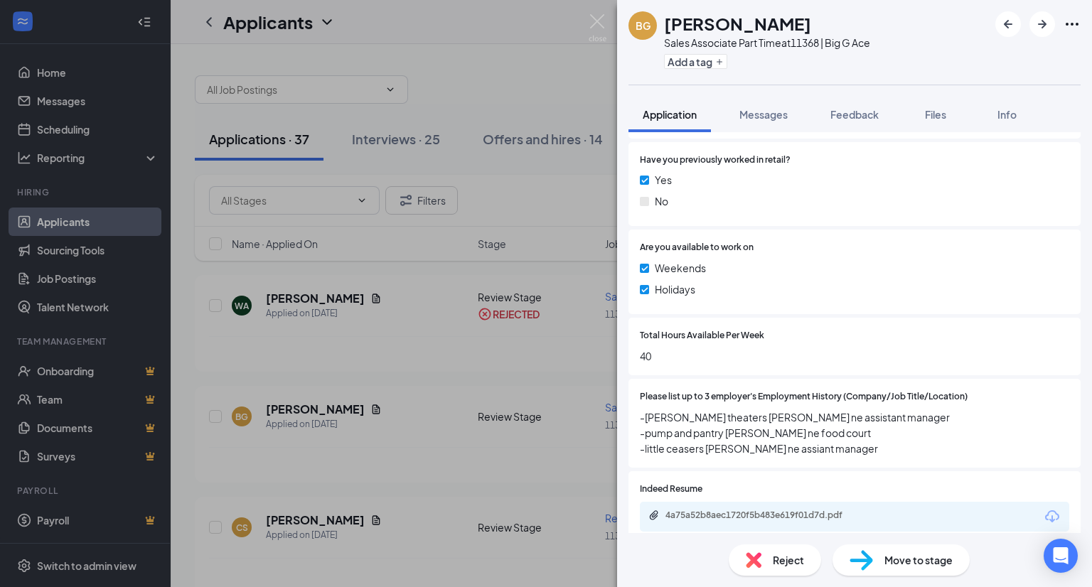
click at [911, 504] on div "4a75a52b8aec1720f5b483e619f01d7d.pdf" at bounding box center [854, 517] width 429 height 30
click at [795, 510] on div "4a75a52b8aec1720f5b483e619f01d7d.pdf" at bounding box center [764, 515] width 199 height 11
click at [793, 562] on span "Reject" at bounding box center [788, 560] width 31 height 16
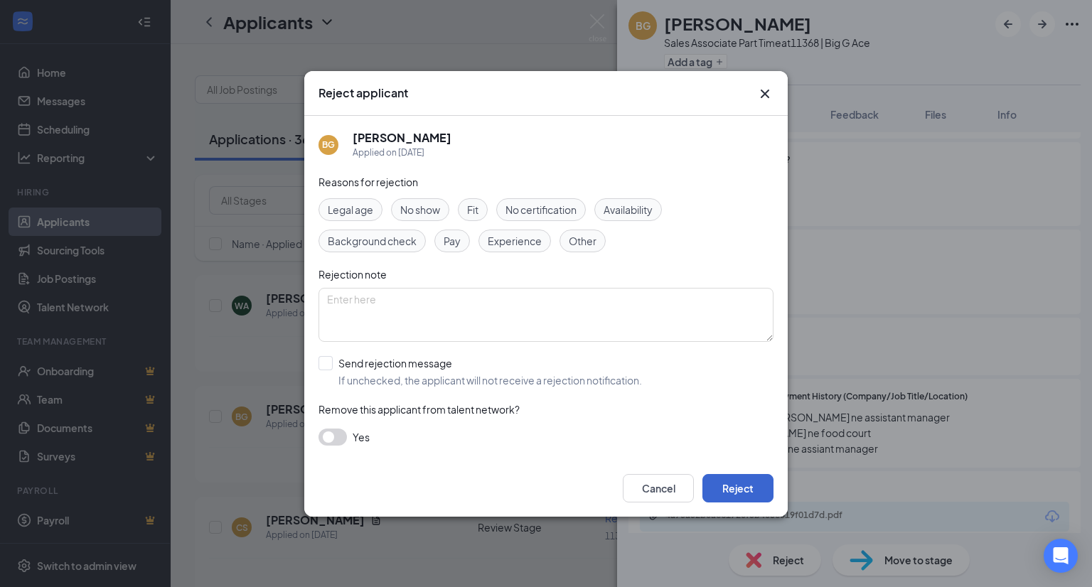
click at [761, 494] on button "Reject" at bounding box center [737, 488] width 71 height 28
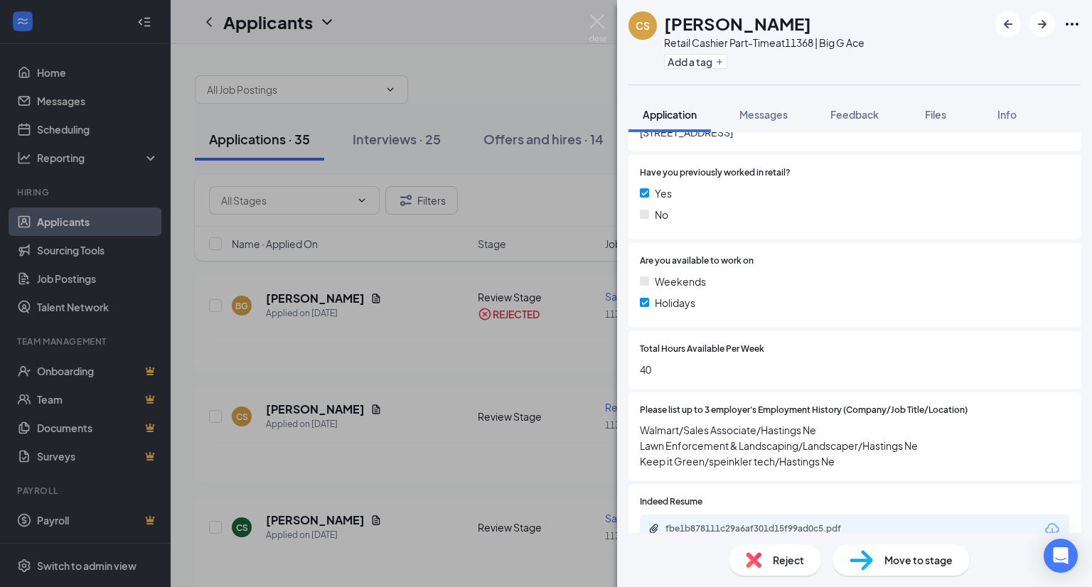
scroll to position [290, 0]
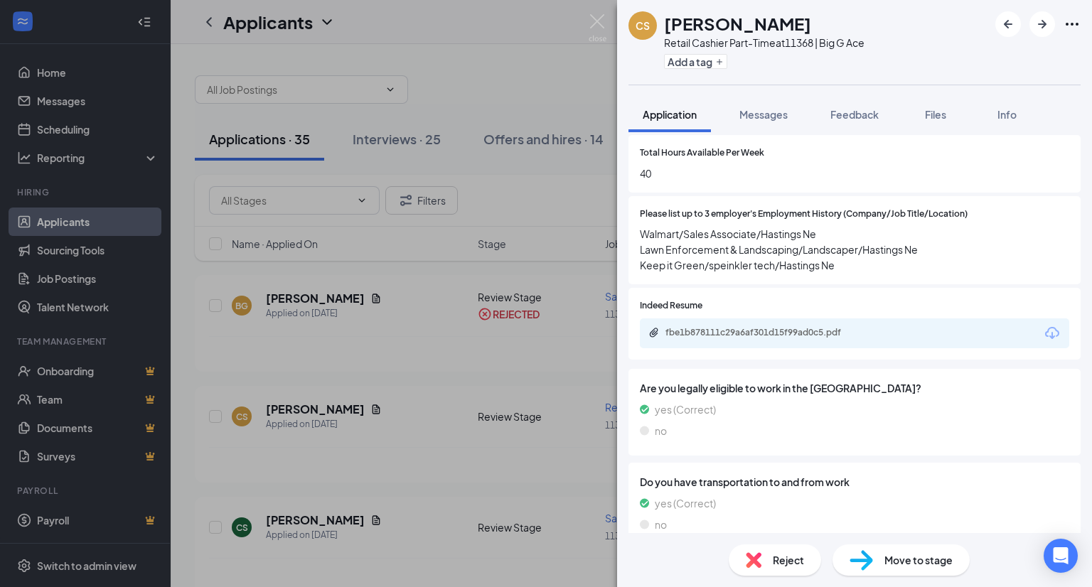
click at [956, 446] on div "Are you legally eligible to work in the US? yes (Correct) no" at bounding box center [854, 412] width 452 height 87
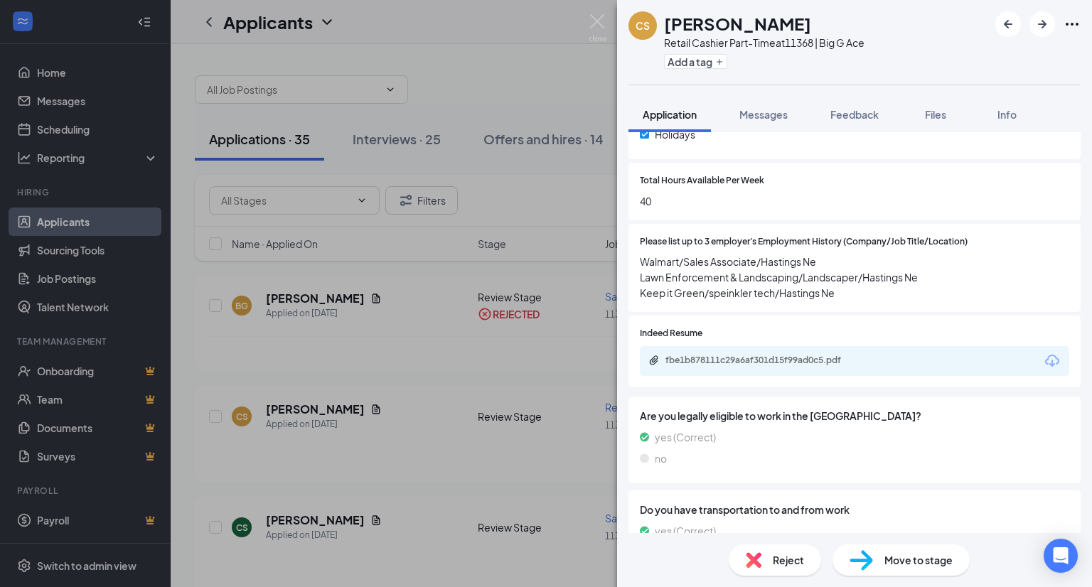
scroll to position [455, 0]
click at [807, 365] on div "fbe1b878111c29a6af301d15f99ad0c5.pdf" at bounding box center [764, 360] width 199 height 11
click at [928, 562] on span "Move to stage" at bounding box center [918, 560] width 68 height 16
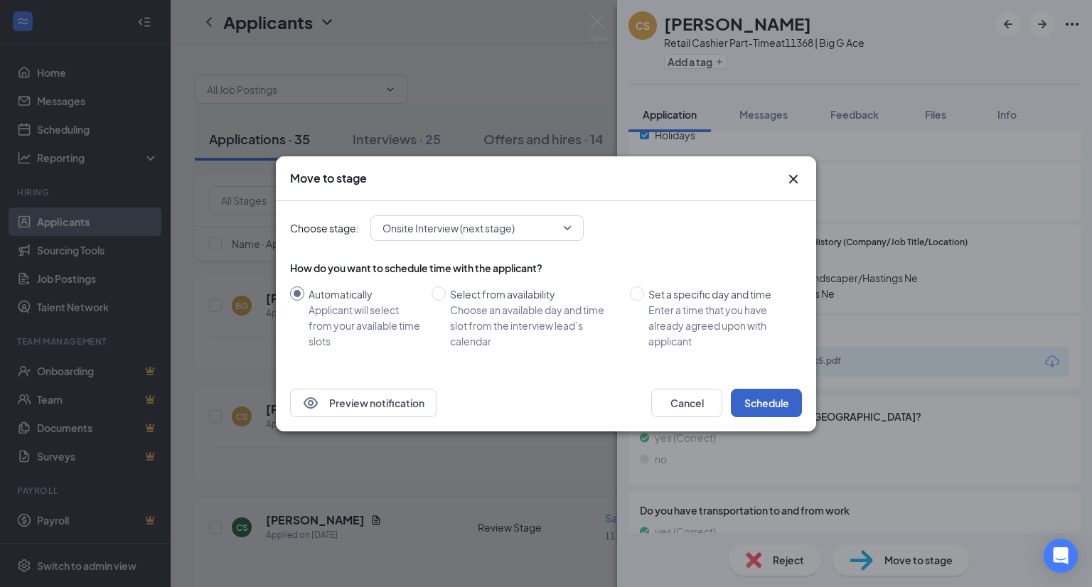
click at [775, 404] on button "Schedule" at bounding box center [766, 403] width 71 height 28
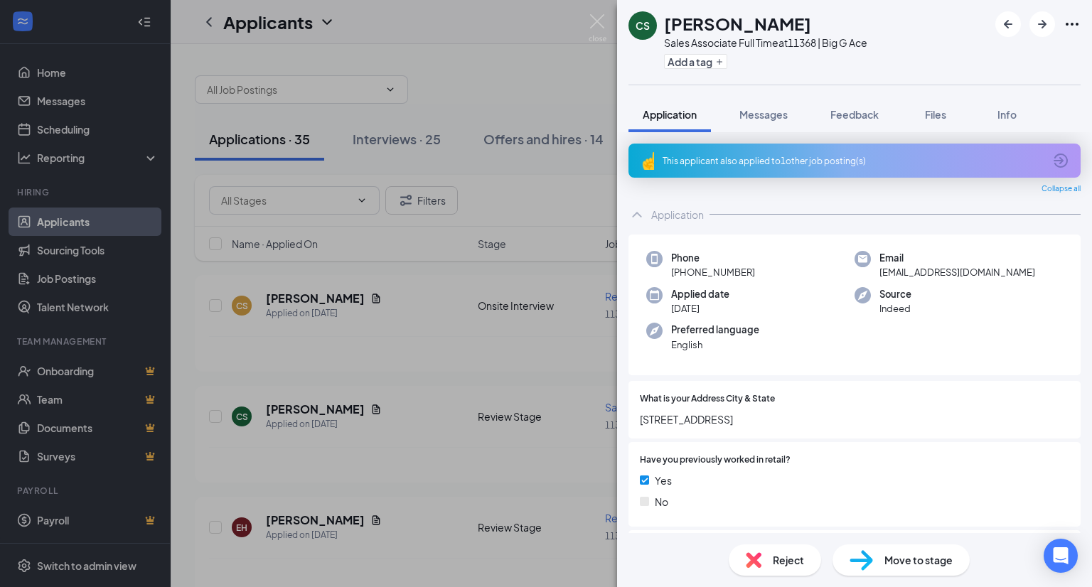
click at [327, 525] on div "CS Corbin Scott Sales Associate Full Time at 11368 | Big G Ace Add a tag Applic…" at bounding box center [546, 293] width 1092 height 587
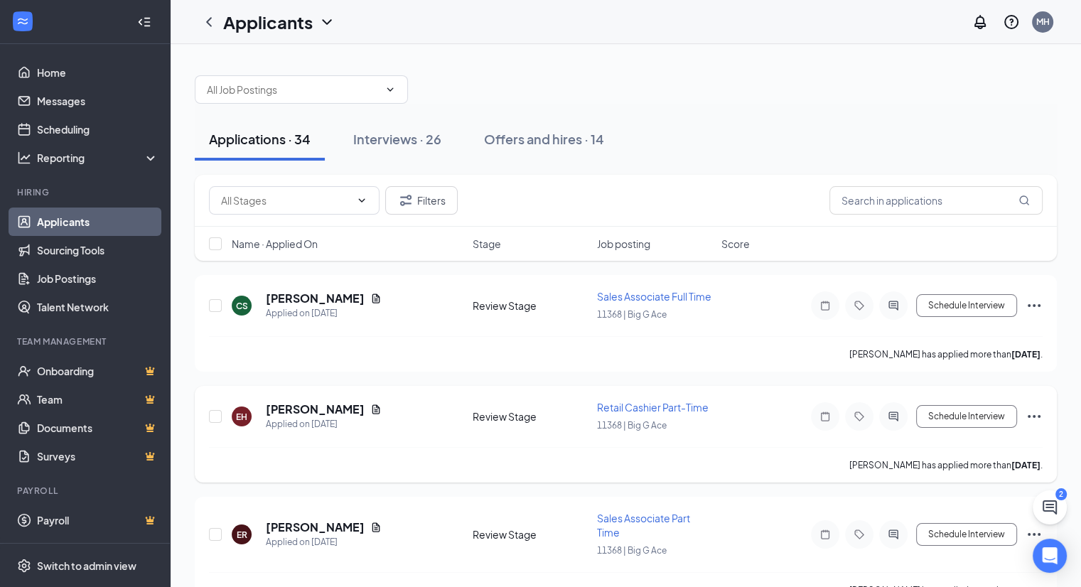
click at [301, 413] on h5 "[PERSON_NAME]" at bounding box center [315, 410] width 99 height 16
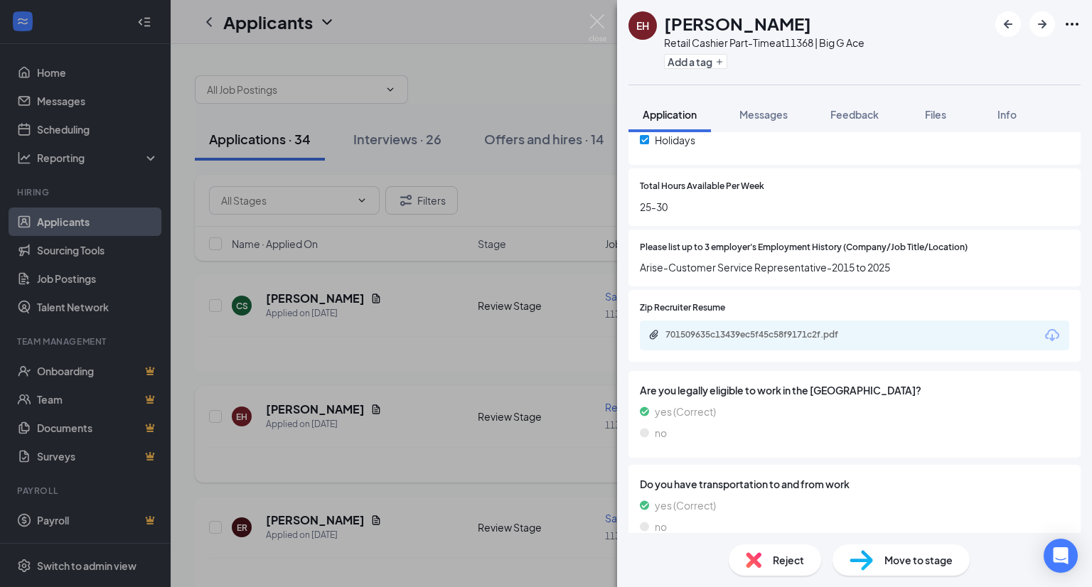
scroll to position [363, 0]
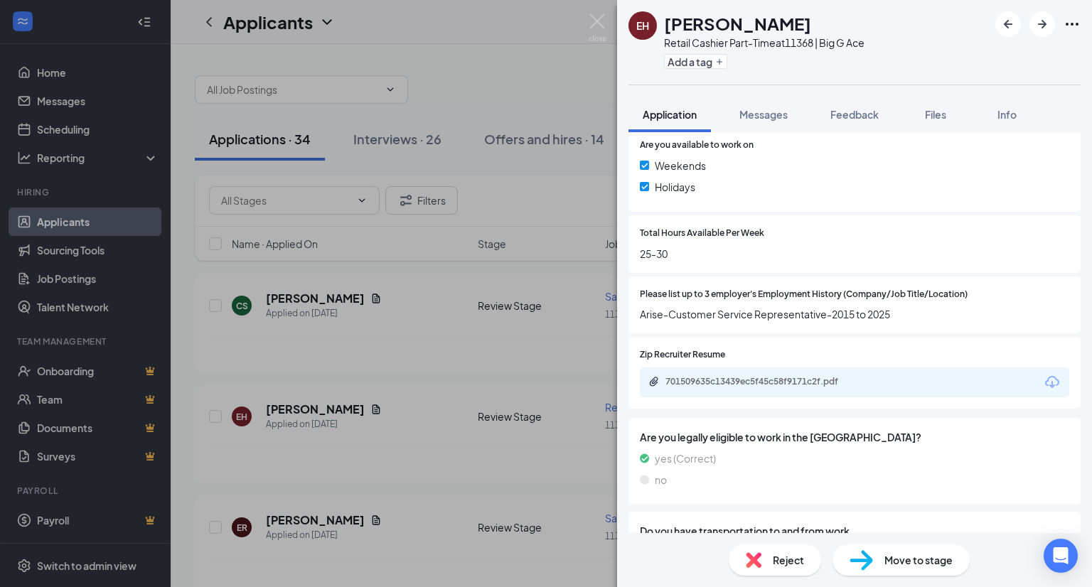
click at [877, 381] on div "701509635c13439ec5f45c58f9171c2f.pdf" at bounding box center [763, 381] width 230 height 11
click at [786, 559] on span "Reject" at bounding box center [788, 560] width 31 height 16
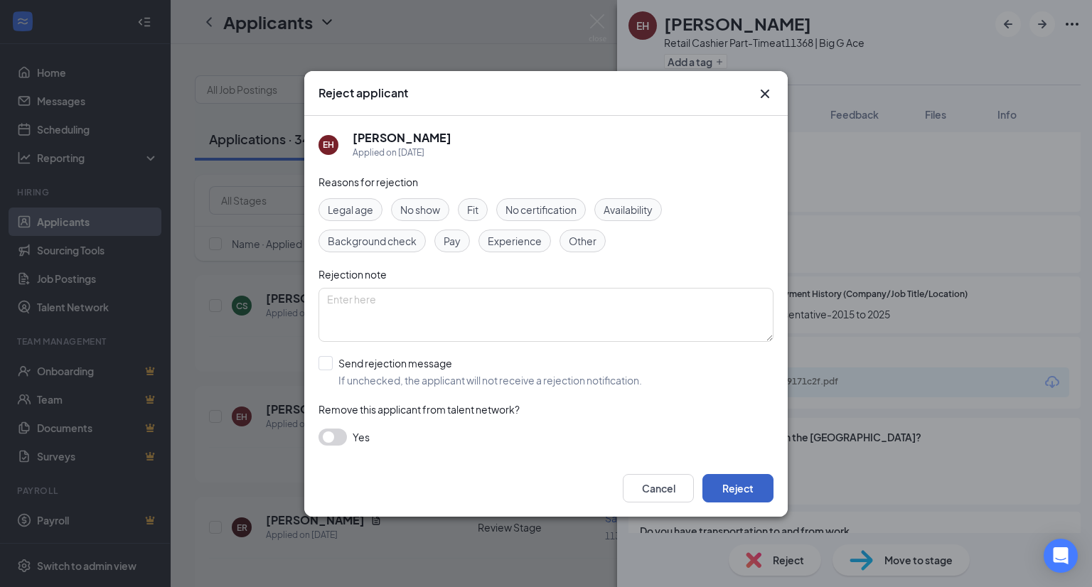
click at [746, 489] on button "Reject" at bounding box center [737, 488] width 71 height 28
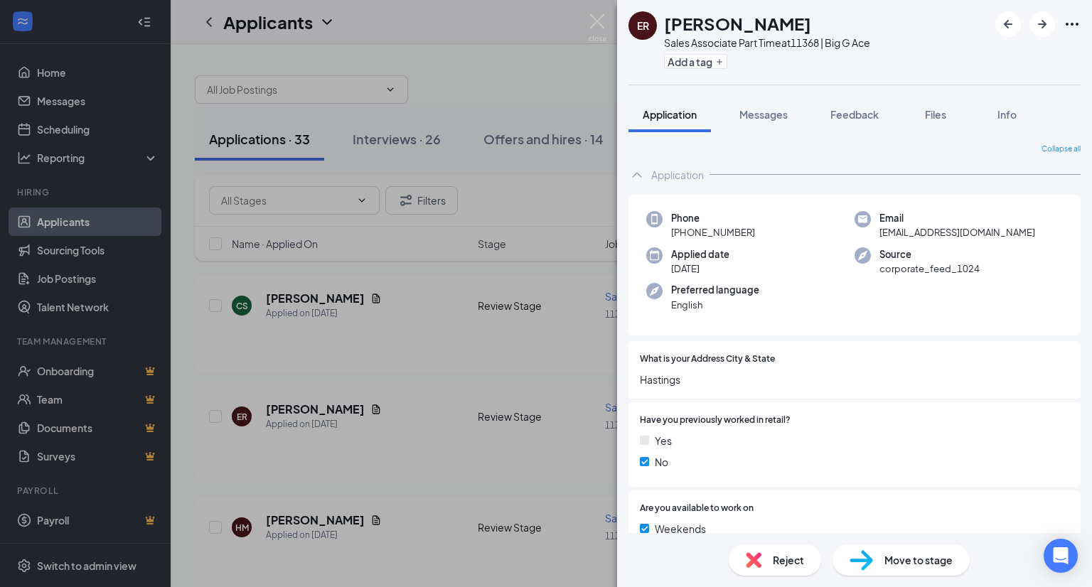
click at [928, 415] on div at bounding box center [929, 421] width 279 height 14
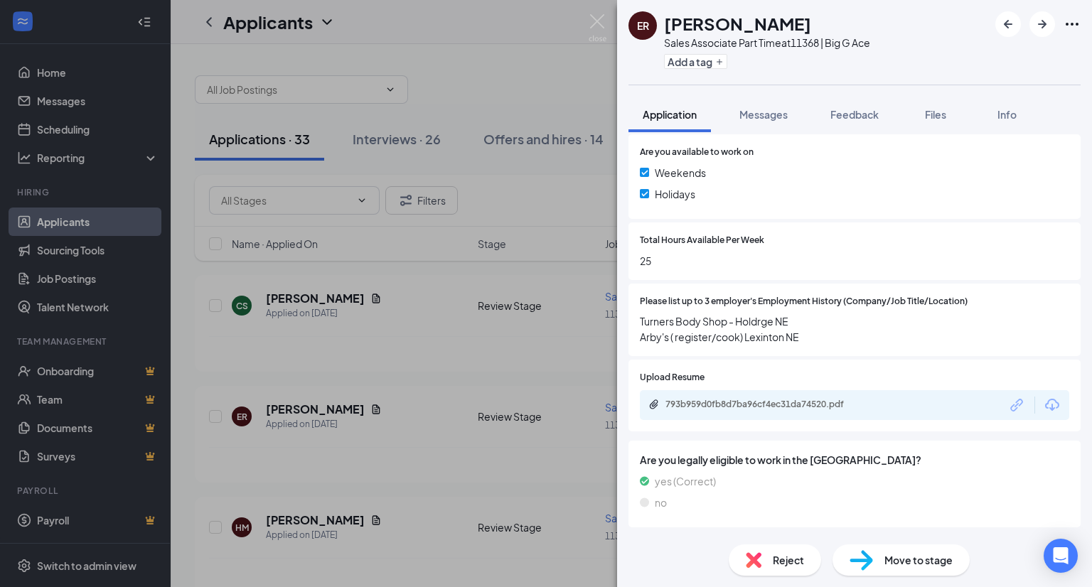
scroll to position [313, 0]
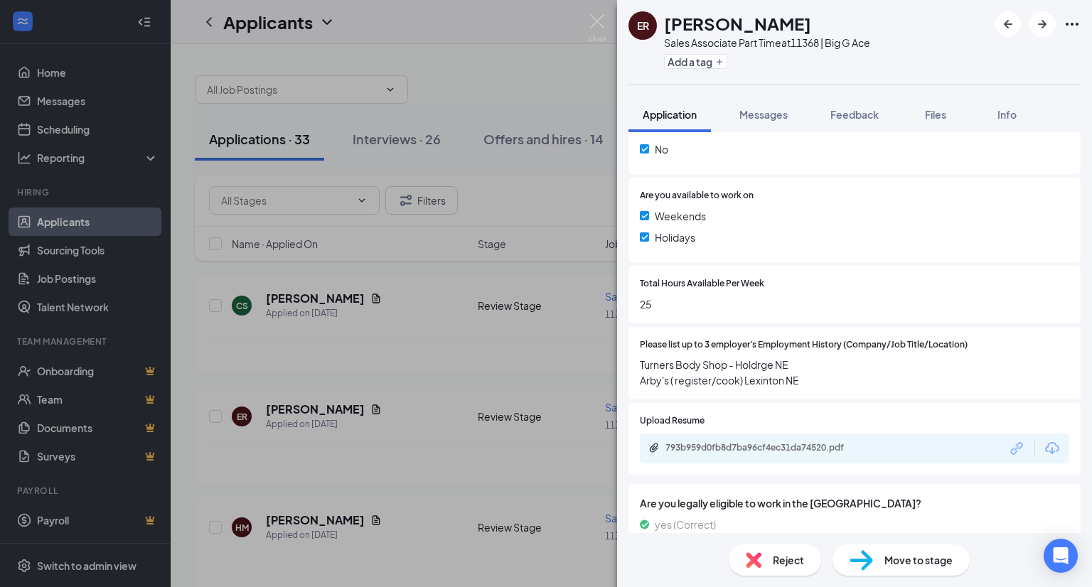
click at [849, 450] on div "793b959d0fb8d7ba96cf4ec31da74520.pdf" at bounding box center [764, 447] width 199 height 11
click at [788, 563] on span "Reject" at bounding box center [788, 560] width 31 height 16
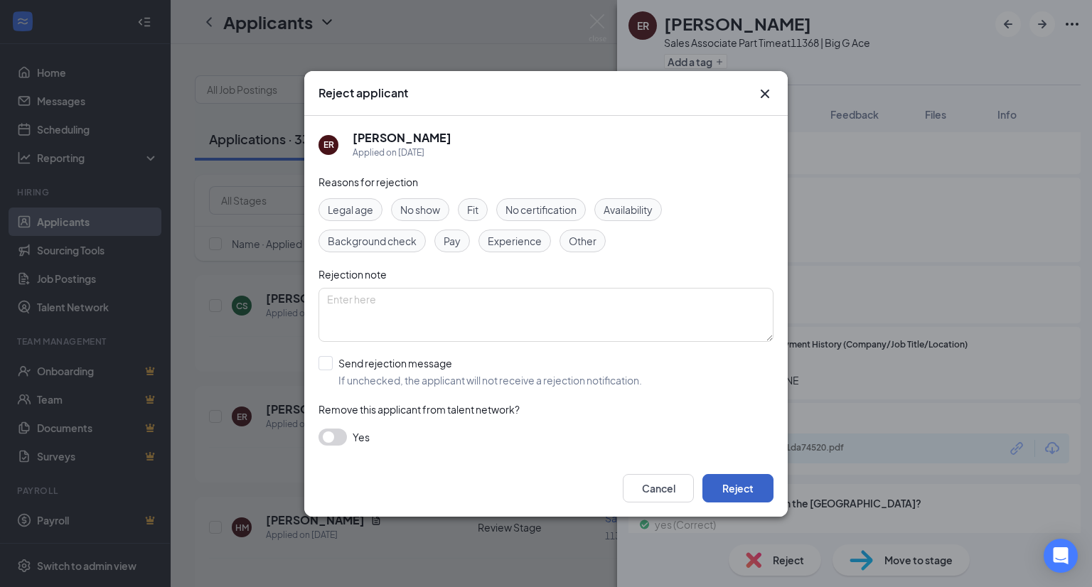
click at [753, 497] on button "Reject" at bounding box center [737, 488] width 71 height 28
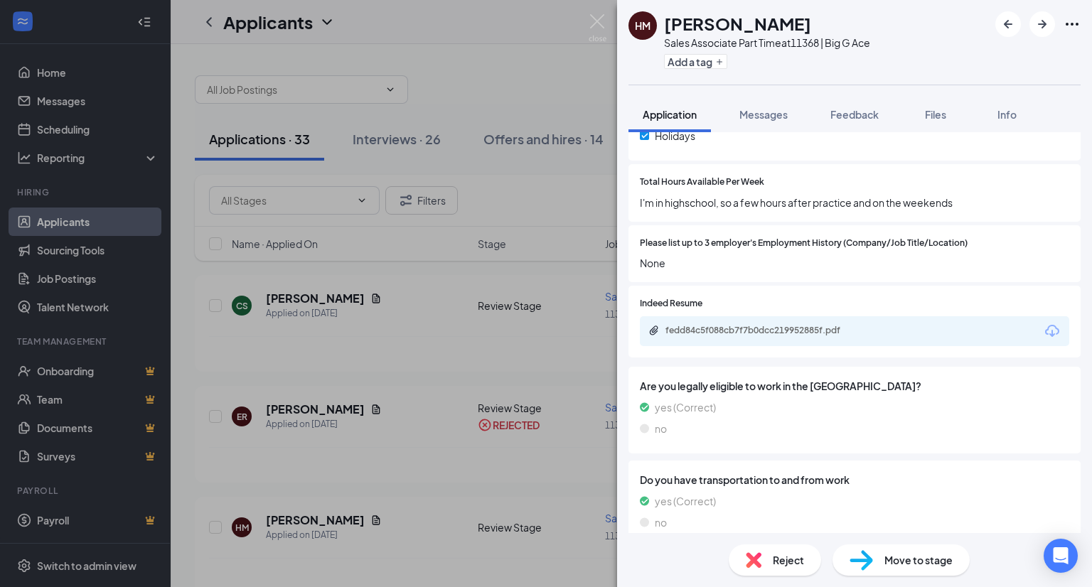
scroll to position [417, 0]
click at [785, 562] on span "Reject" at bounding box center [788, 560] width 31 height 16
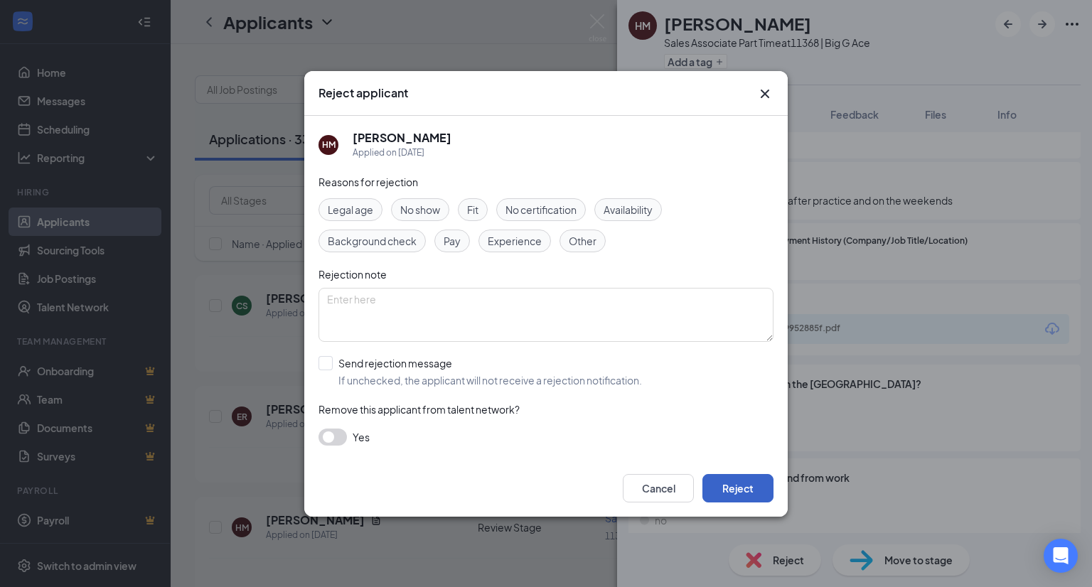
click at [758, 489] on button "Reject" at bounding box center [737, 488] width 71 height 28
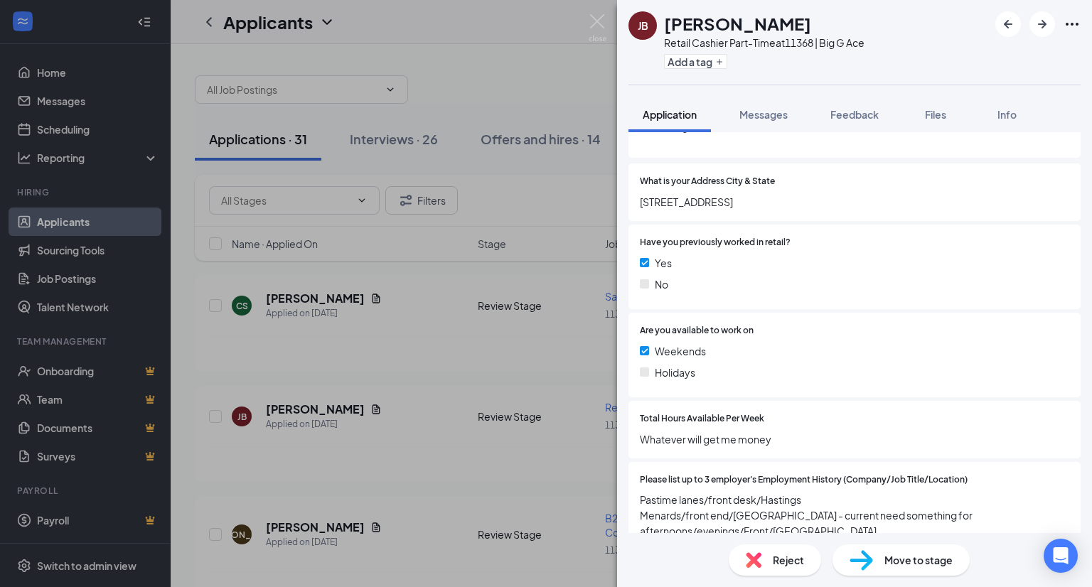
scroll to position [218, 0]
click at [793, 562] on span "Reject" at bounding box center [788, 560] width 31 height 16
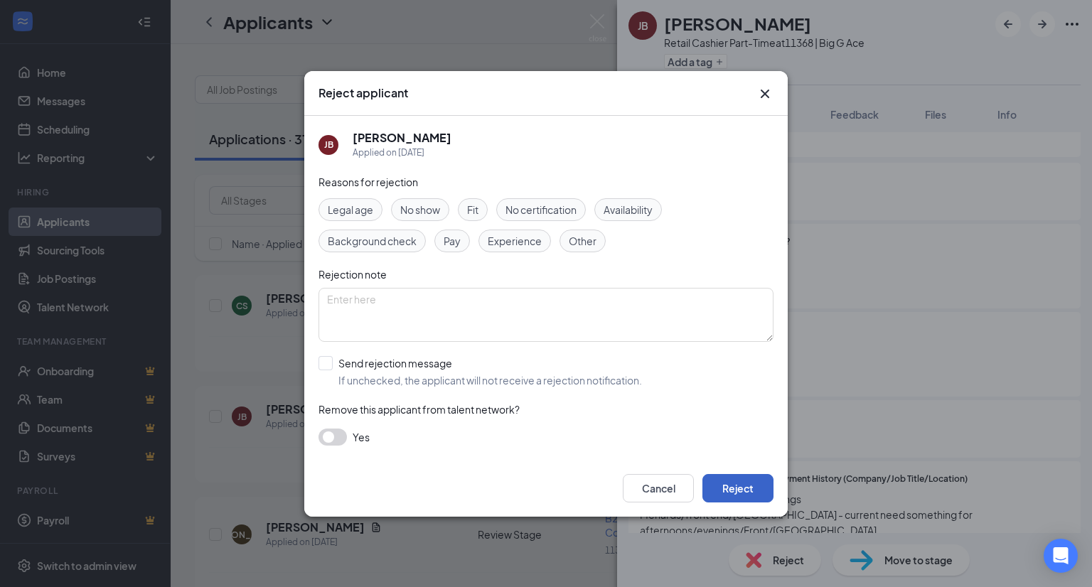
click at [757, 490] on button "Reject" at bounding box center [737, 488] width 71 height 28
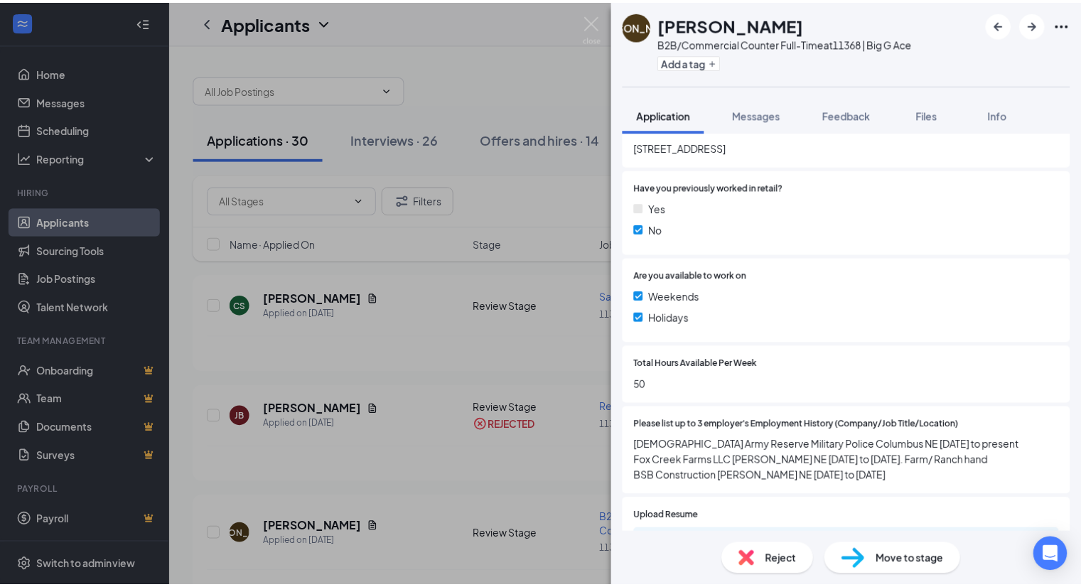
scroll to position [233, 0]
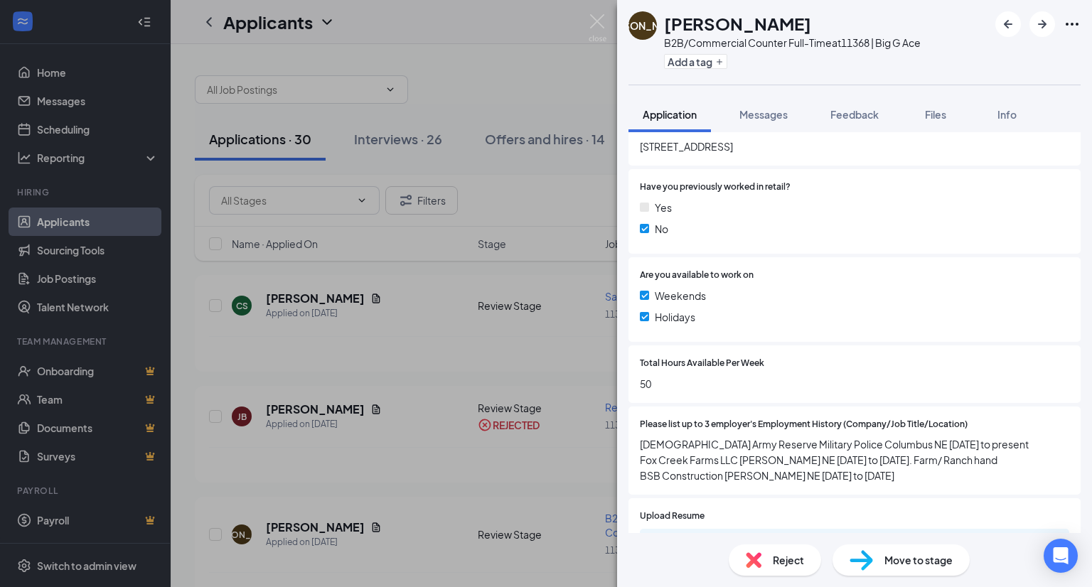
click at [486, 473] on div "JA Justin Anderson B2B/Commercial Counter Full-Time at 11368 | Big G Ace Add a …" at bounding box center [546, 293] width 1092 height 587
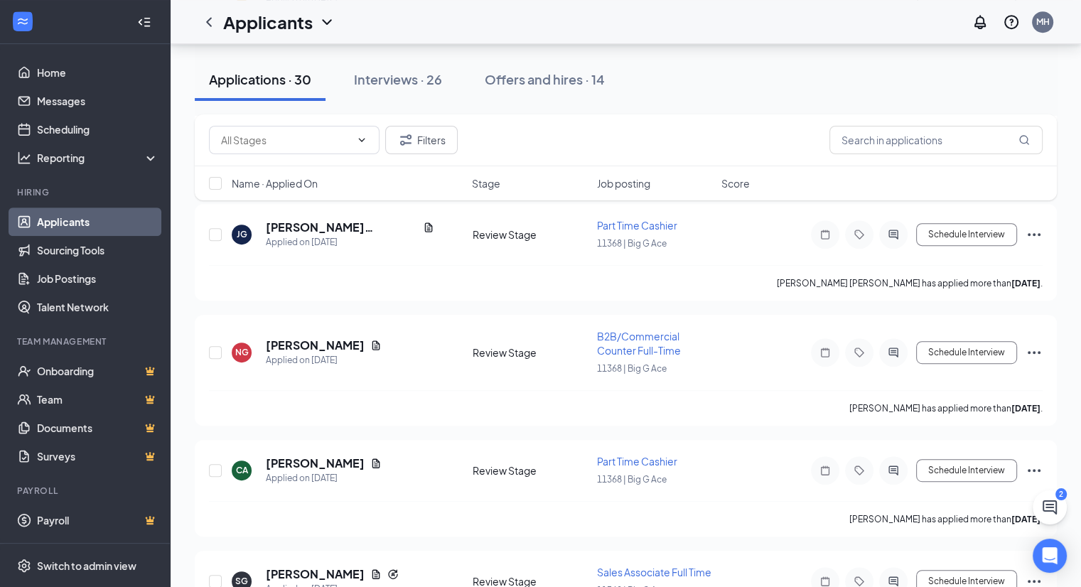
scroll to position [669, 0]
